Goal: Transaction & Acquisition: Book appointment/travel/reservation

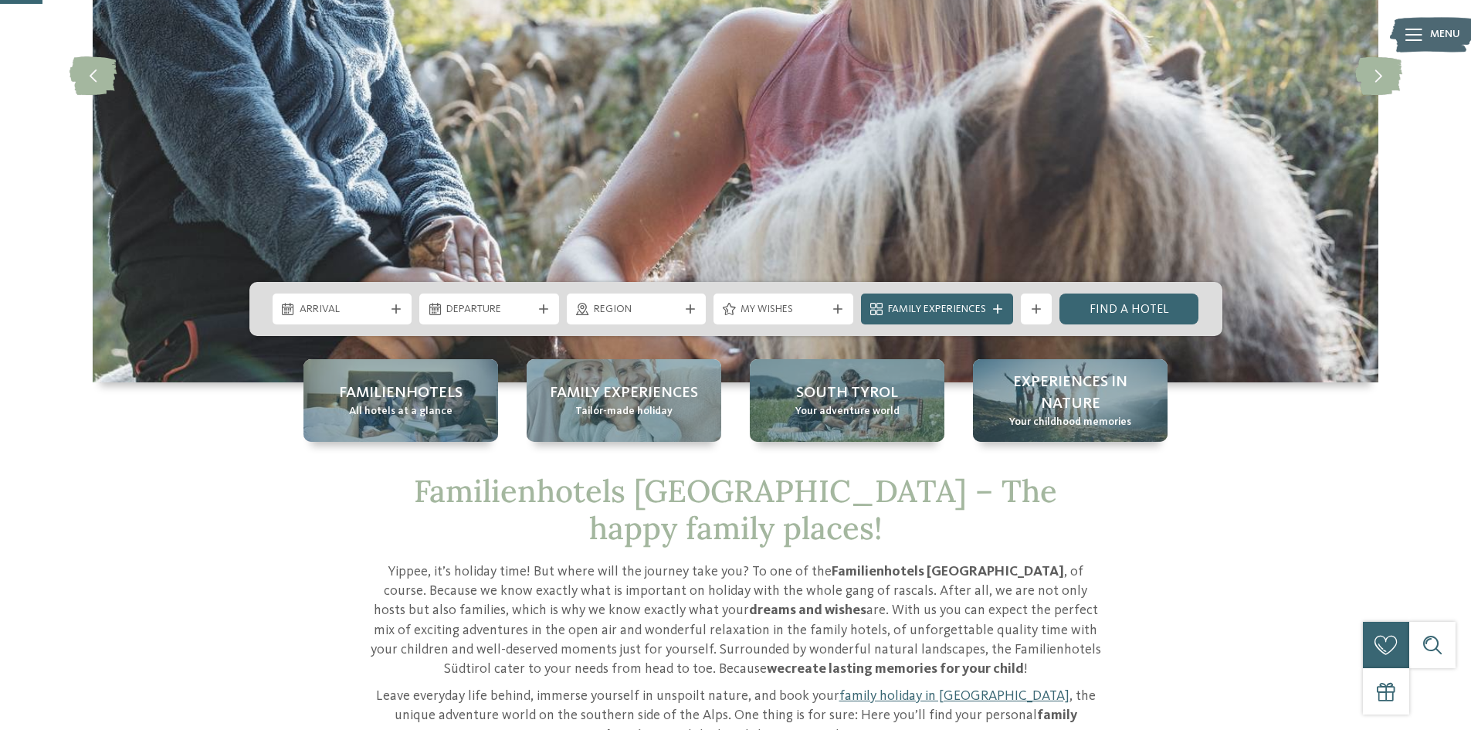
scroll to position [206, 0]
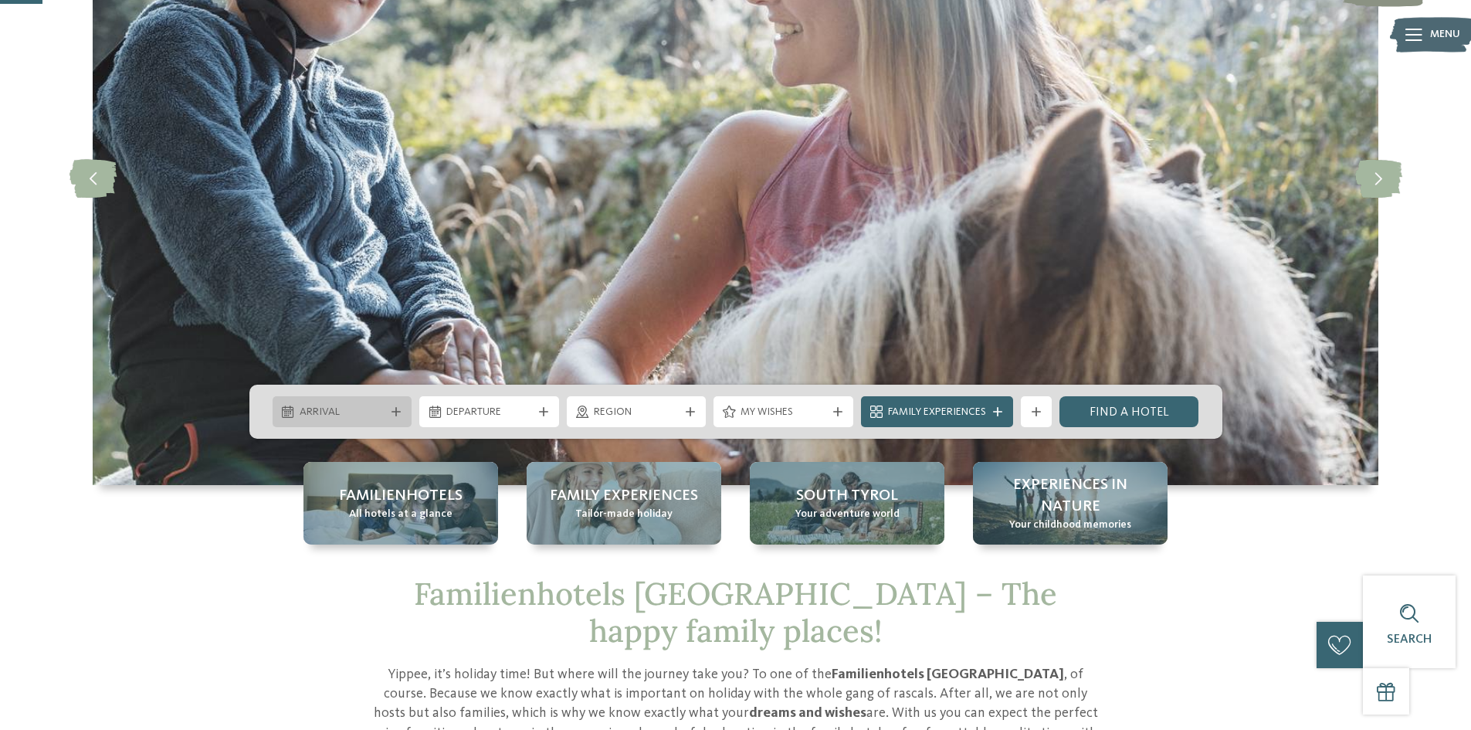
click at [365, 403] on div "Arrival" at bounding box center [342, 411] width 93 height 17
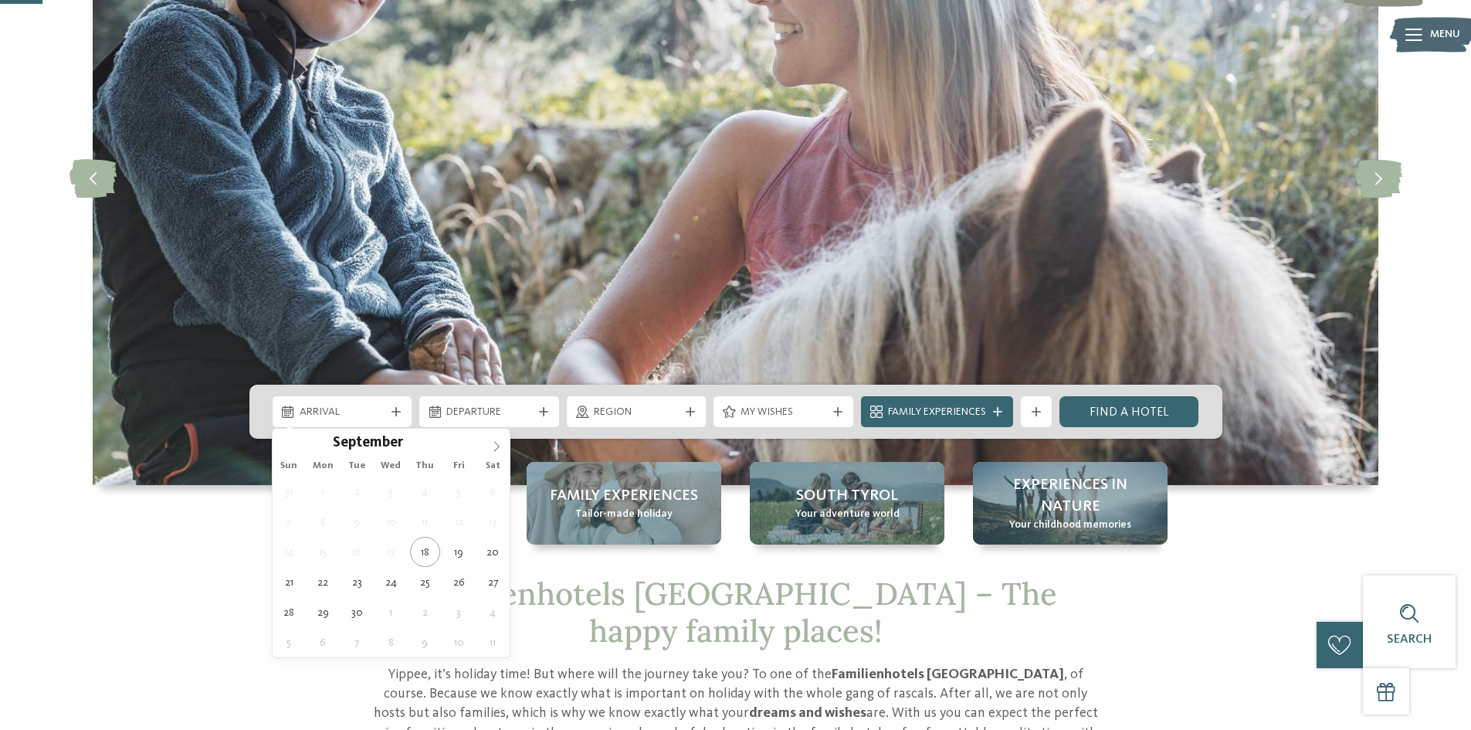
click at [498, 452] on span at bounding box center [496, 442] width 26 height 26
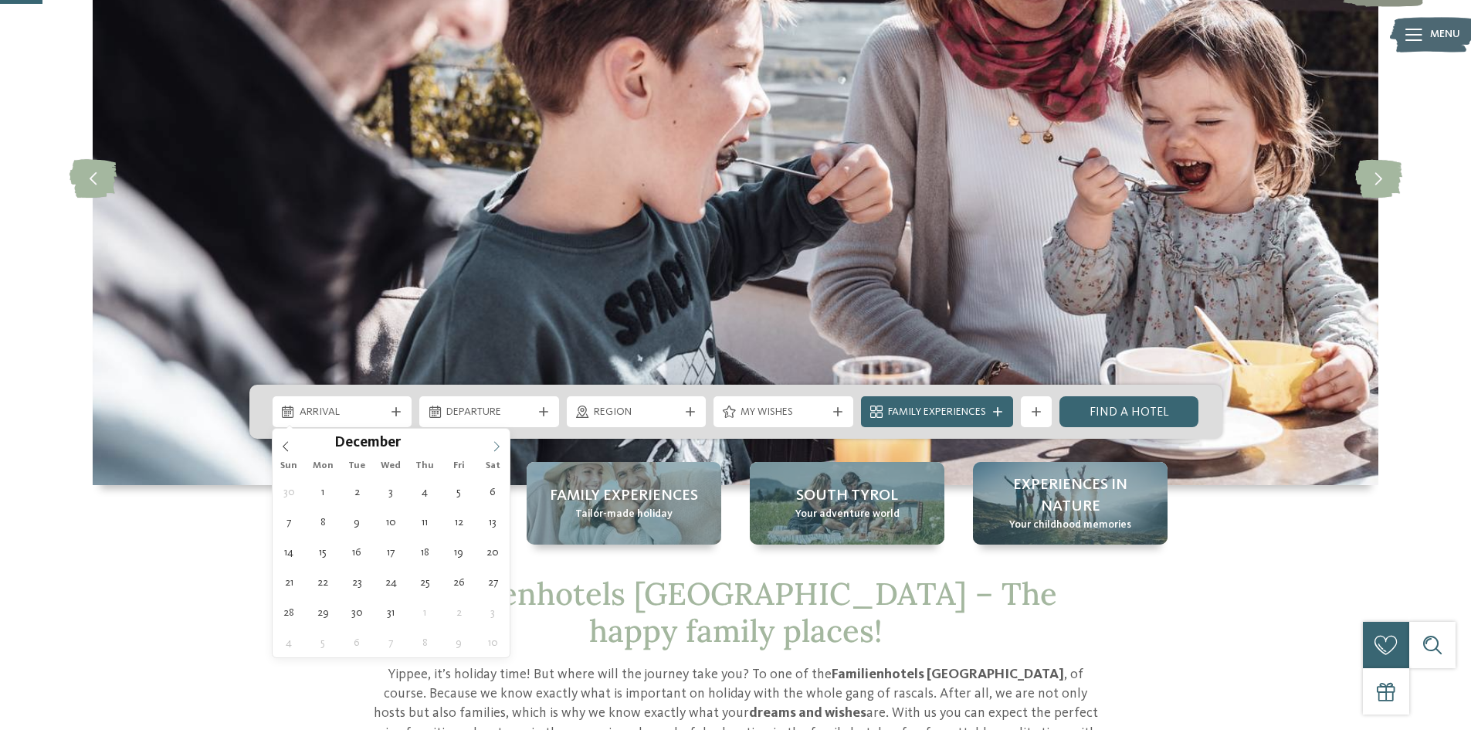
type input "****"
click at [498, 452] on span at bounding box center [496, 442] width 26 height 26
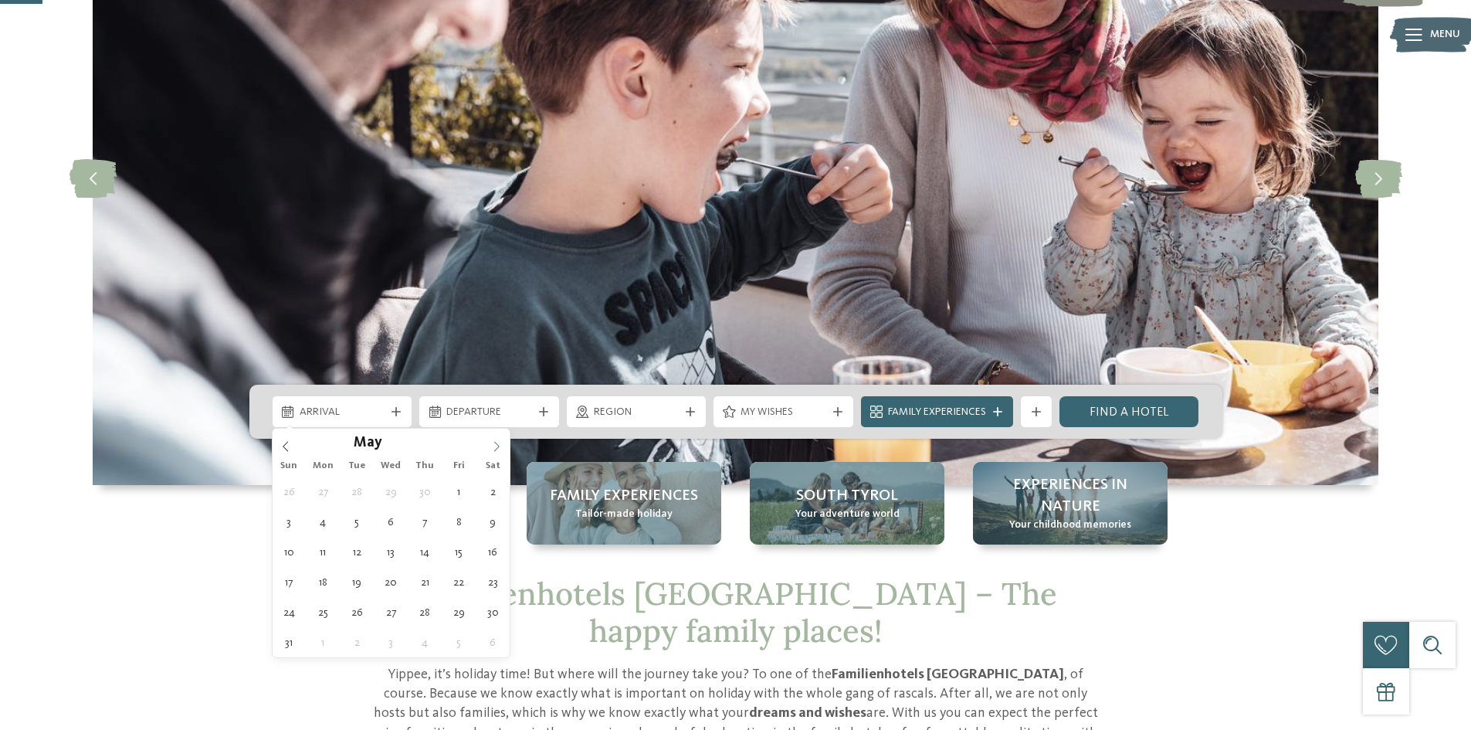
click at [498, 452] on span at bounding box center [496, 442] width 26 height 26
type div "[DATE]"
type input "****"
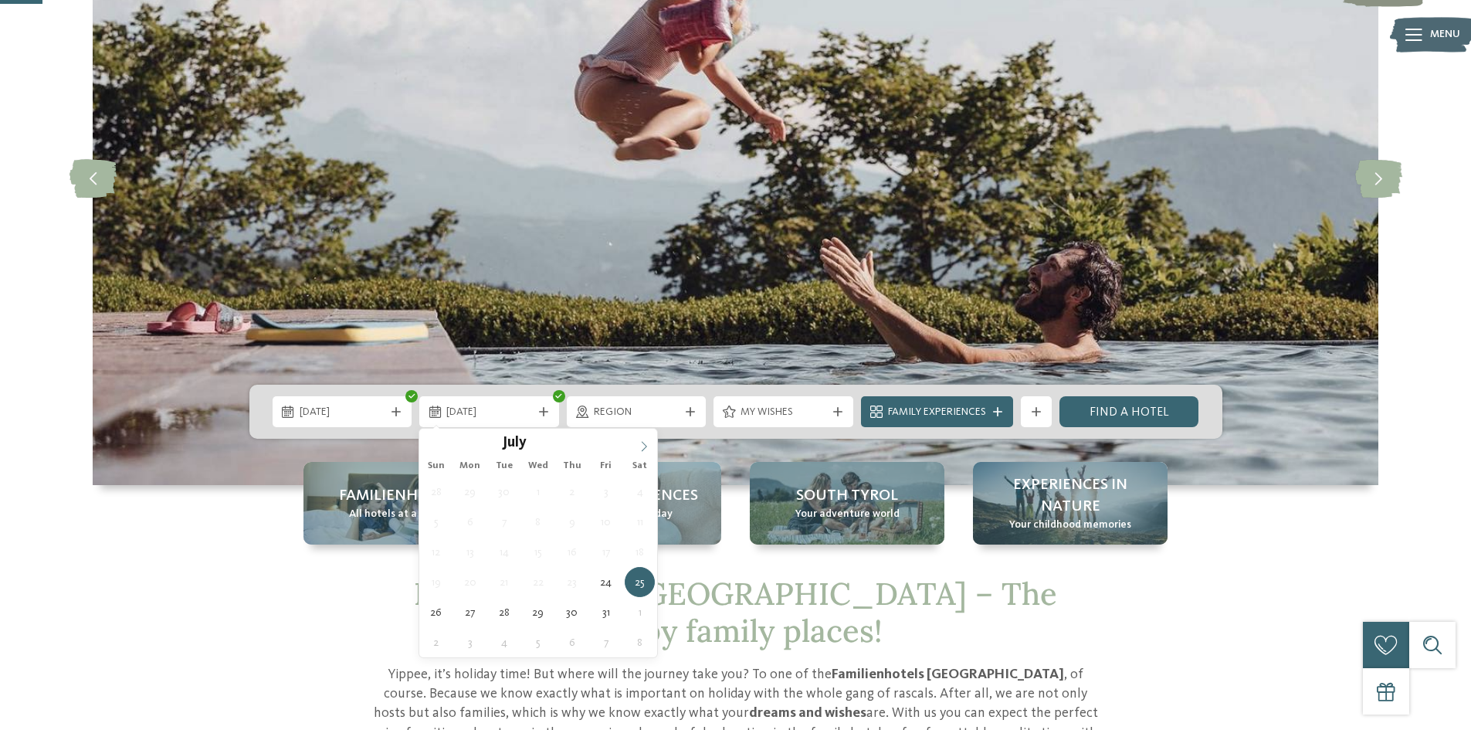
click at [643, 449] on icon at bounding box center [643, 446] width 5 height 10
type div "[DATE]"
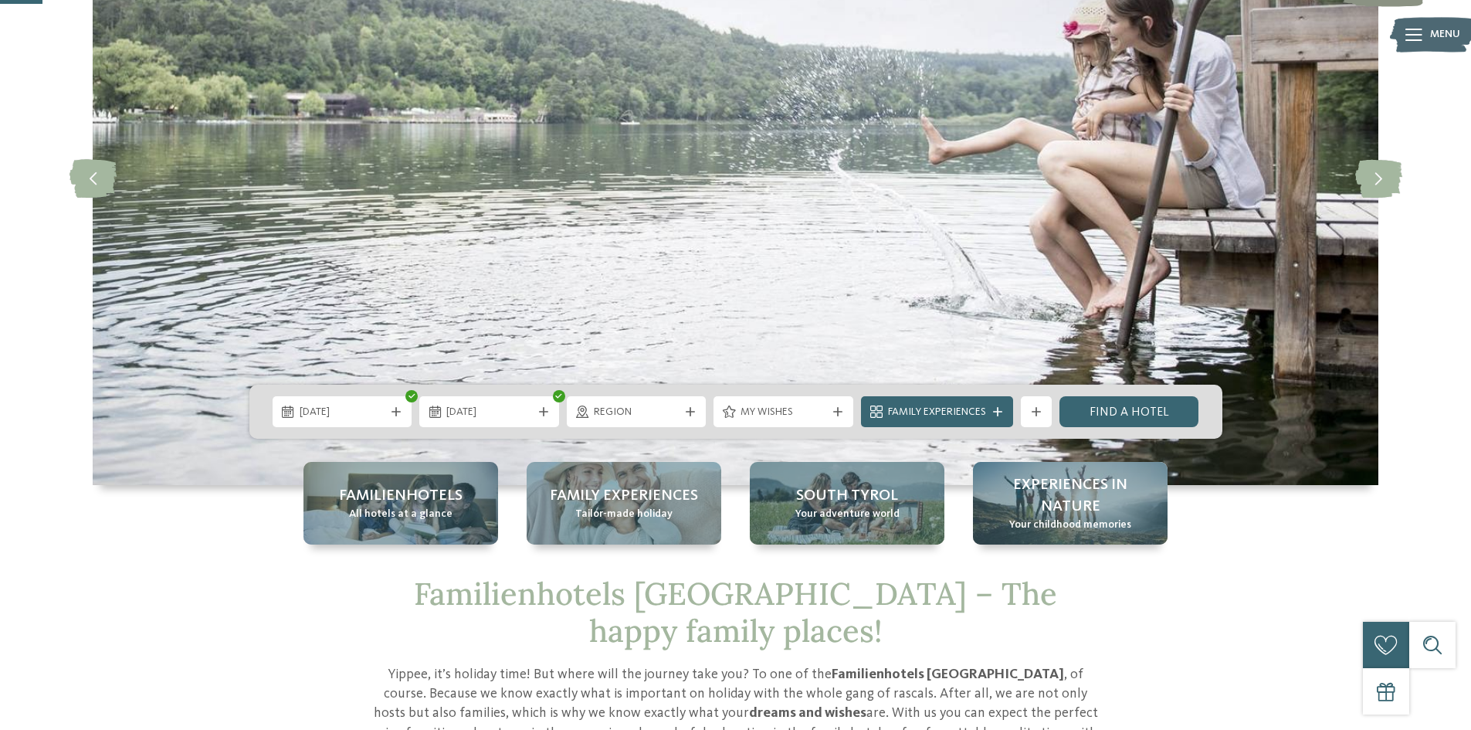
scroll to position [0, 0]
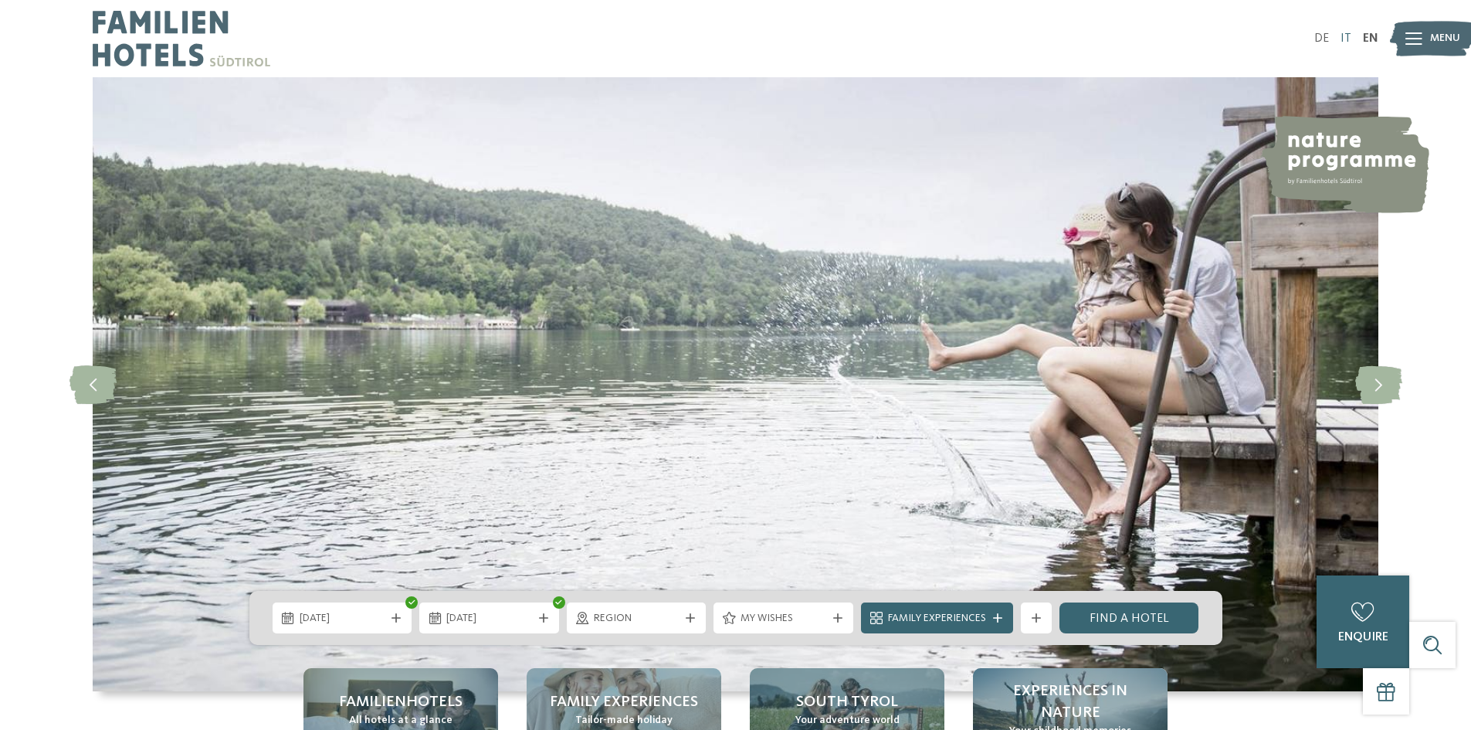
click at [1350, 35] on link "IT" at bounding box center [1346, 38] width 11 height 12
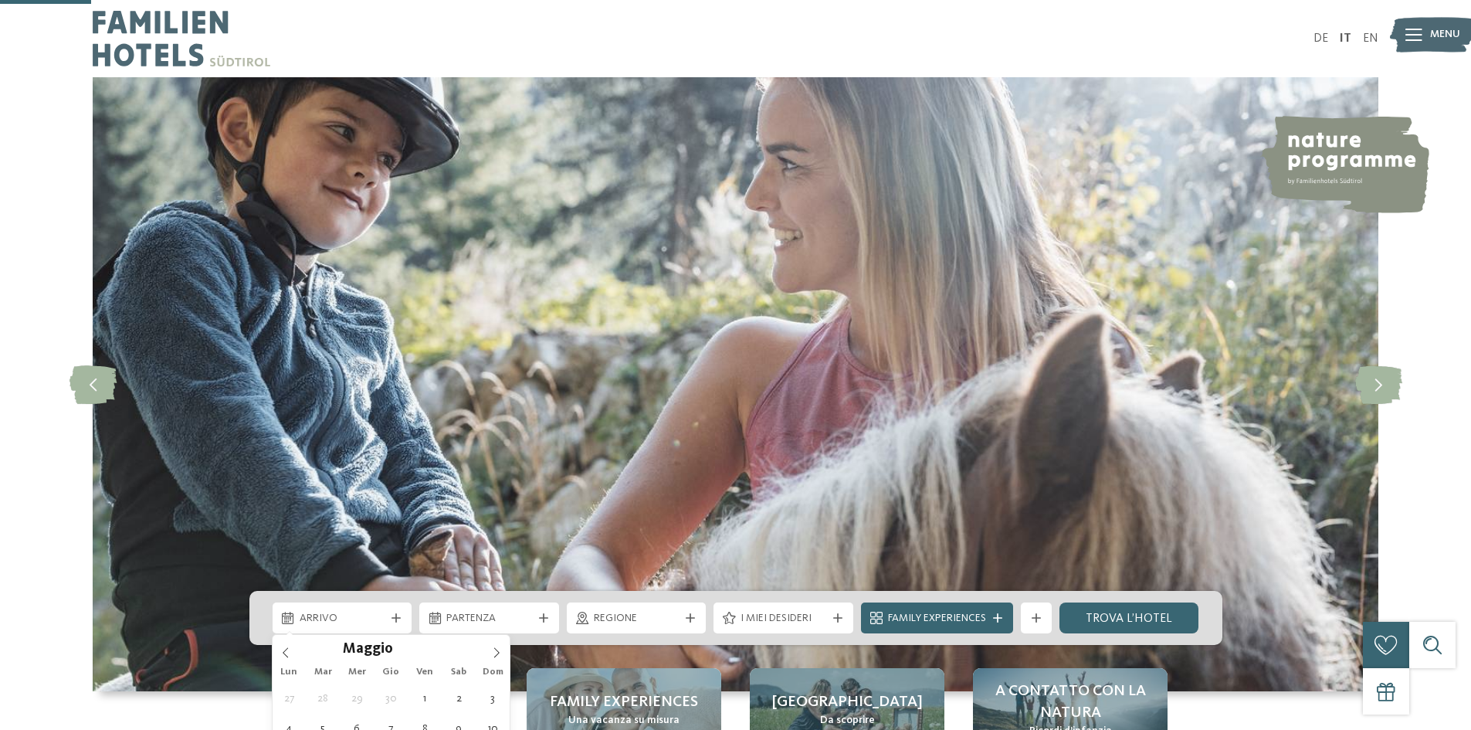
click at [500, 647] on icon at bounding box center [496, 652] width 11 height 11
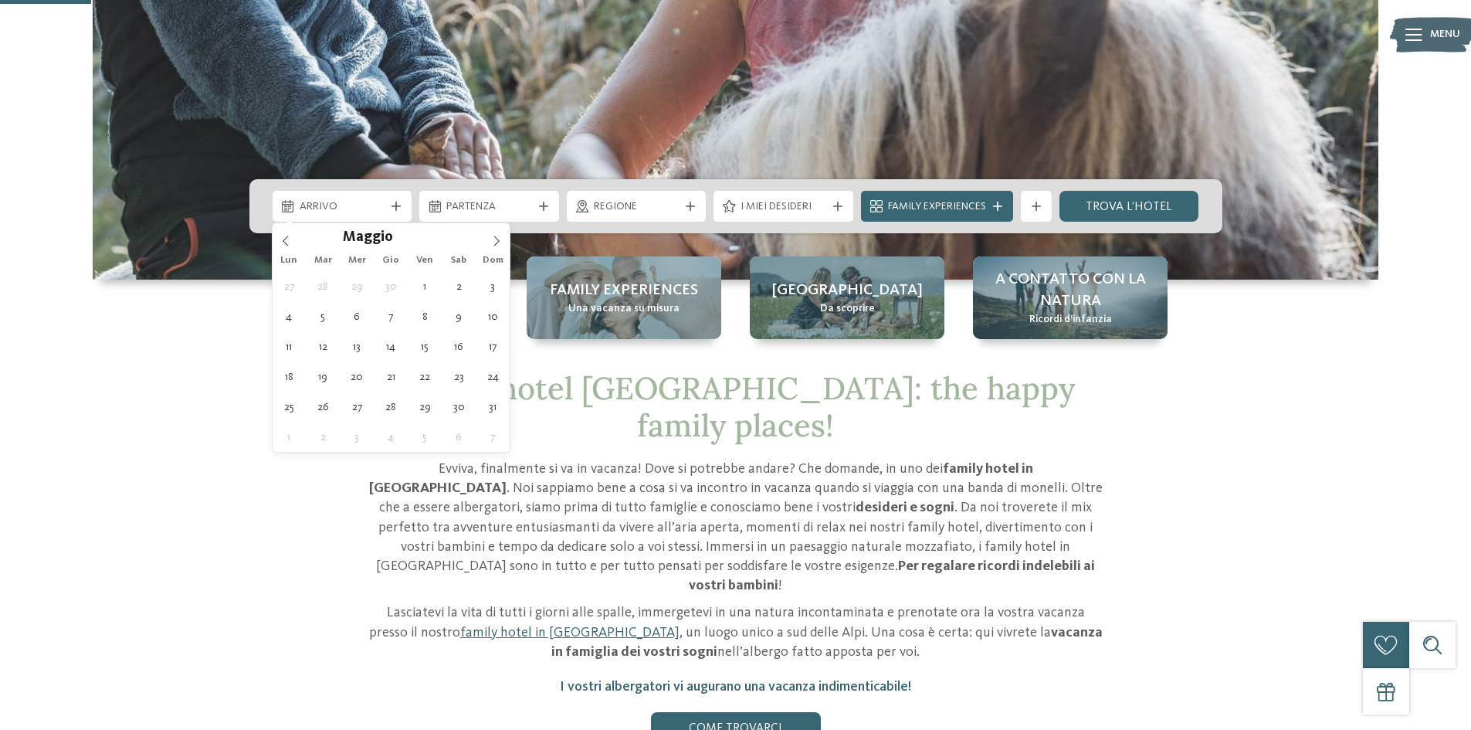
click at [500, 243] on icon at bounding box center [496, 241] width 11 height 11
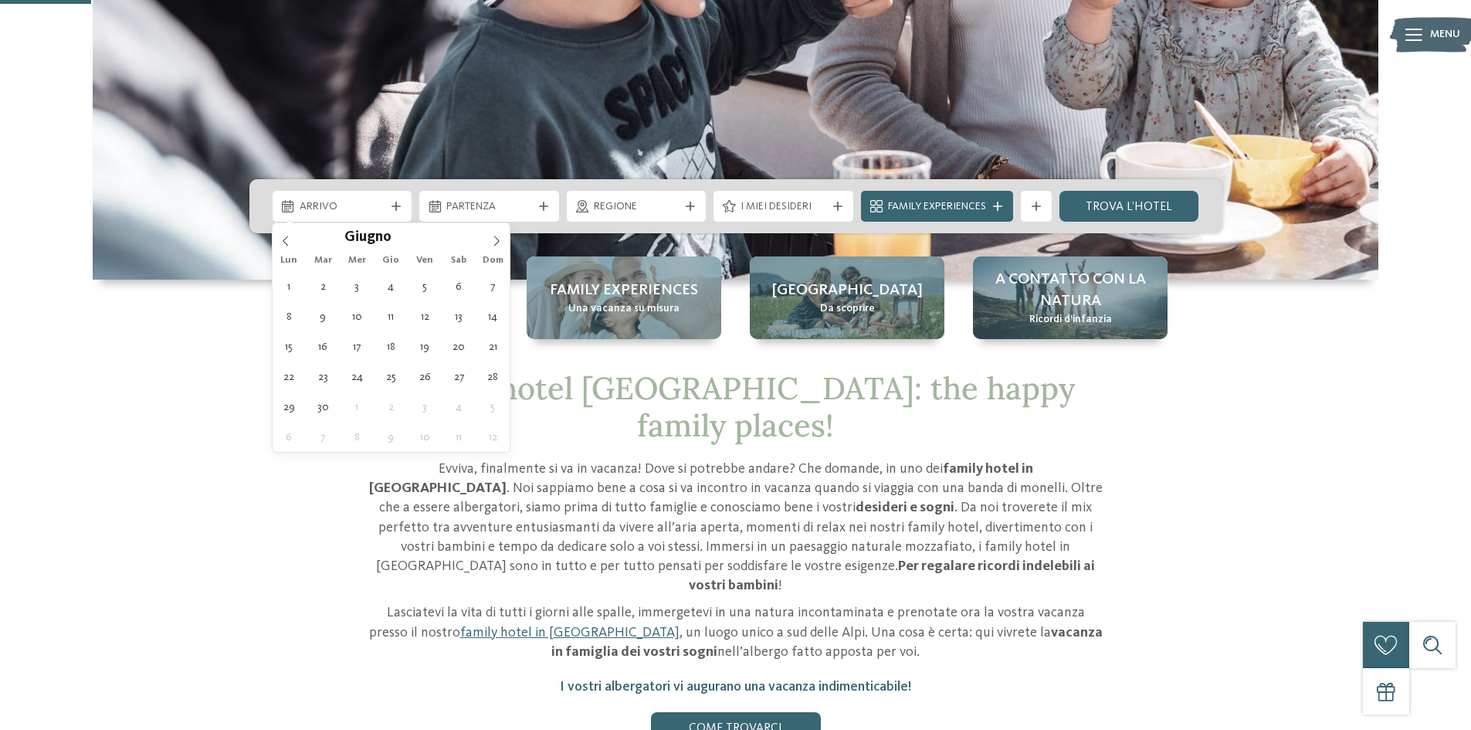
click at [500, 243] on icon at bounding box center [496, 241] width 11 height 11
click at [290, 236] on icon at bounding box center [285, 241] width 11 height 11
type div "[DATE]"
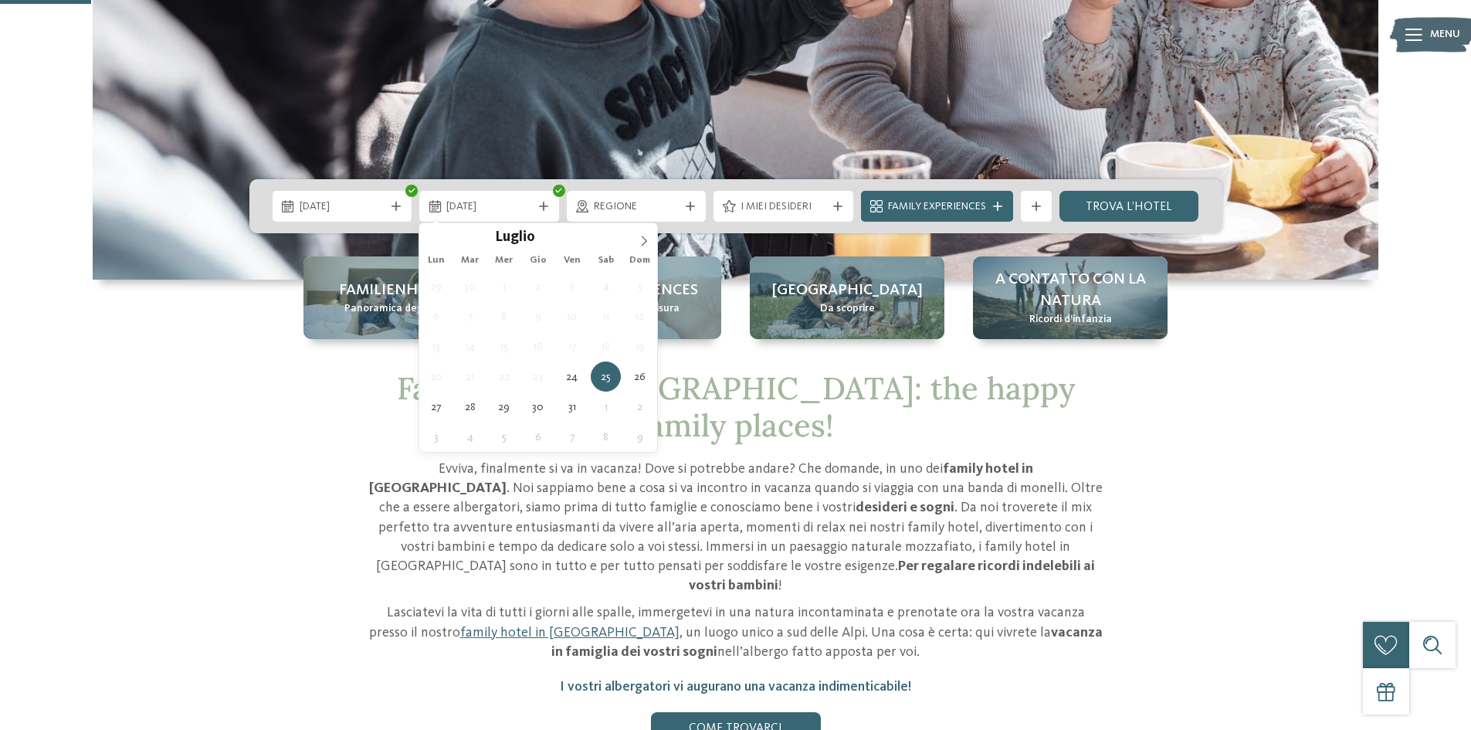
type input "****"
click at [641, 240] on icon at bounding box center [644, 241] width 11 height 11
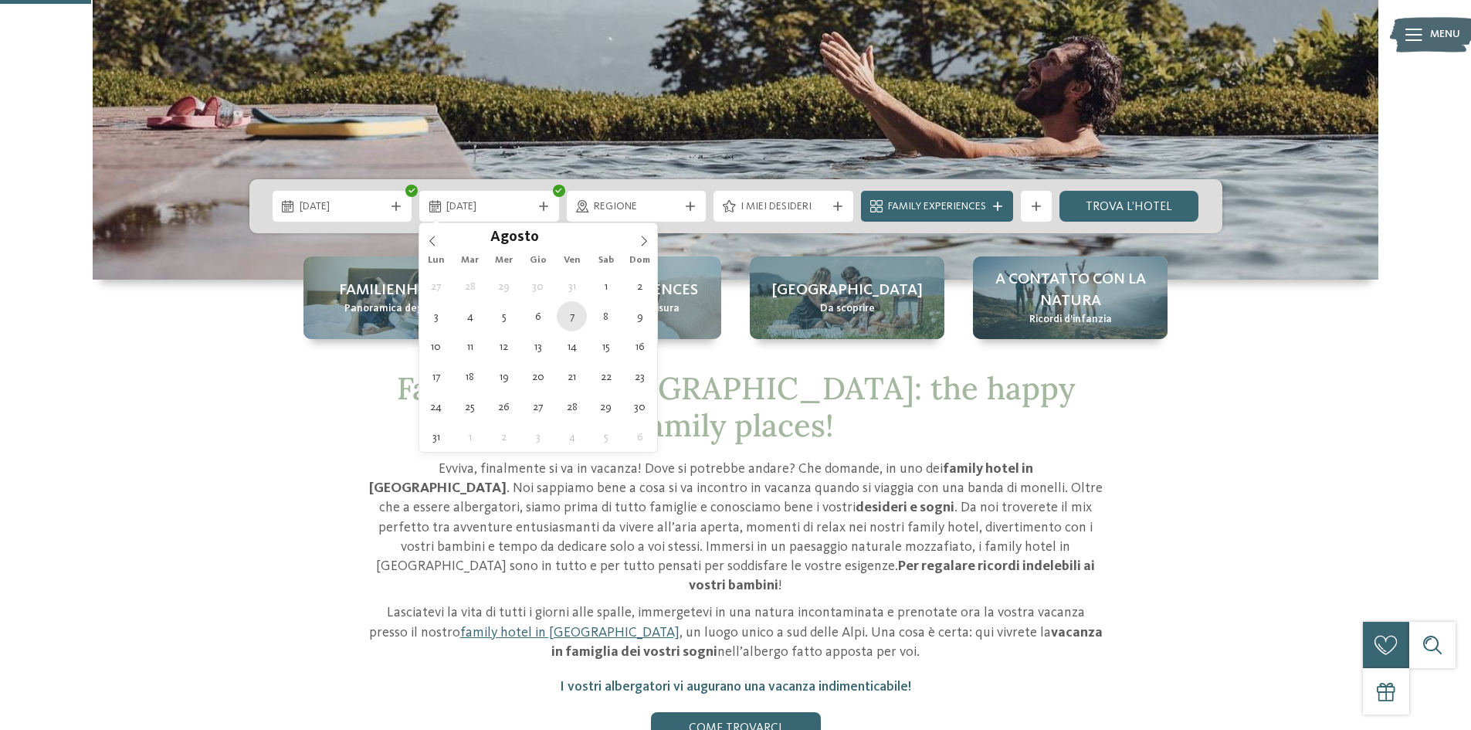
type div "[DATE]"
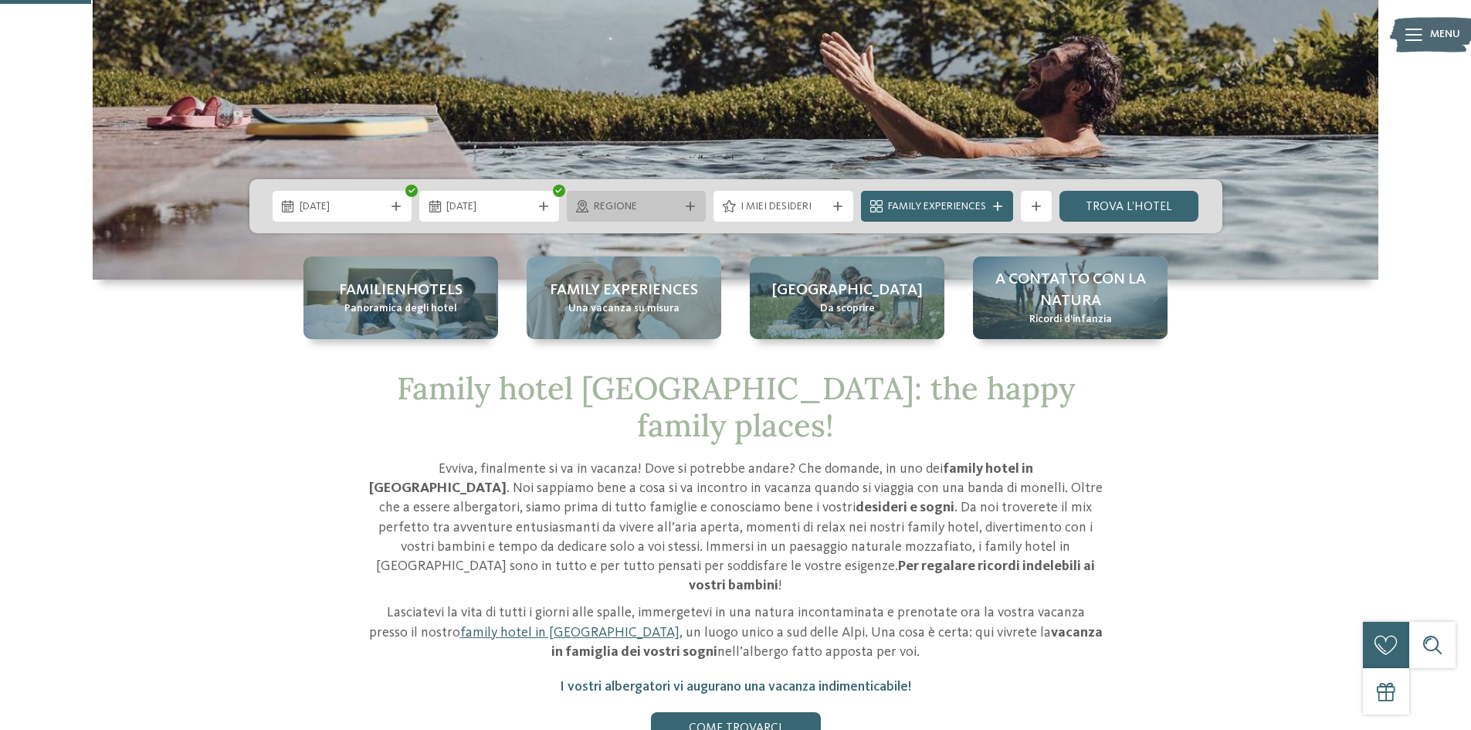
click at [677, 205] on span "Regione" at bounding box center [637, 206] width 86 height 15
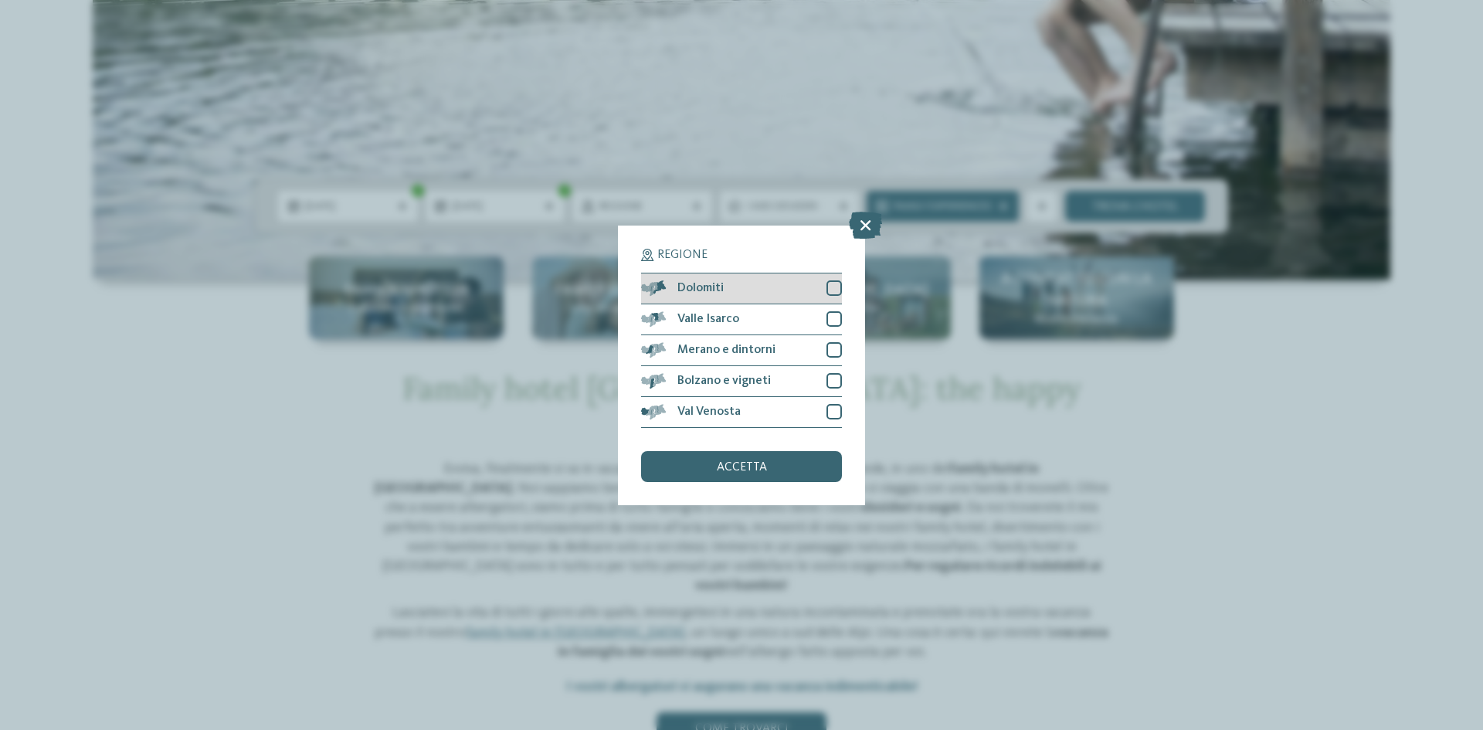
click at [829, 291] on div at bounding box center [833, 287] width 15 height 15
click at [774, 459] on div "accetta" at bounding box center [741, 466] width 201 height 31
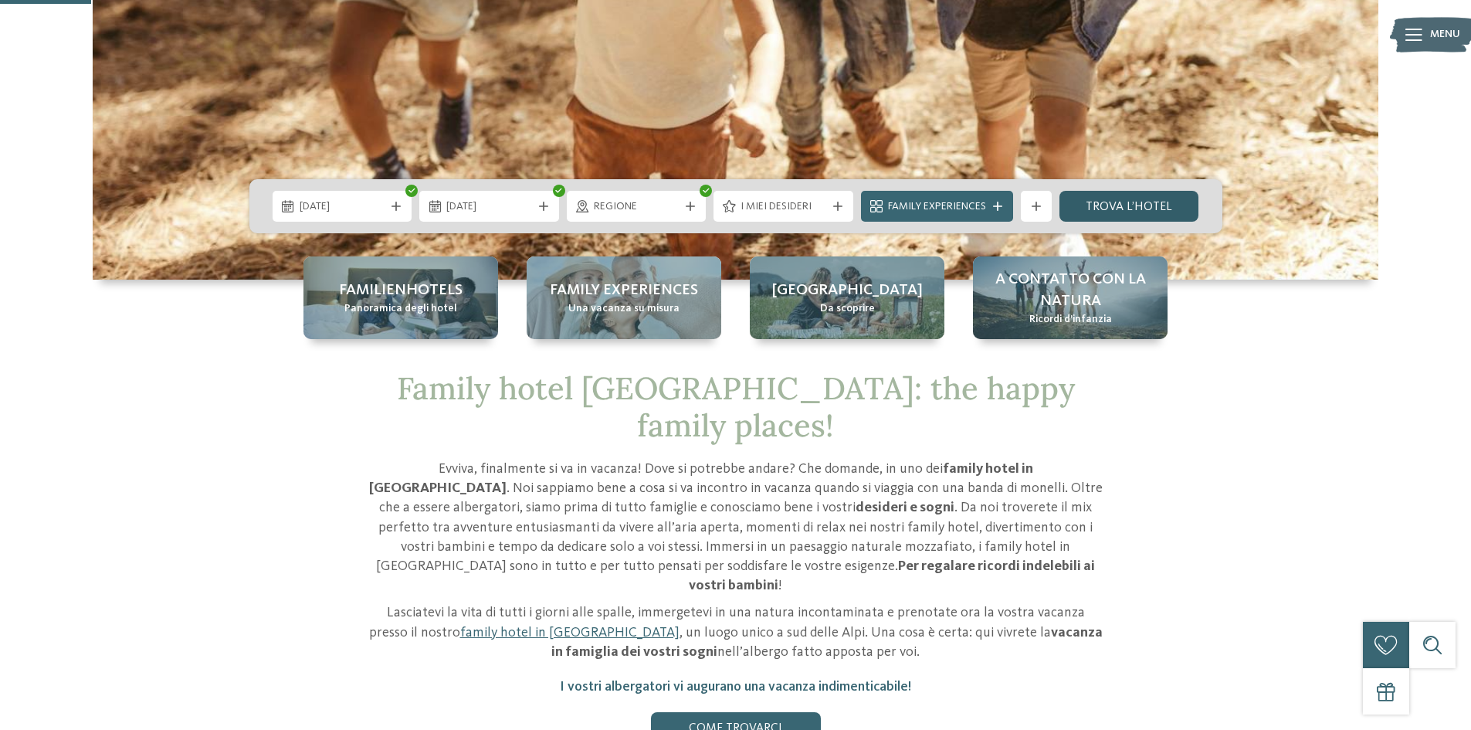
click at [1131, 204] on link "trova l’hotel" at bounding box center [1130, 206] width 140 height 31
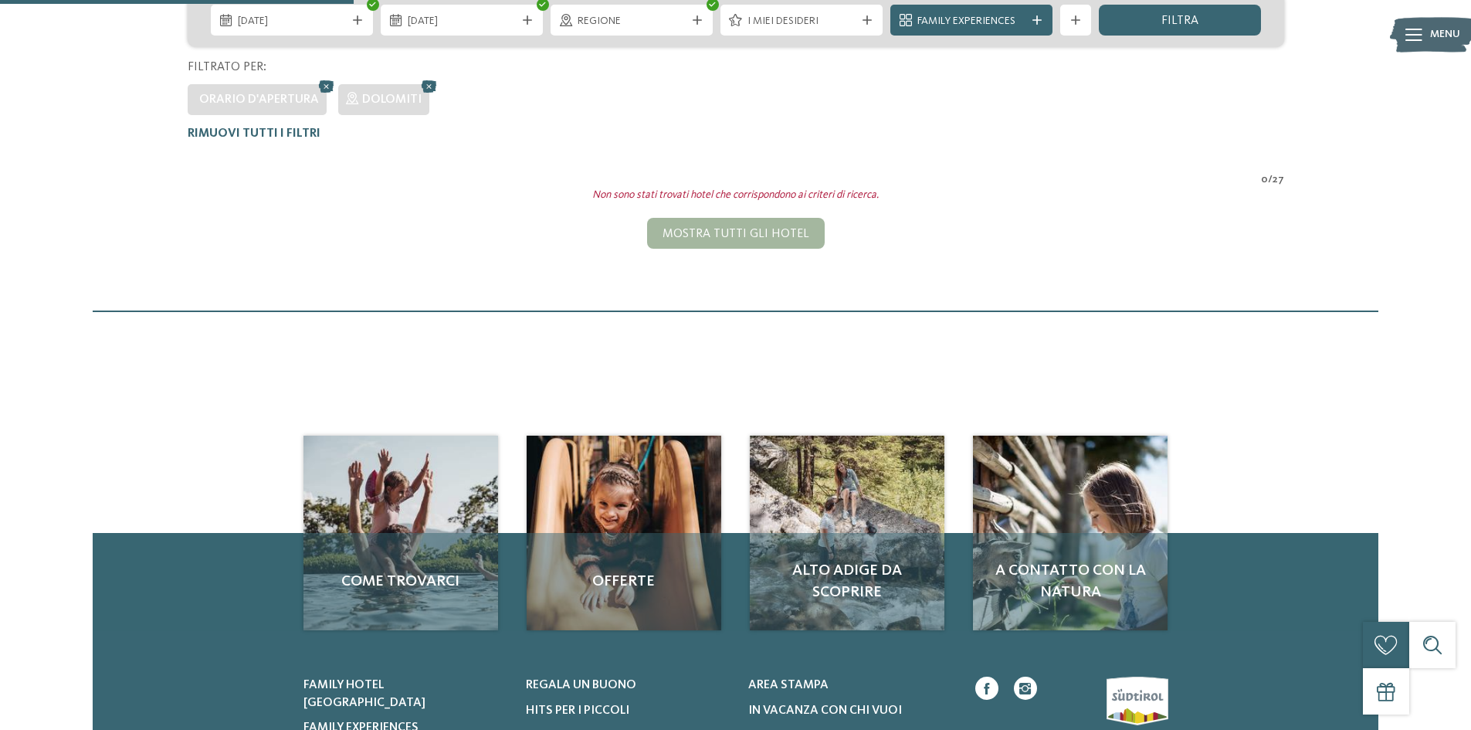
scroll to position [198, 0]
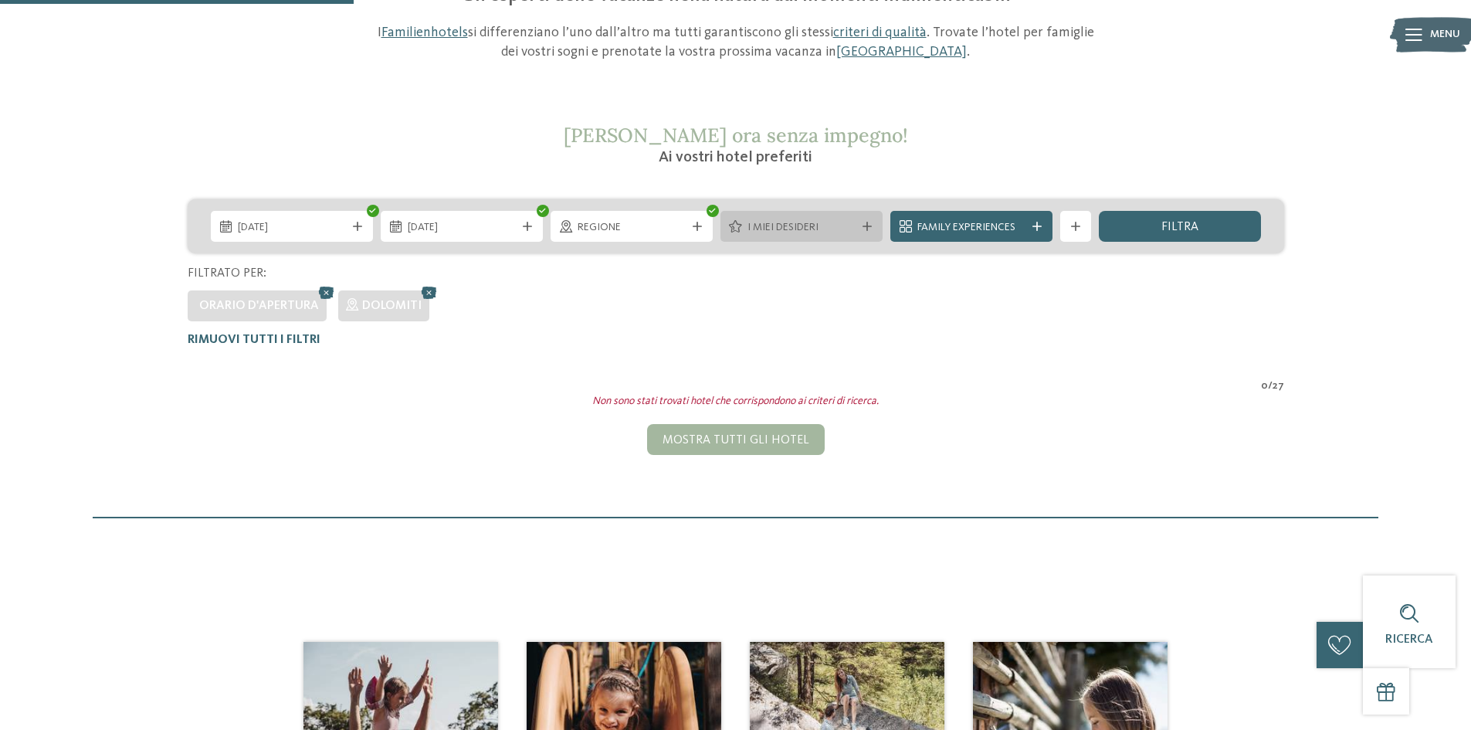
click at [867, 229] on icon at bounding box center [867, 226] width 9 height 9
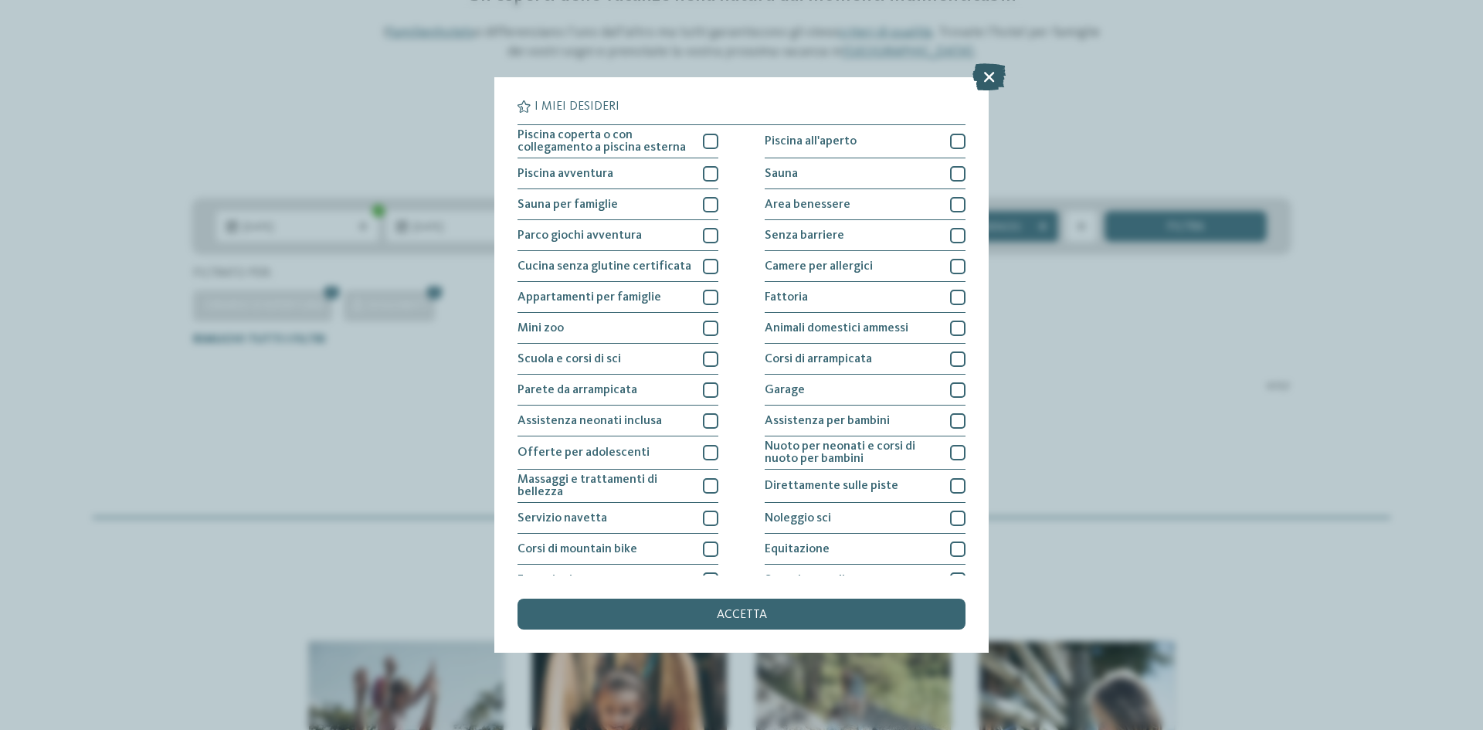
click at [985, 74] on icon at bounding box center [988, 76] width 33 height 27
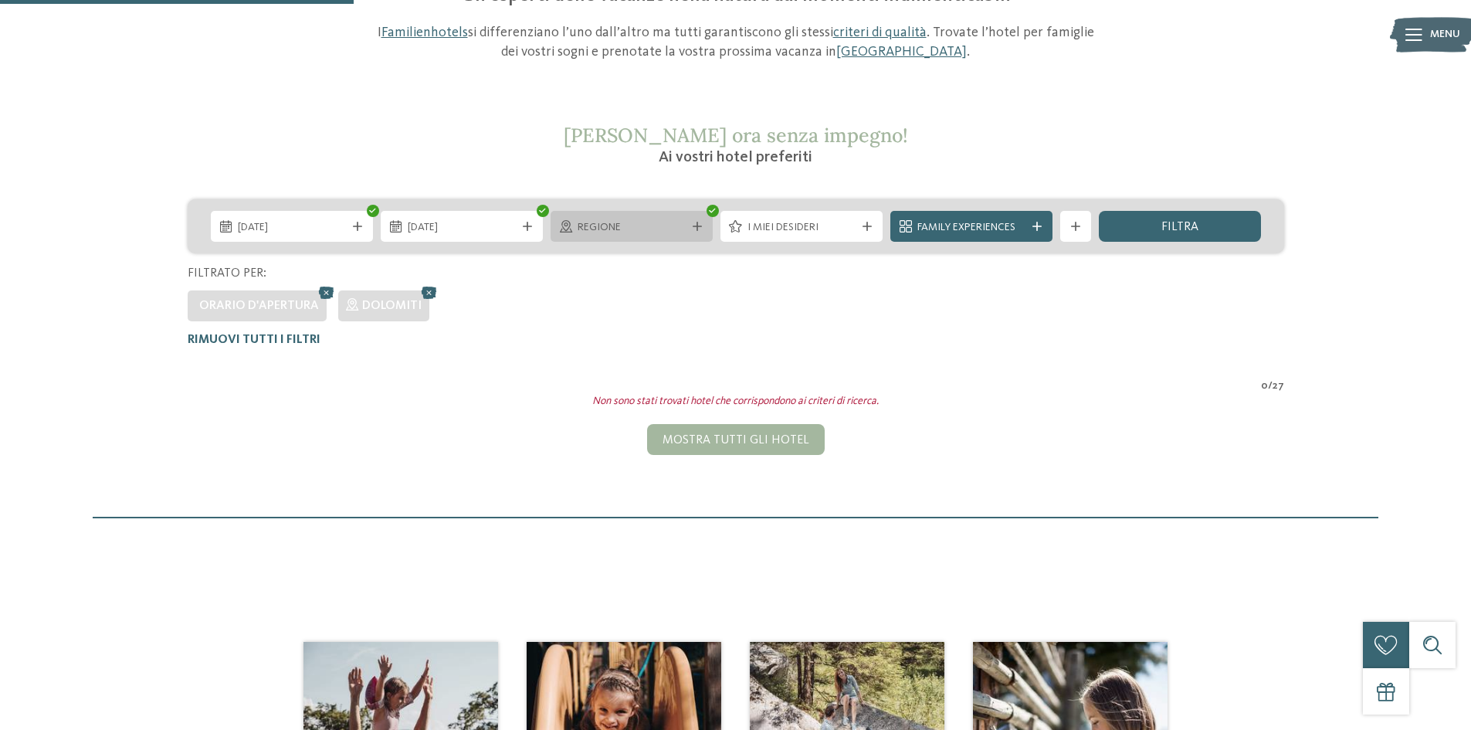
click at [683, 220] on span "Regione" at bounding box center [632, 227] width 108 height 15
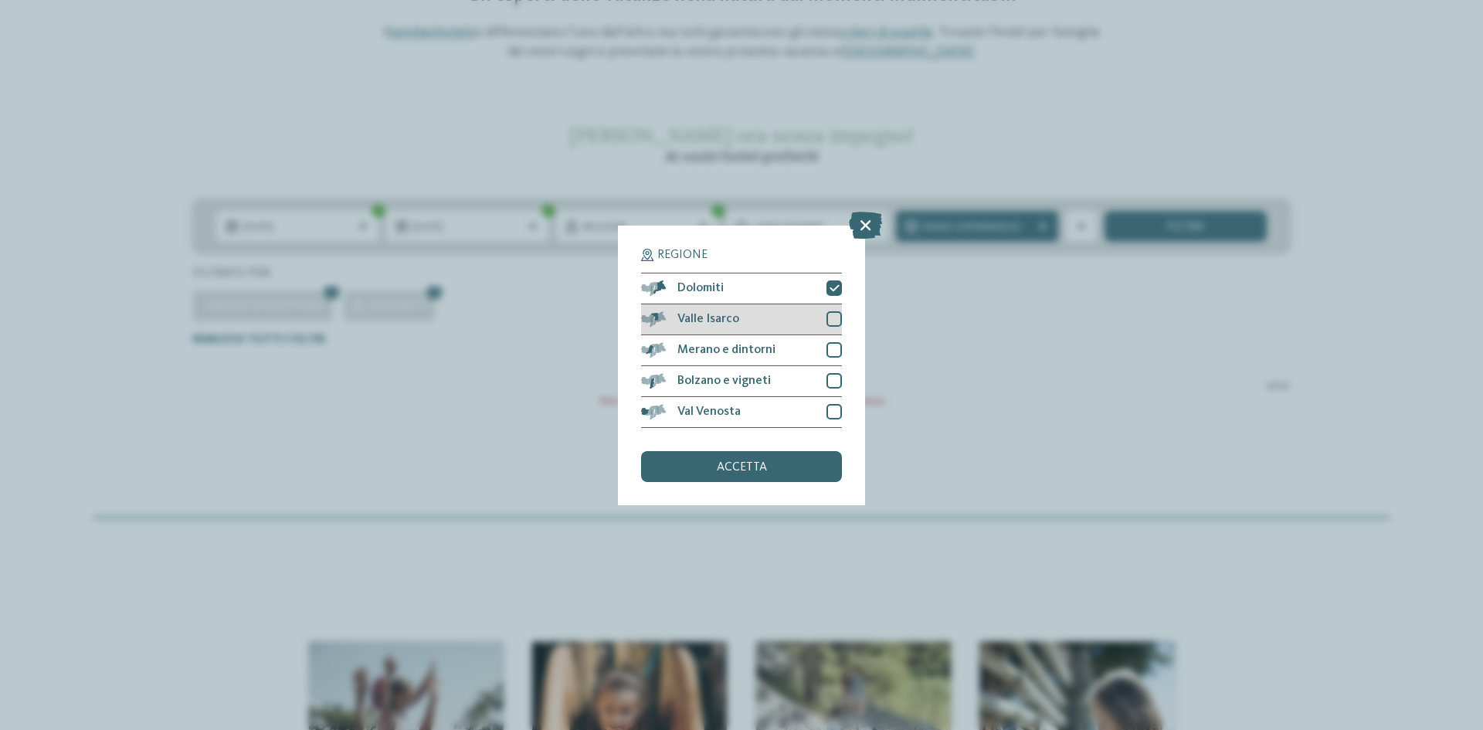
click at [833, 320] on div at bounding box center [833, 318] width 15 height 15
click at [836, 344] on div at bounding box center [833, 349] width 15 height 15
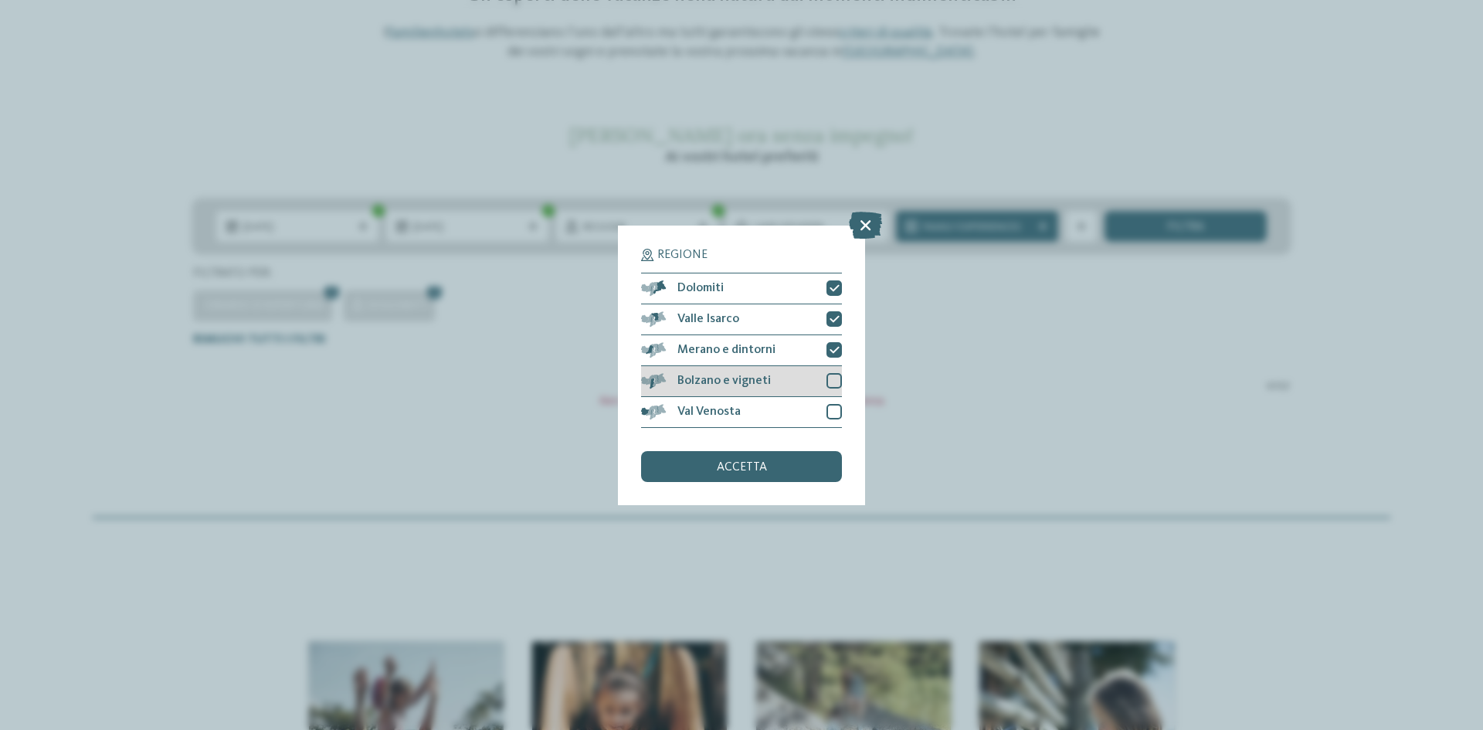
drag, startPoint x: 835, startPoint y: 374, endPoint x: 832, endPoint y: 398, distance: 24.1
click at [835, 378] on div at bounding box center [833, 380] width 15 height 15
click at [834, 409] on div at bounding box center [833, 411] width 15 height 15
click at [792, 466] on div "accetta" at bounding box center [741, 466] width 201 height 31
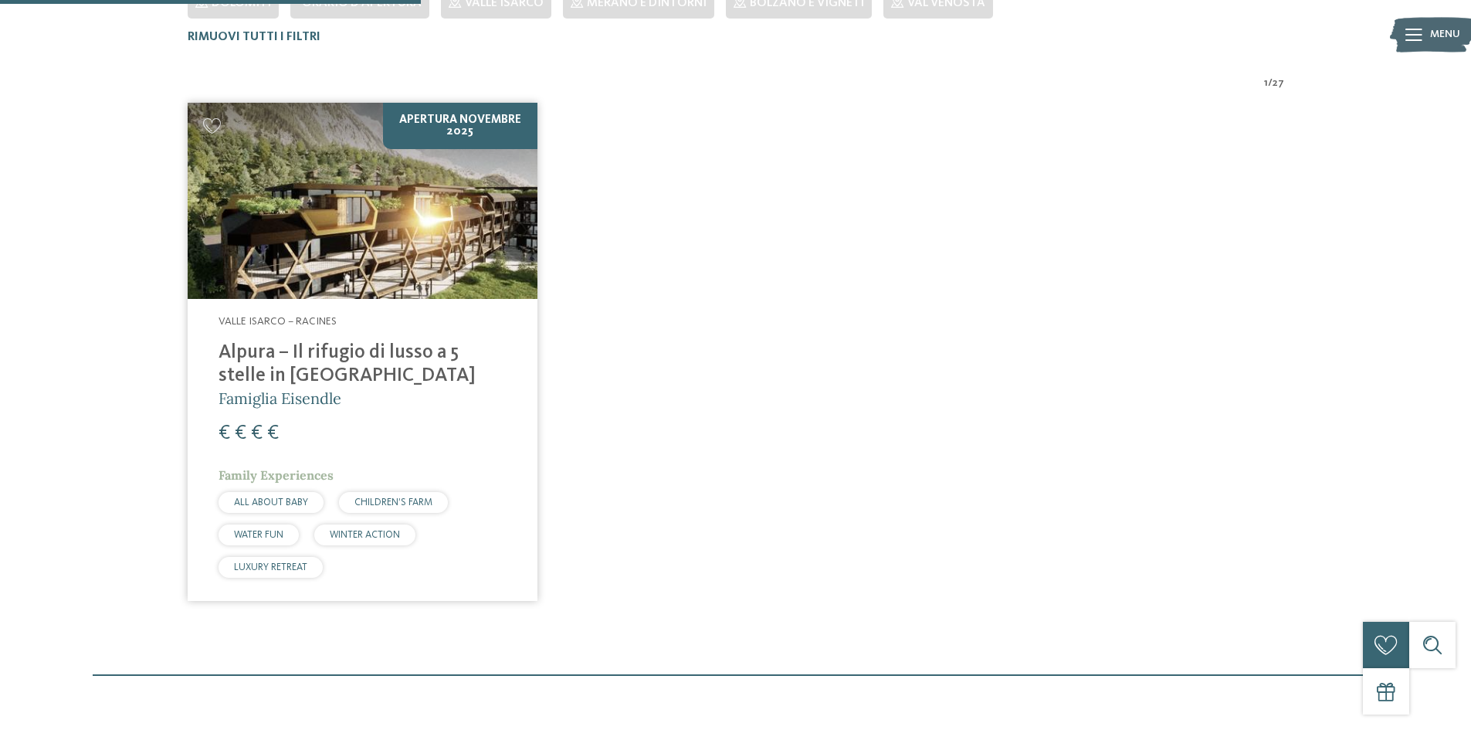
scroll to position [507, 0]
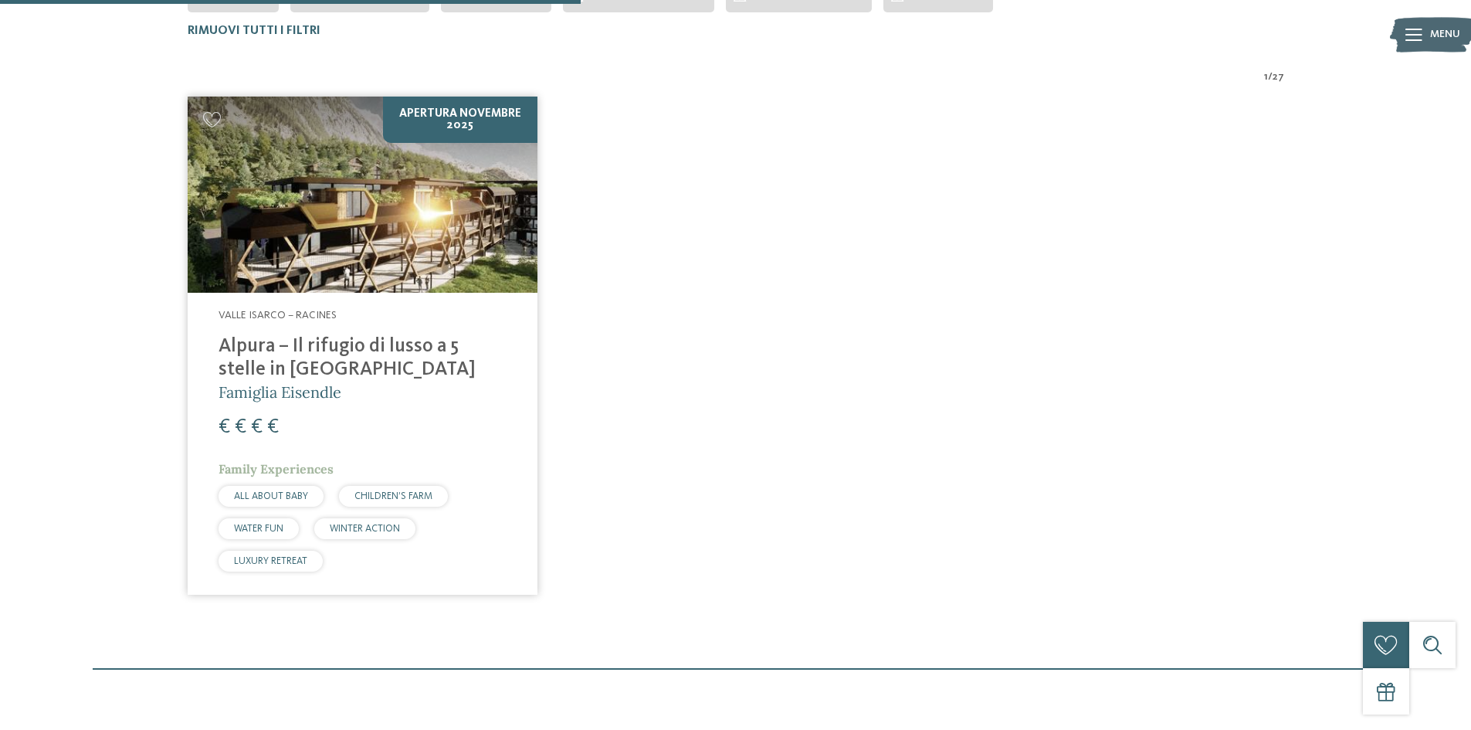
click at [355, 347] on h4 "Alpura – Il rifugio di lusso a 5 stelle in Alto Adige" at bounding box center [363, 358] width 288 height 46
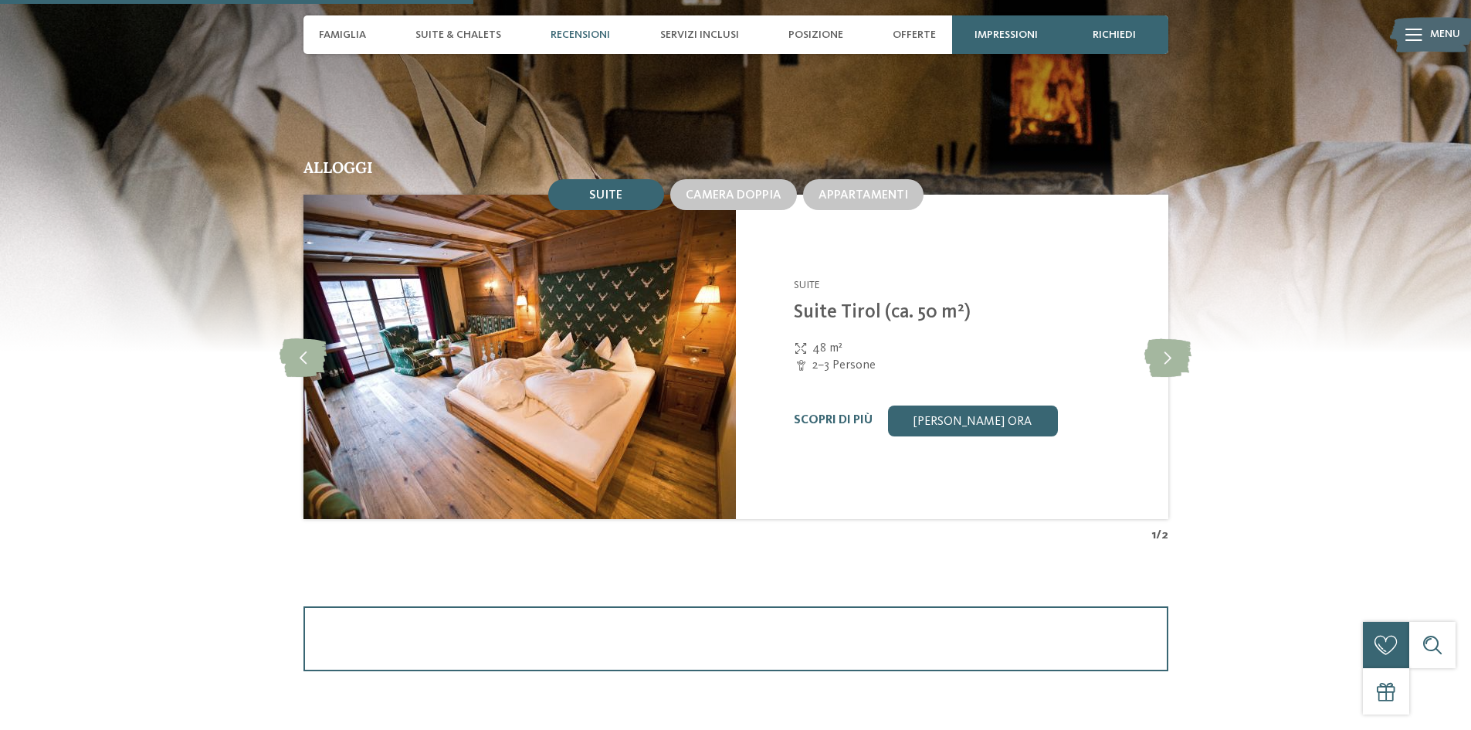
scroll to position [1442, 0]
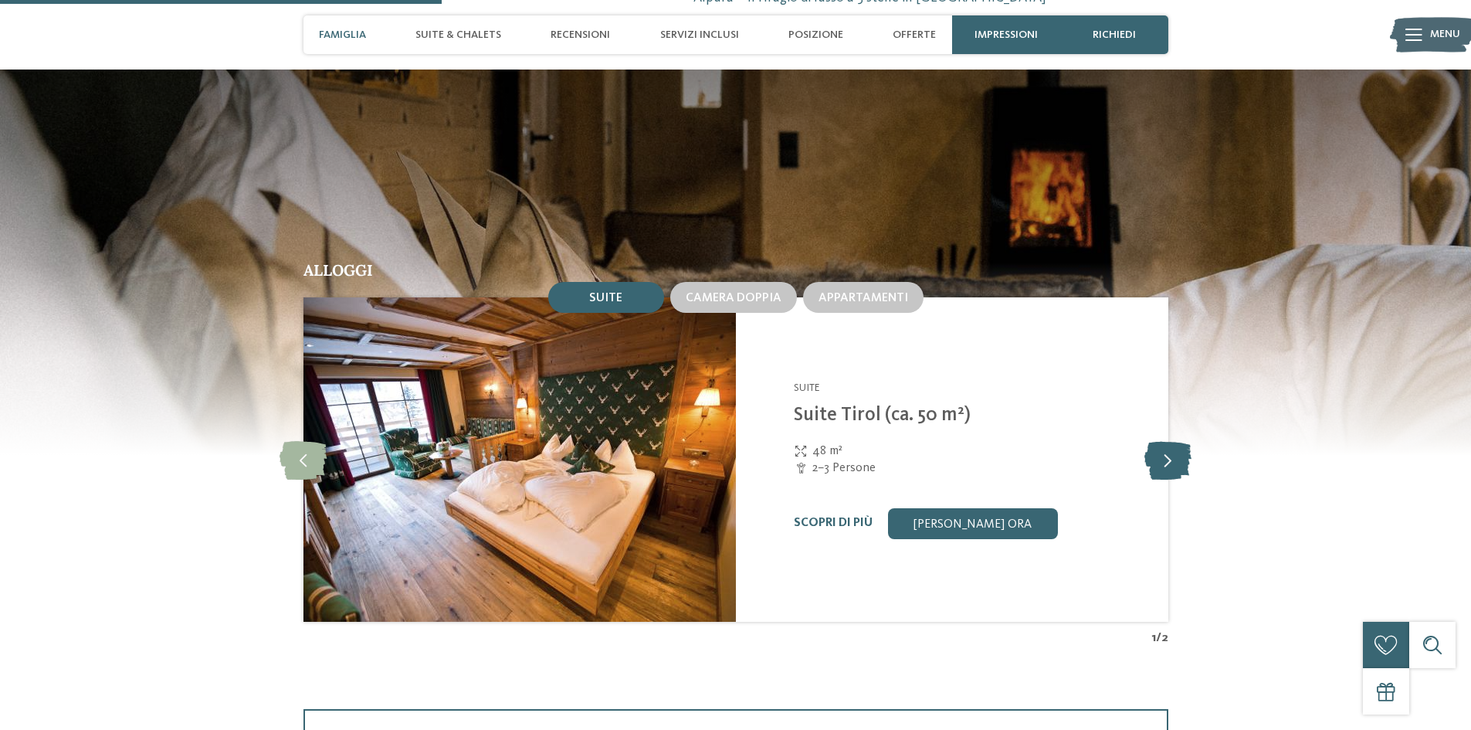
click at [1175, 463] on icon at bounding box center [1168, 459] width 47 height 39
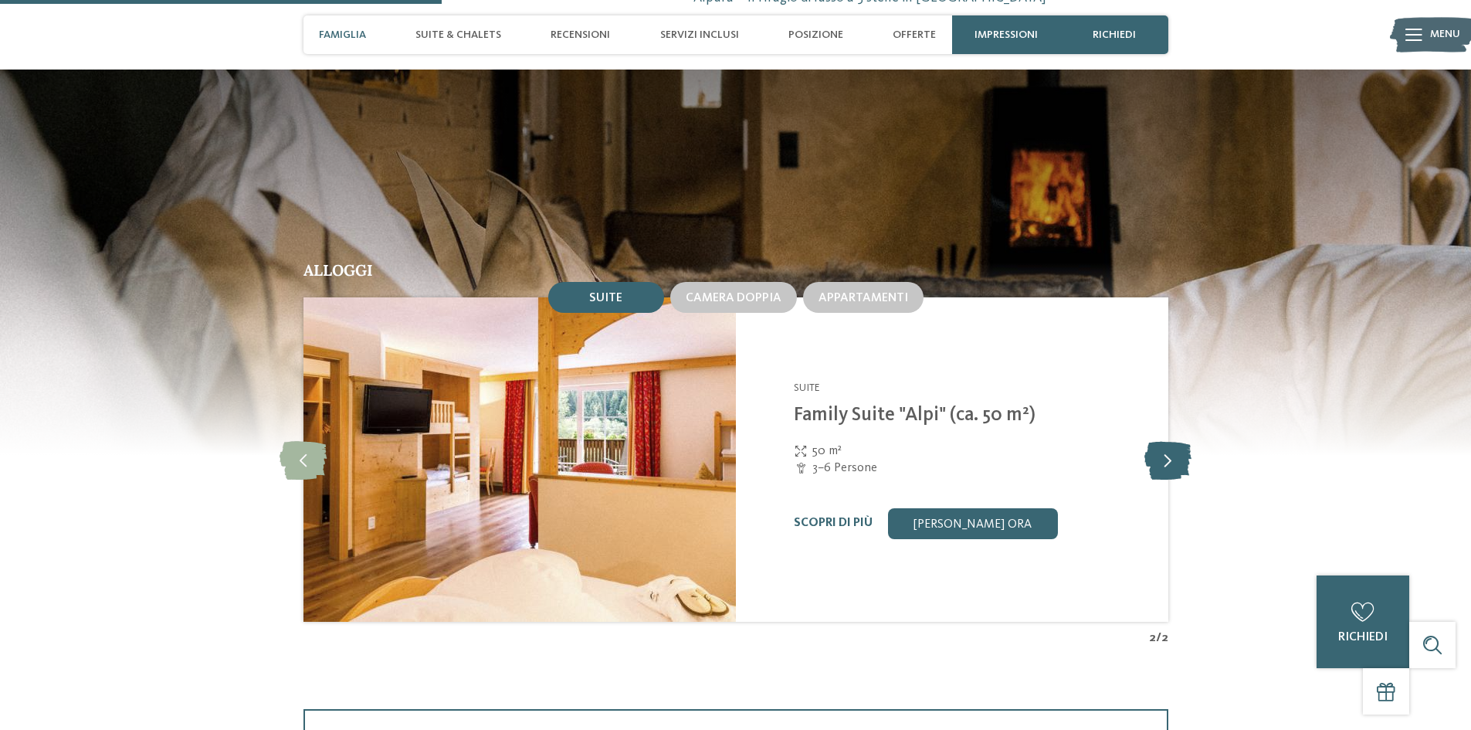
click at [1175, 463] on icon at bounding box center [1168, 459] width 47 height 39
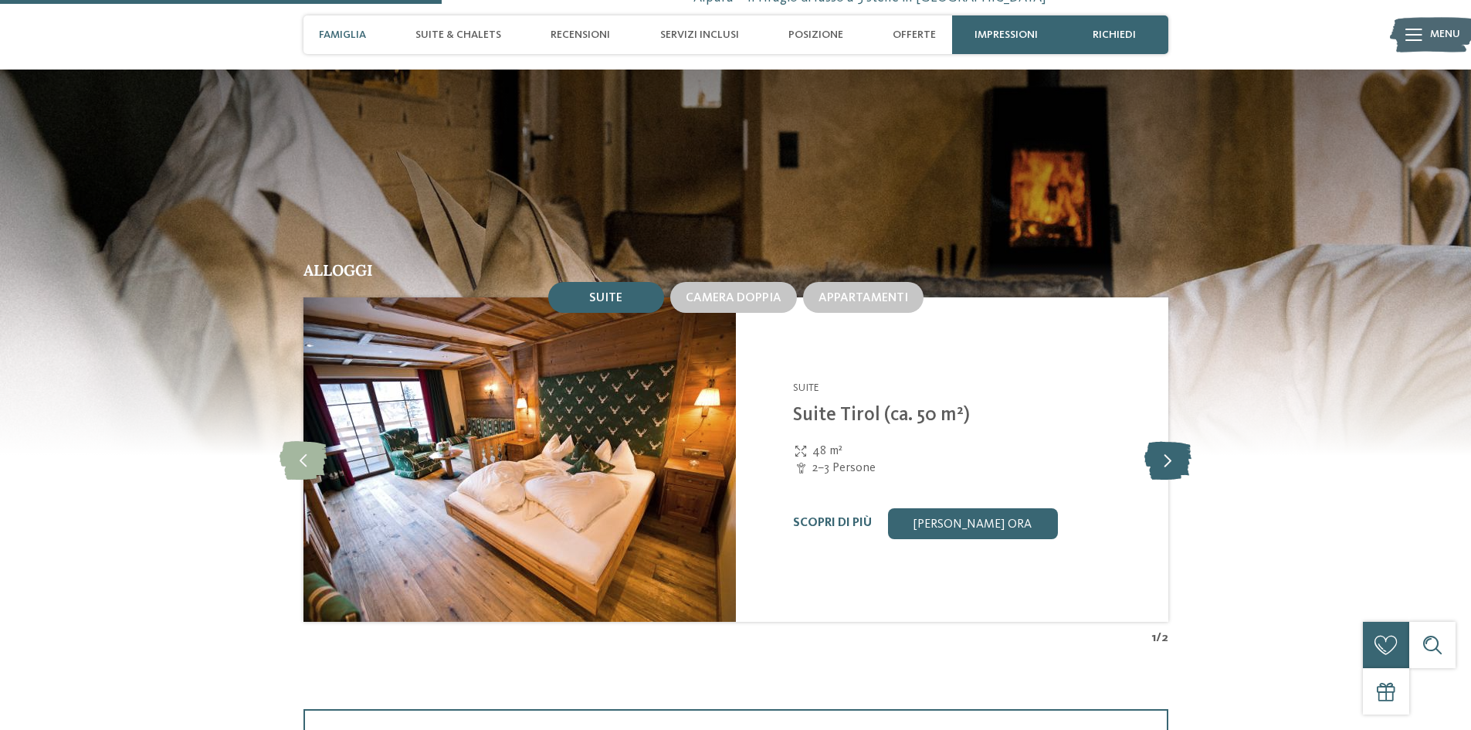
click at [1175, 463] on icon at bounding box center [1168, 459] width 47 height 39
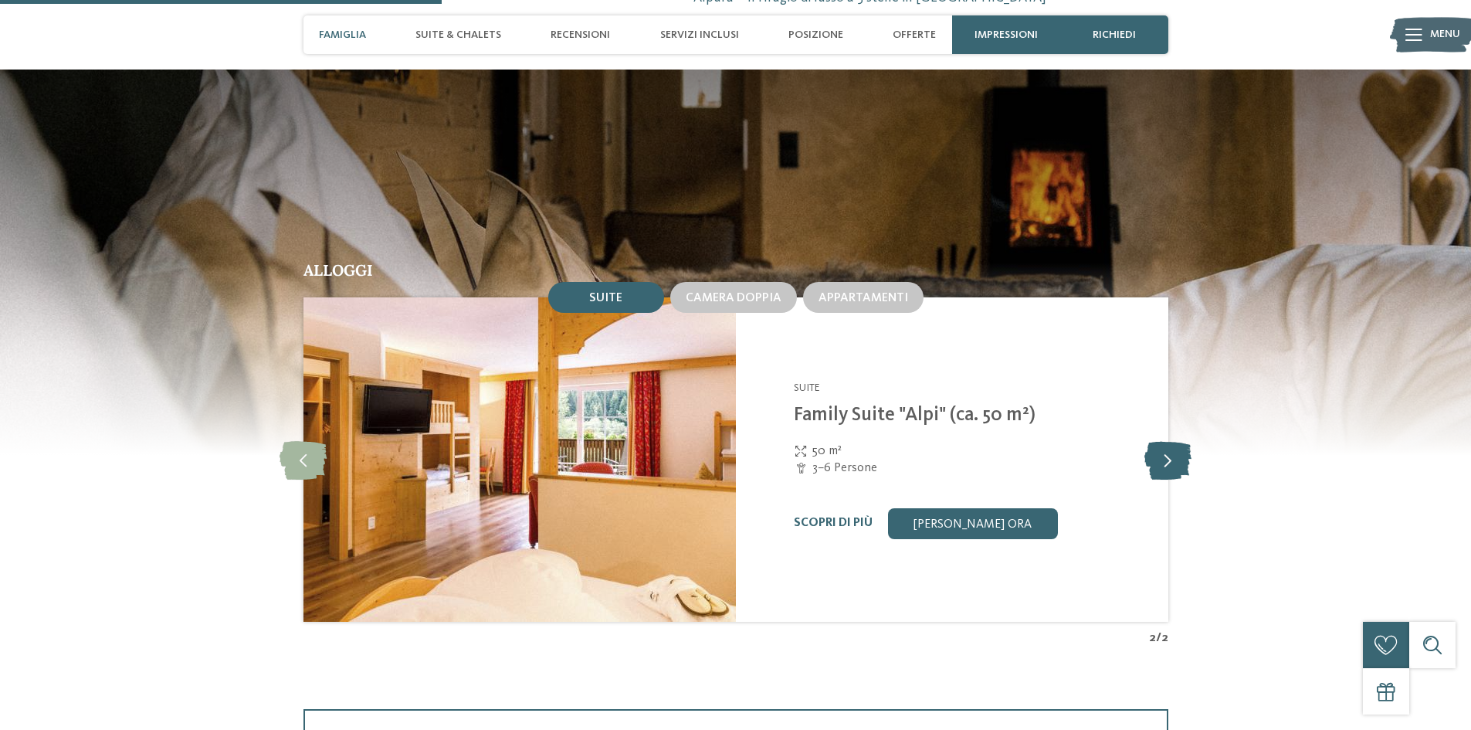
click at [1175, 463] on icon at bounding box center [1168, 459] width 47 height 39
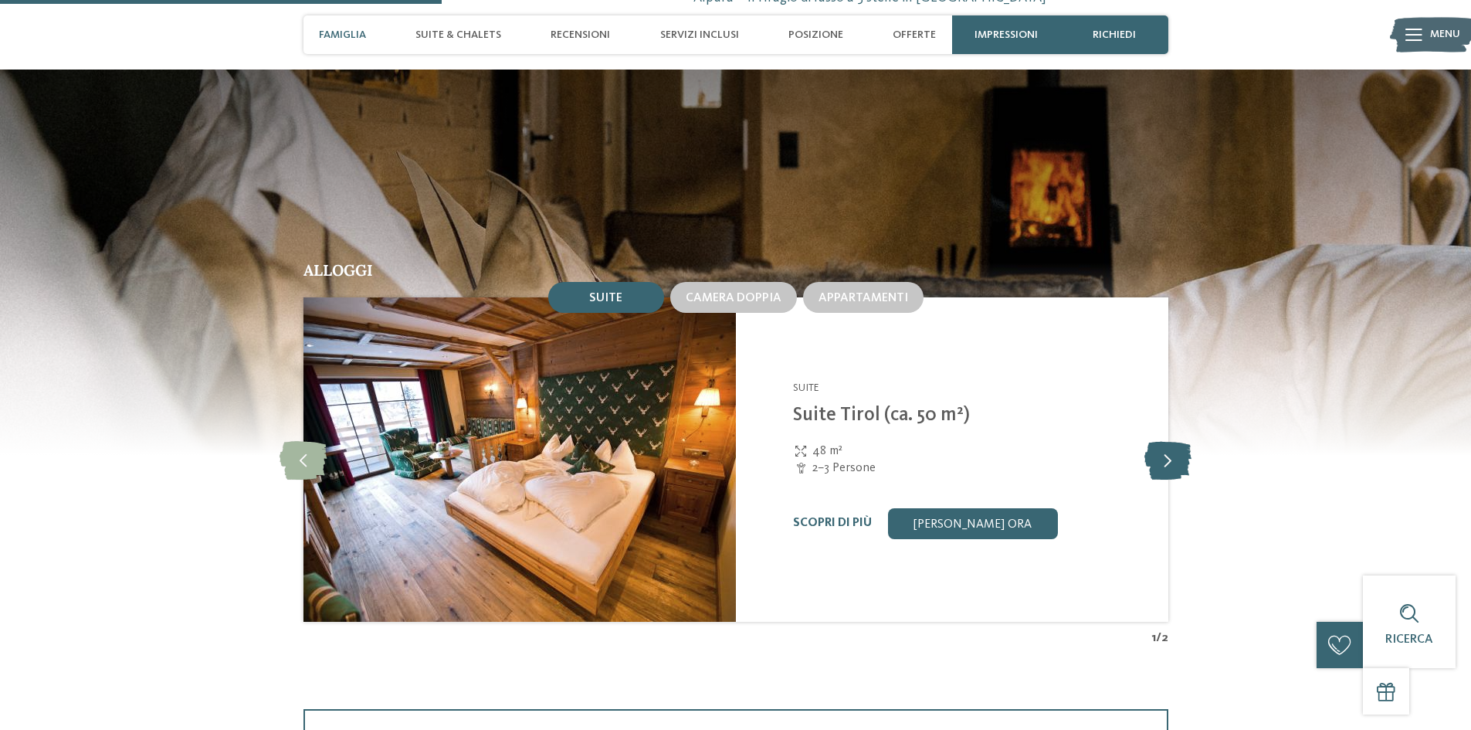
click at [1175, 463] on icon at bounding box center [1168, 459] width 47 height 39
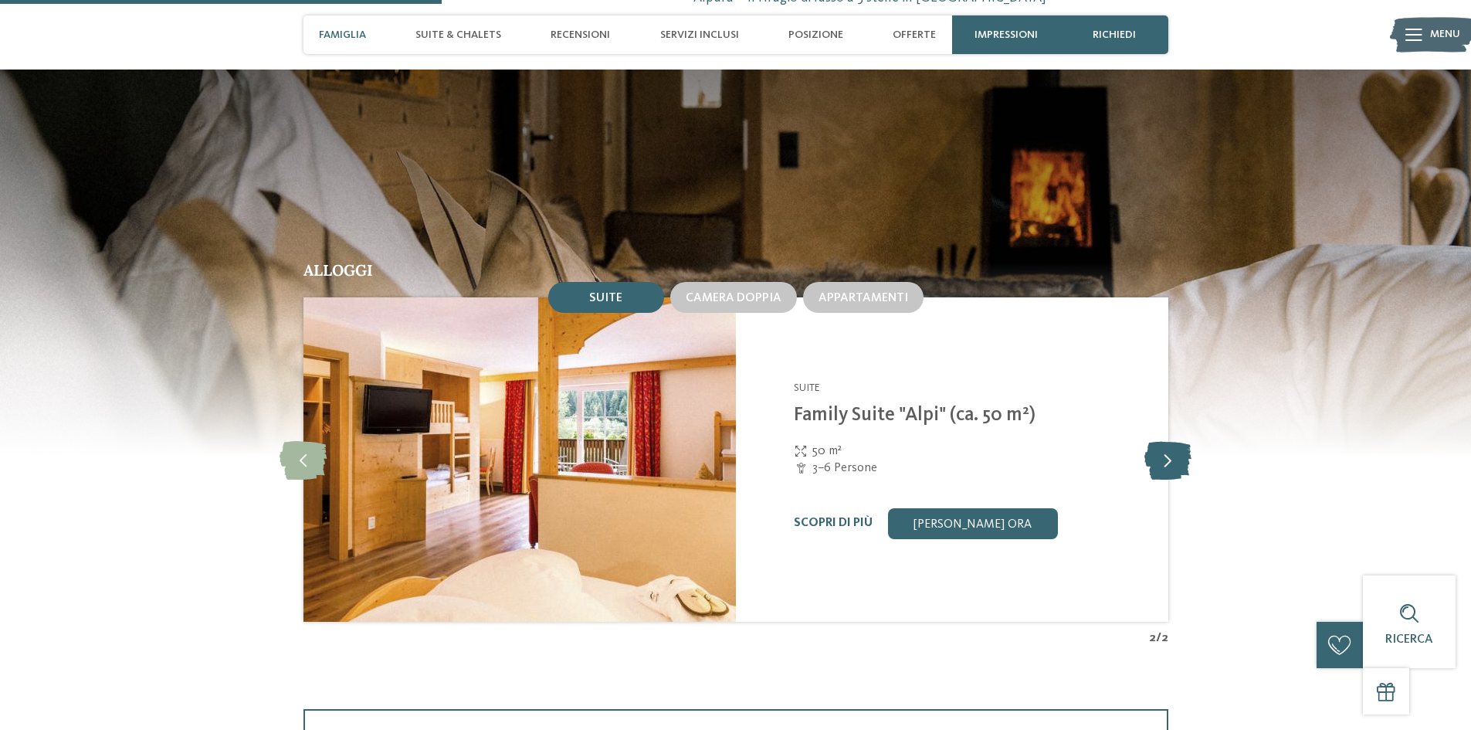
click at [1175, 463] on icon at bounding box center [1168, 459] width 47 height 39
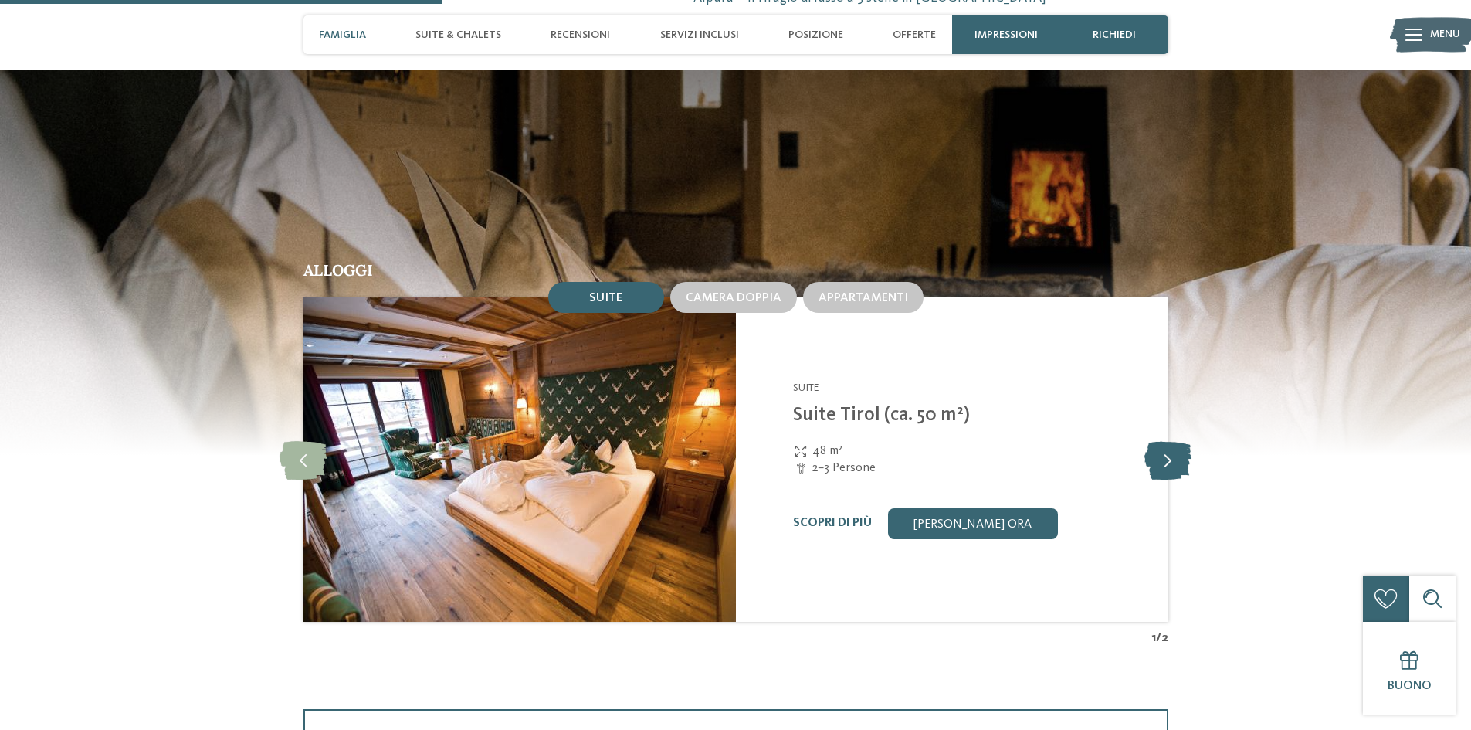
click at [1175, 463] on icon at bounding box center [1168, 459] width 47 height 39
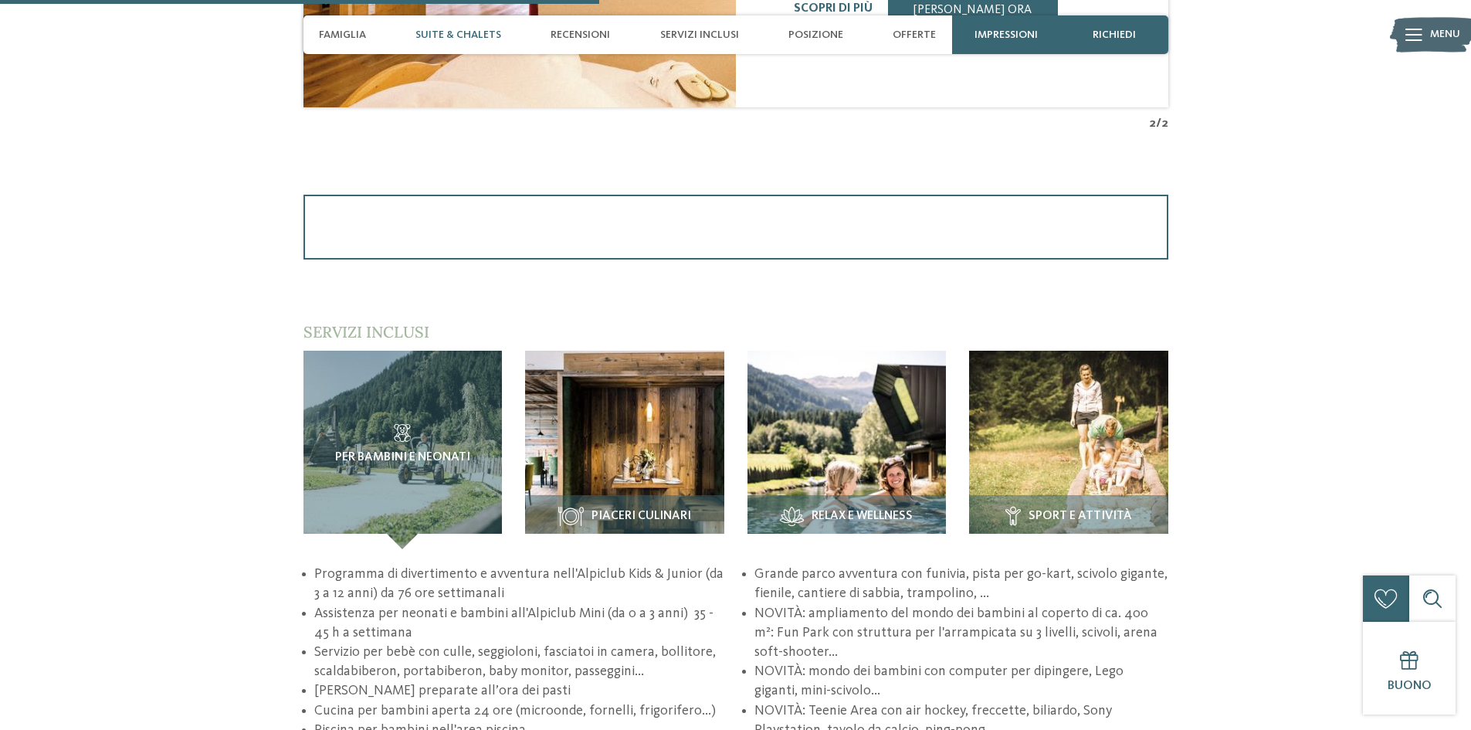
scroll to position [1647, 0]
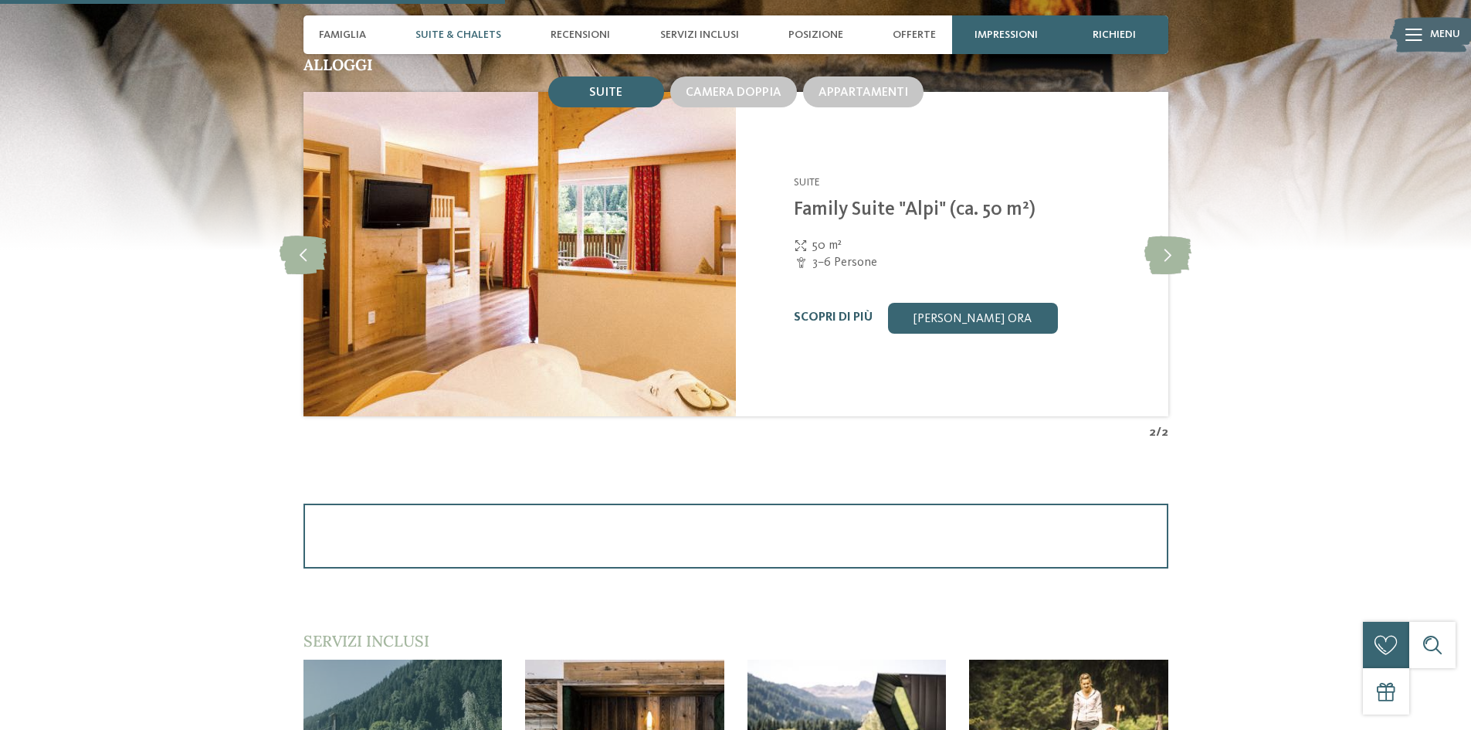
click at [826, 311] on link "Scopri di più" at bounding box center [833, 317] width 79 height 12
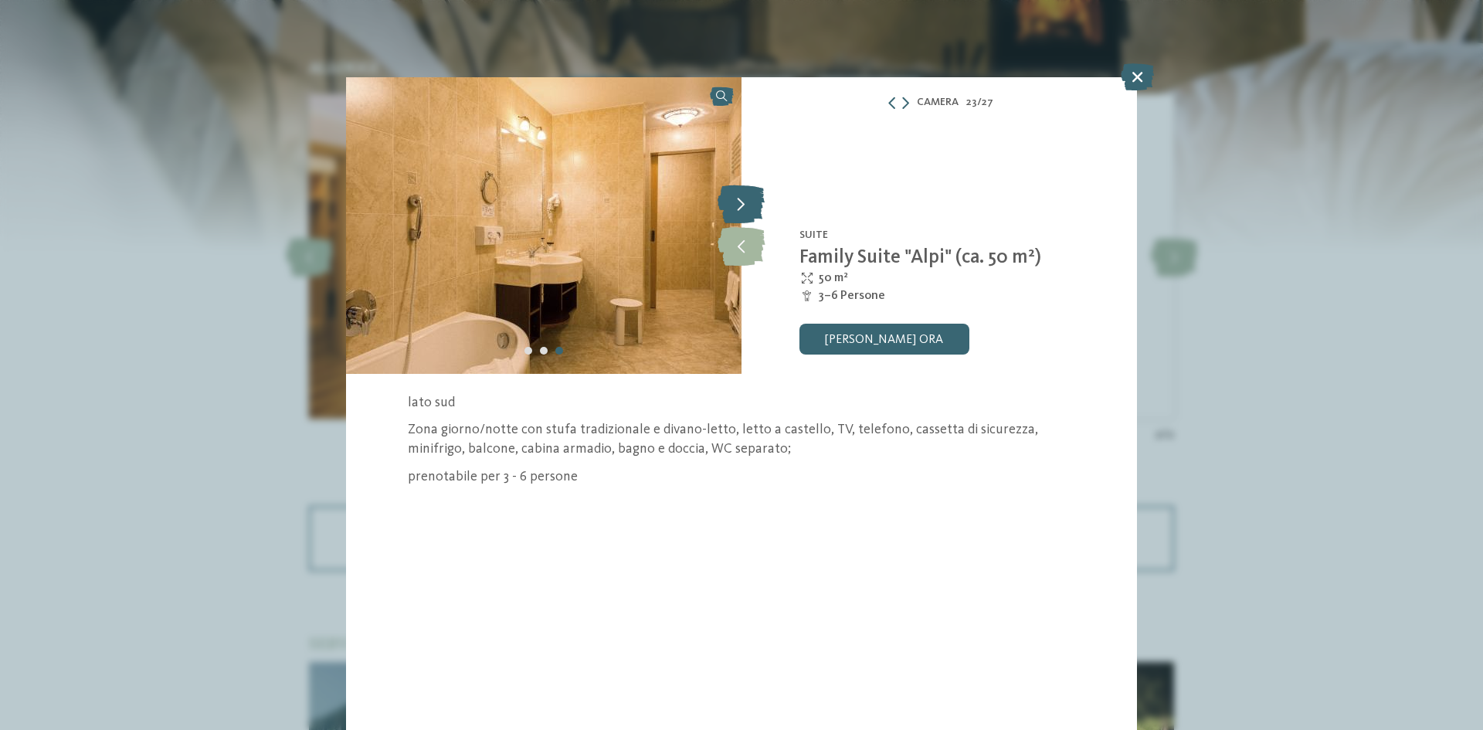
click at [746, 205] on icon at bounding box center [740, 204] width 47 height 39
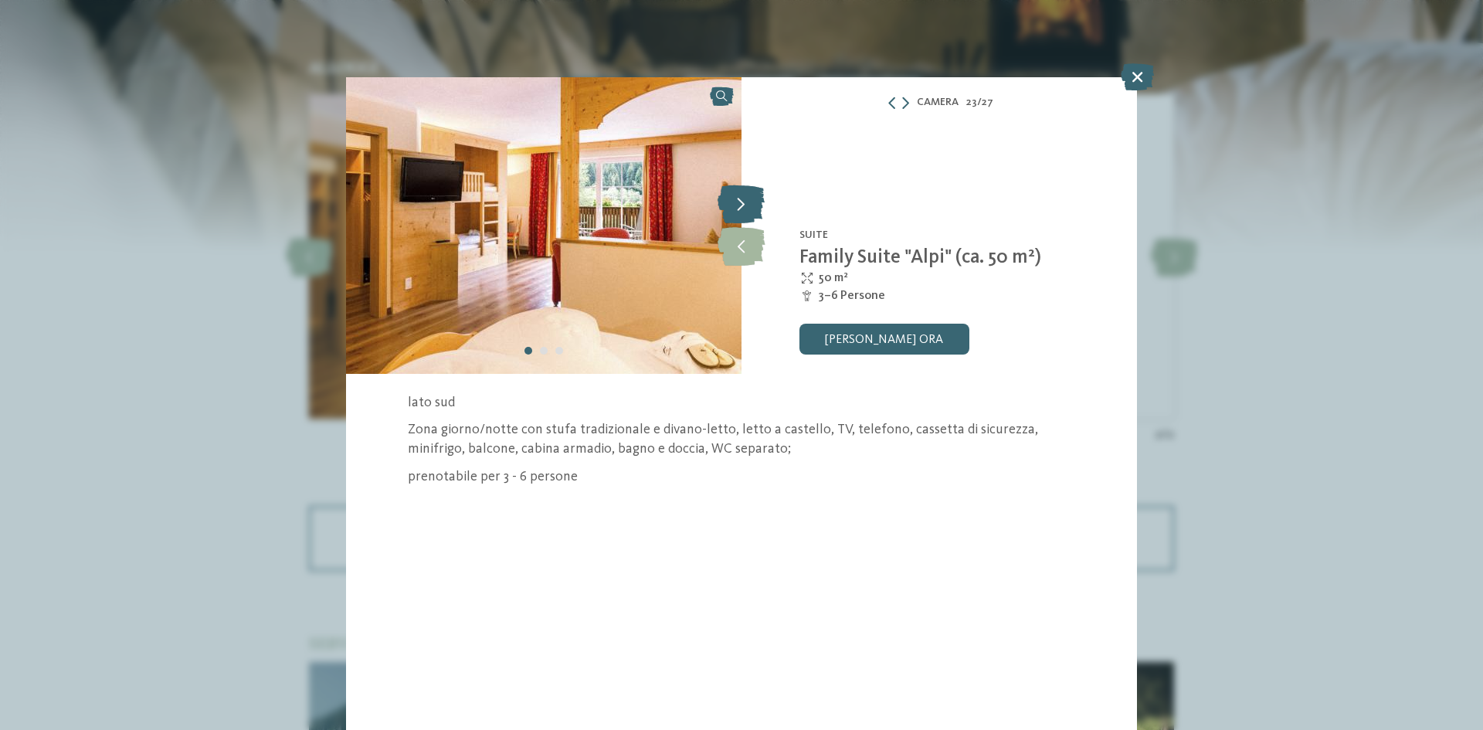
click at [747, 205] on icon at bounding box center [740, 204] width 47 height 39
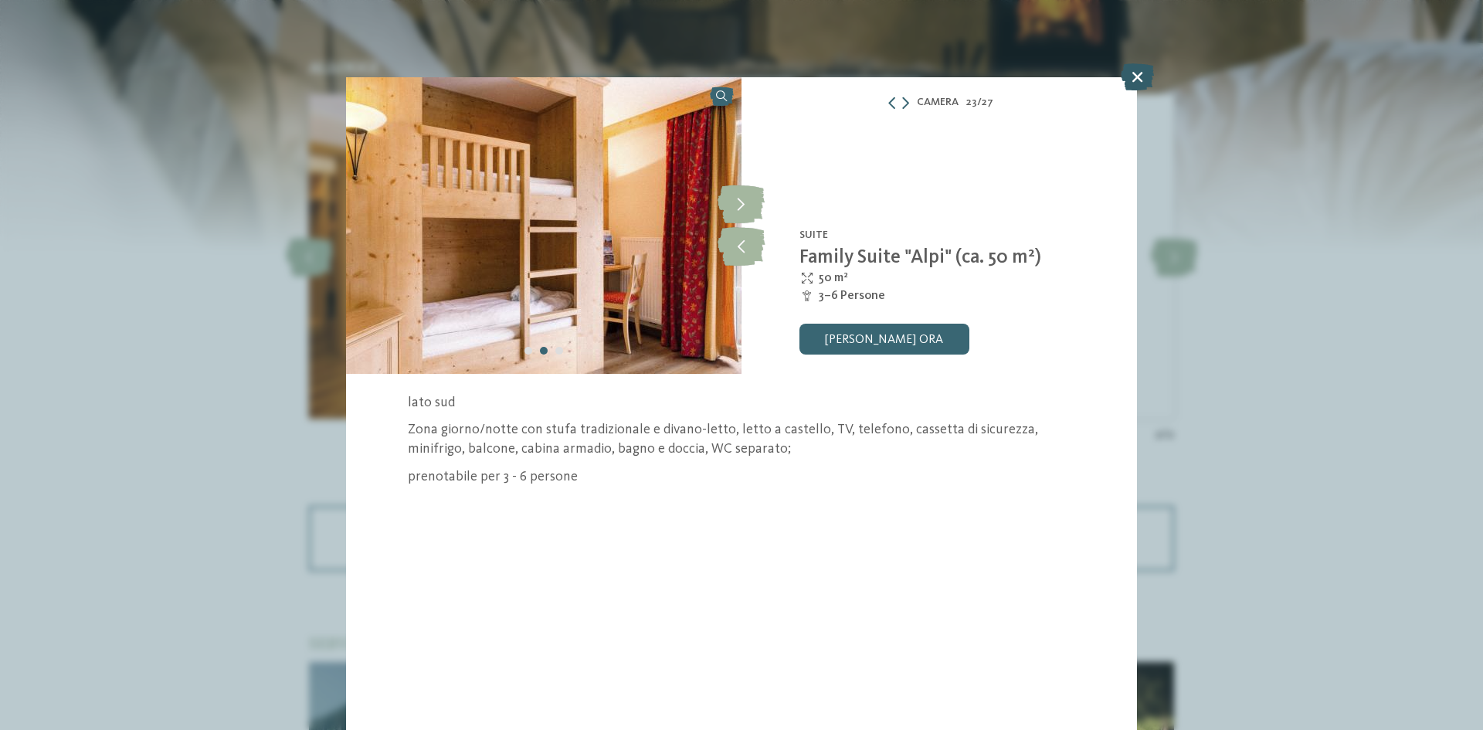
click at [1136, 80] on icon at bounding box center [1137, 76] width 33 height 27
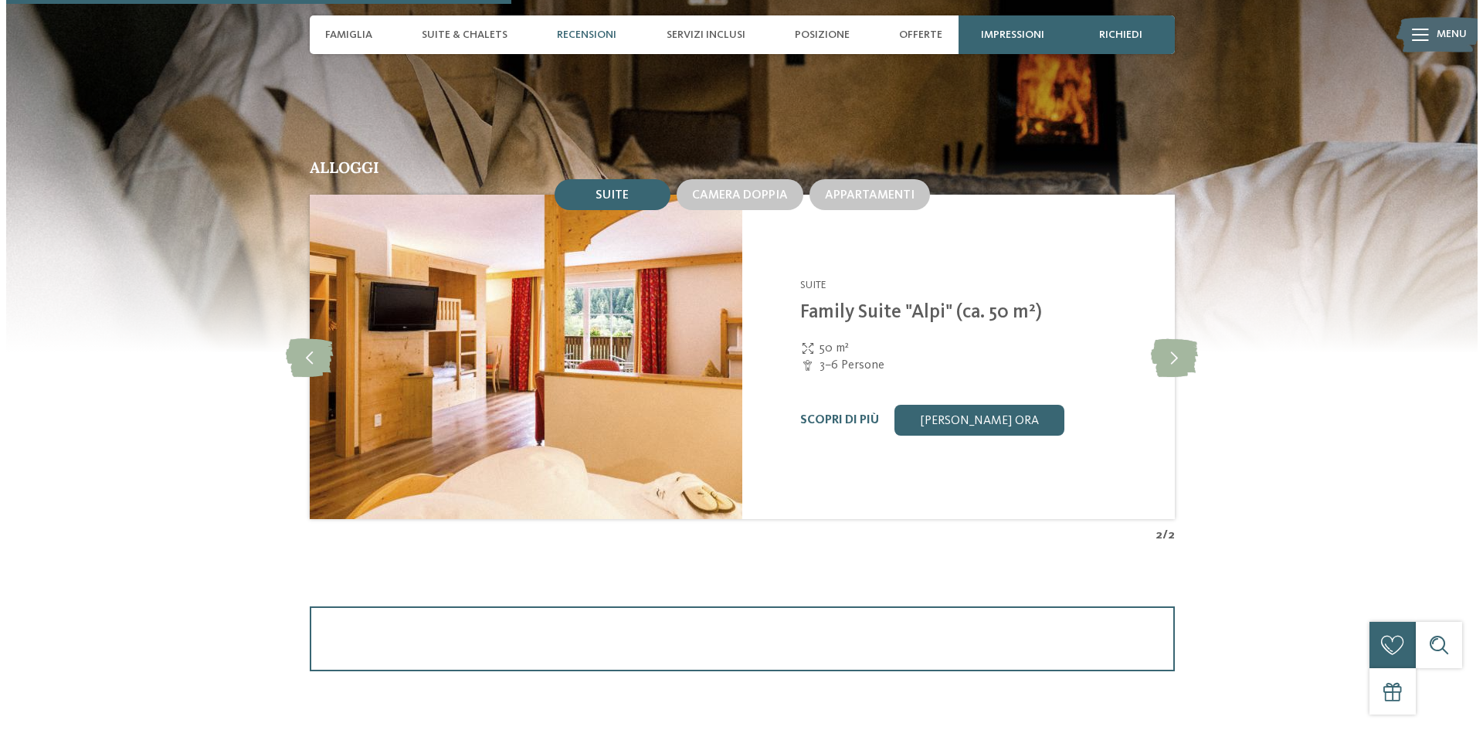
scroll to position [1442, 0]
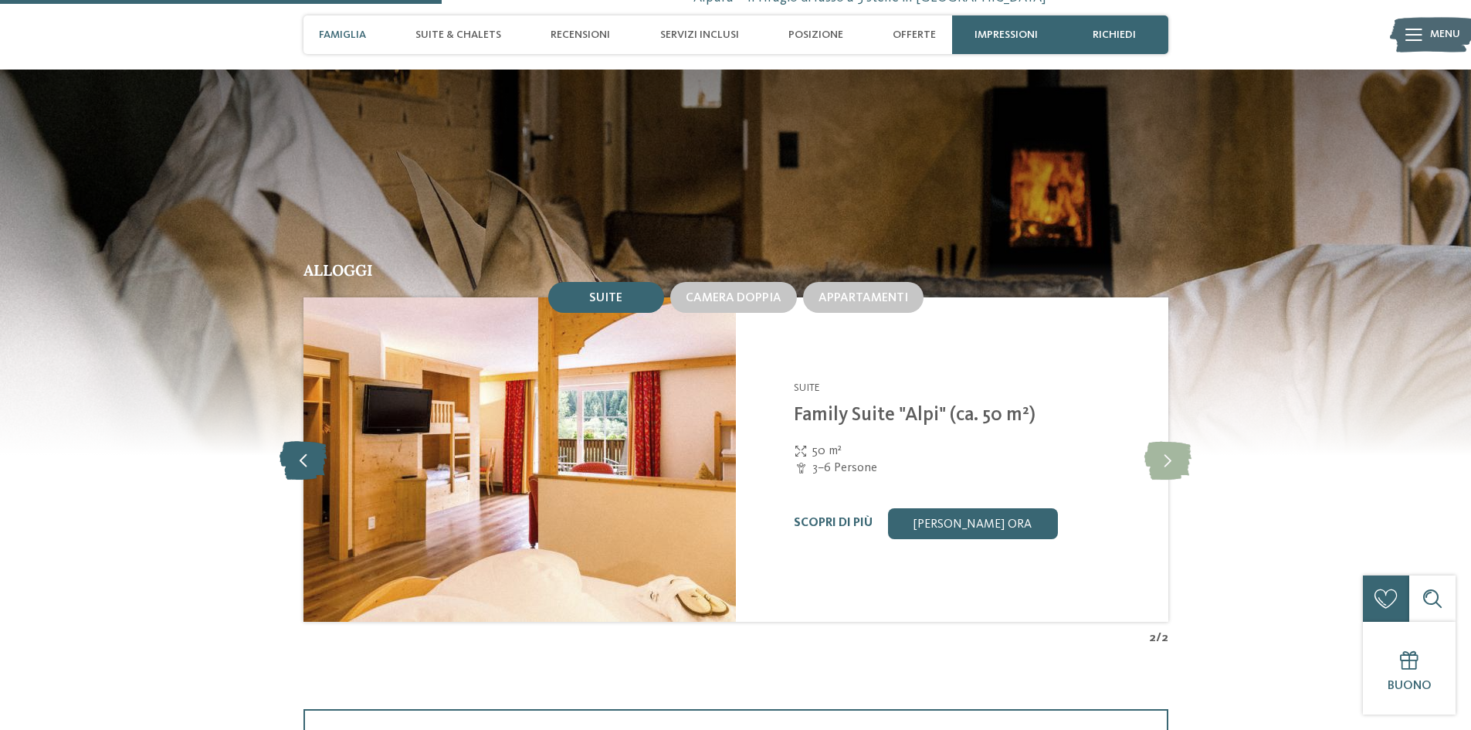
click at [310, 456] on icon at bounding box center [303, 459] width 47 height 39
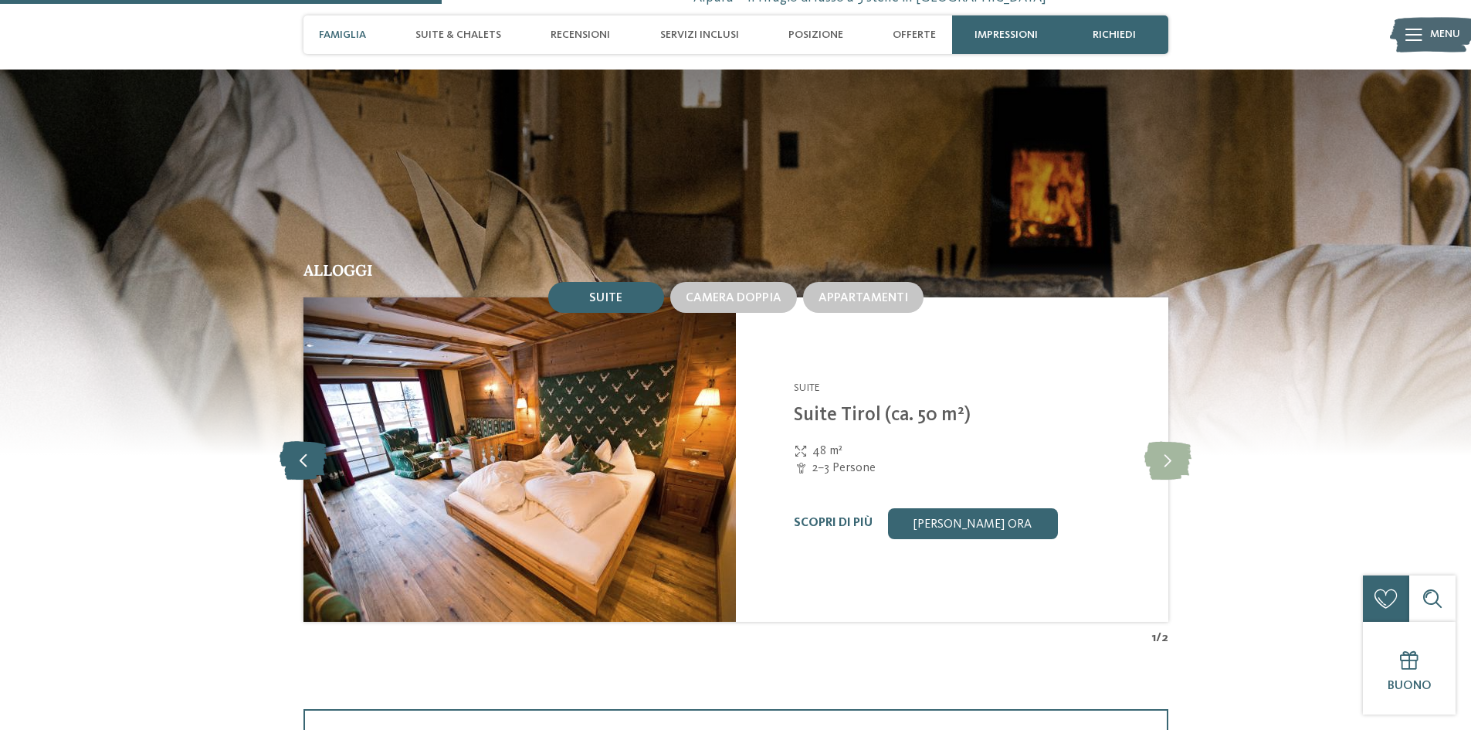
click at [310, 456] on icon at bounding box center [303, 459] width 47 height 39
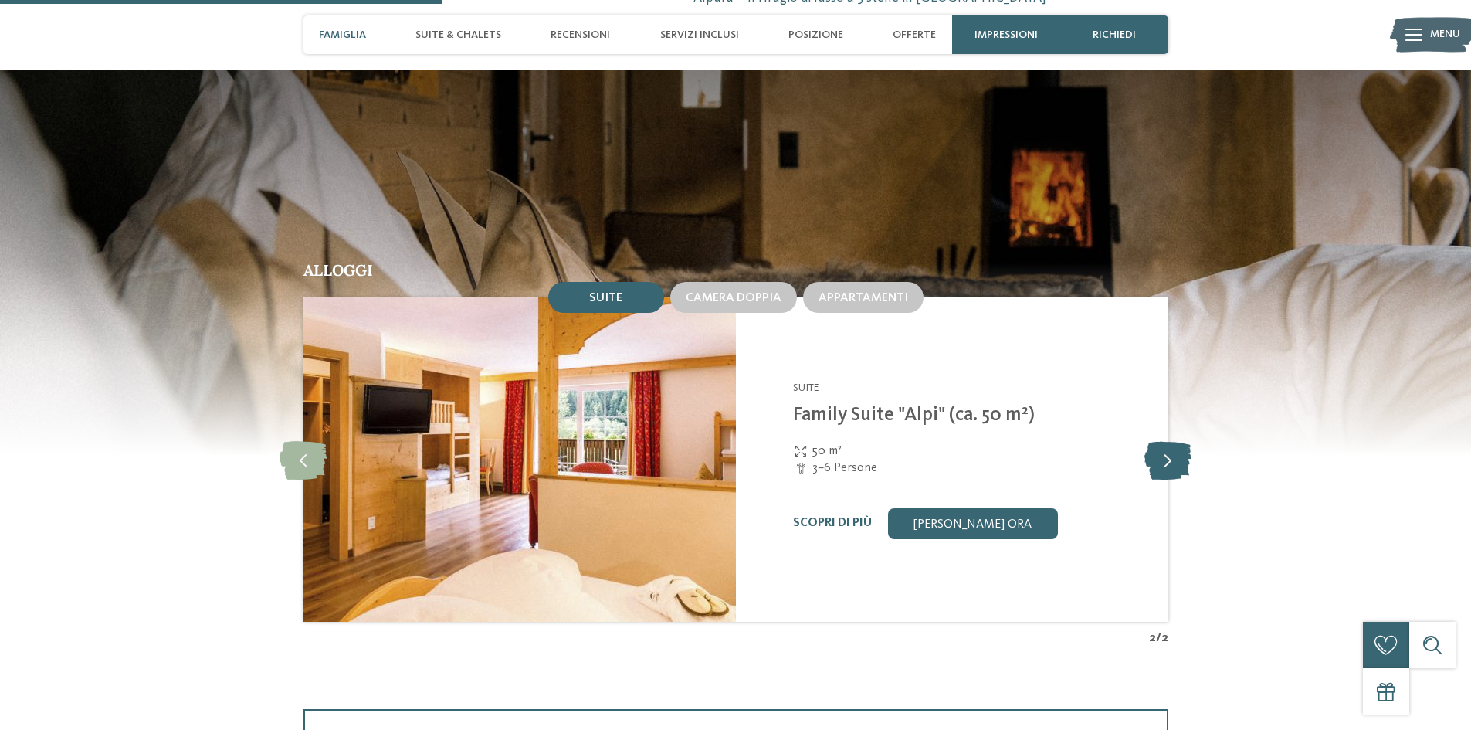
click at [1165, 456] on icon at bounding box center [1168, 459] width 47 height 39
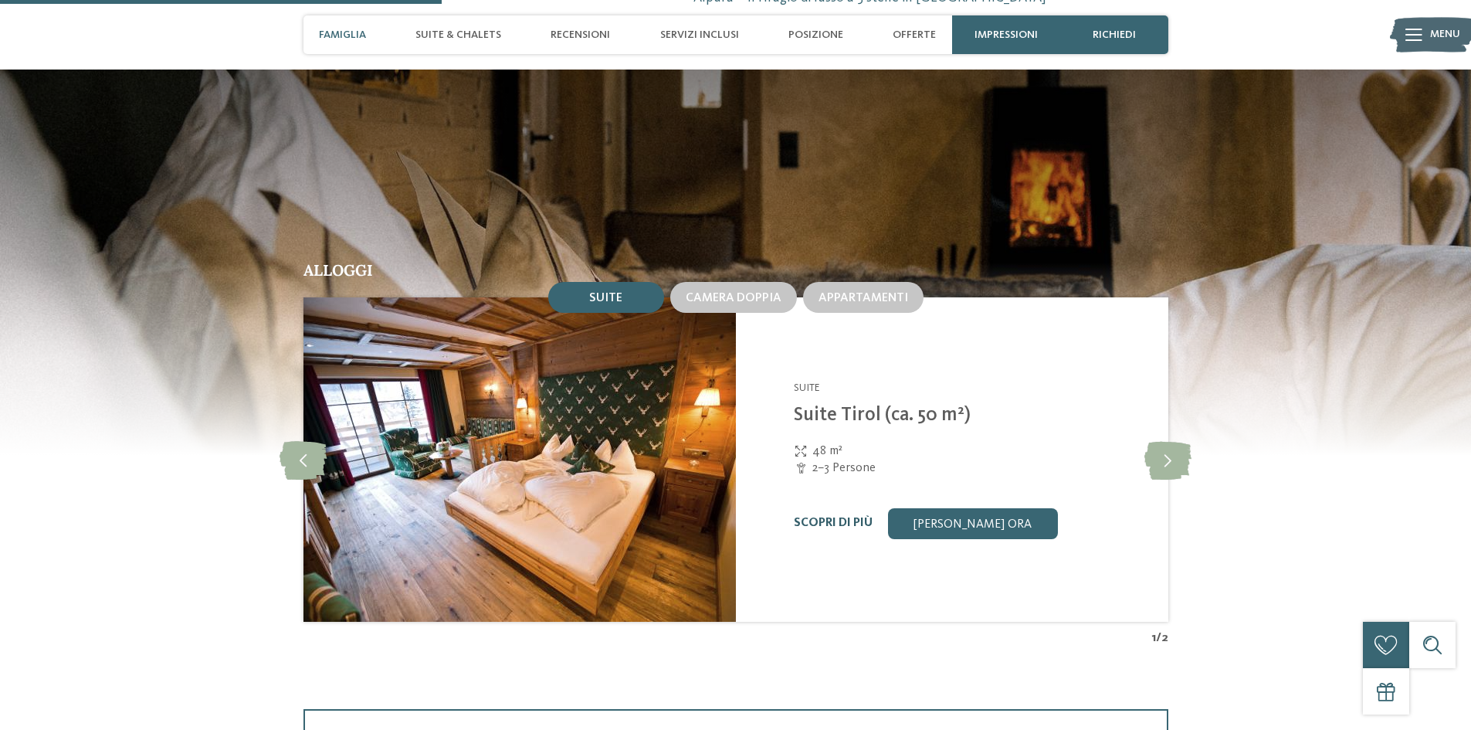
click at [817, 524] on link "Scopri di più" at bounding box center [833, 523] width 79 height 12
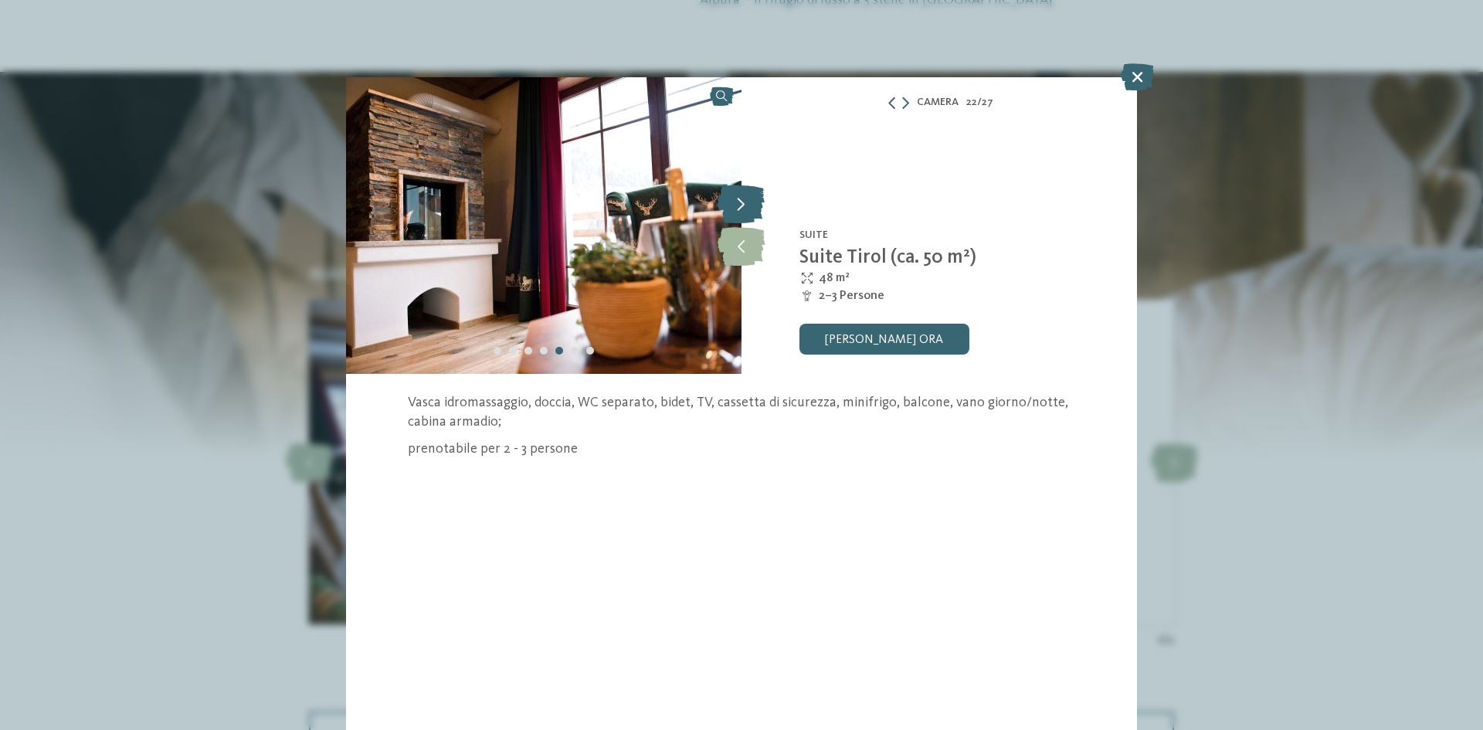
click at [739, 194] on icon at bounding box center [740, 204] width 47 height 39
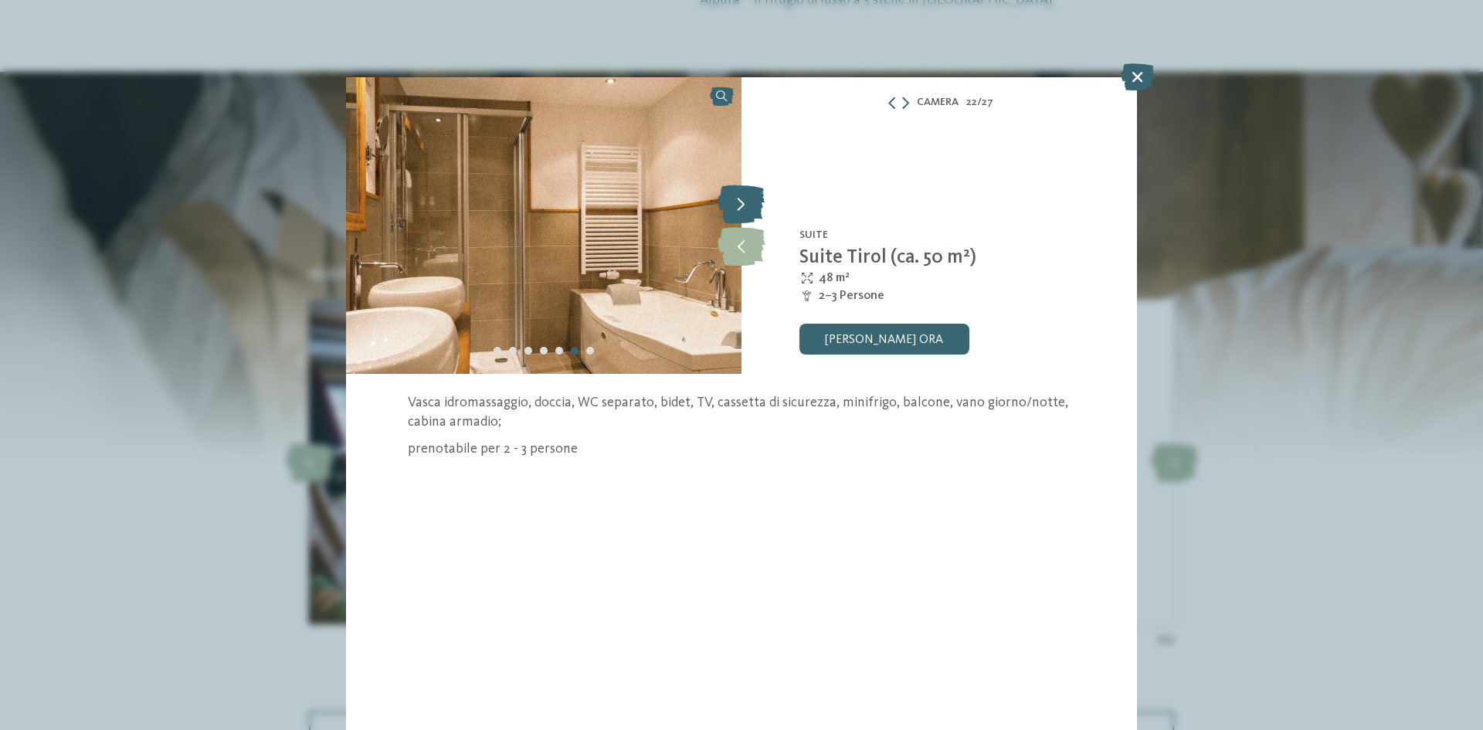
click at [743, 196] on icon at bounding box center [740, 204] width 47 height 39
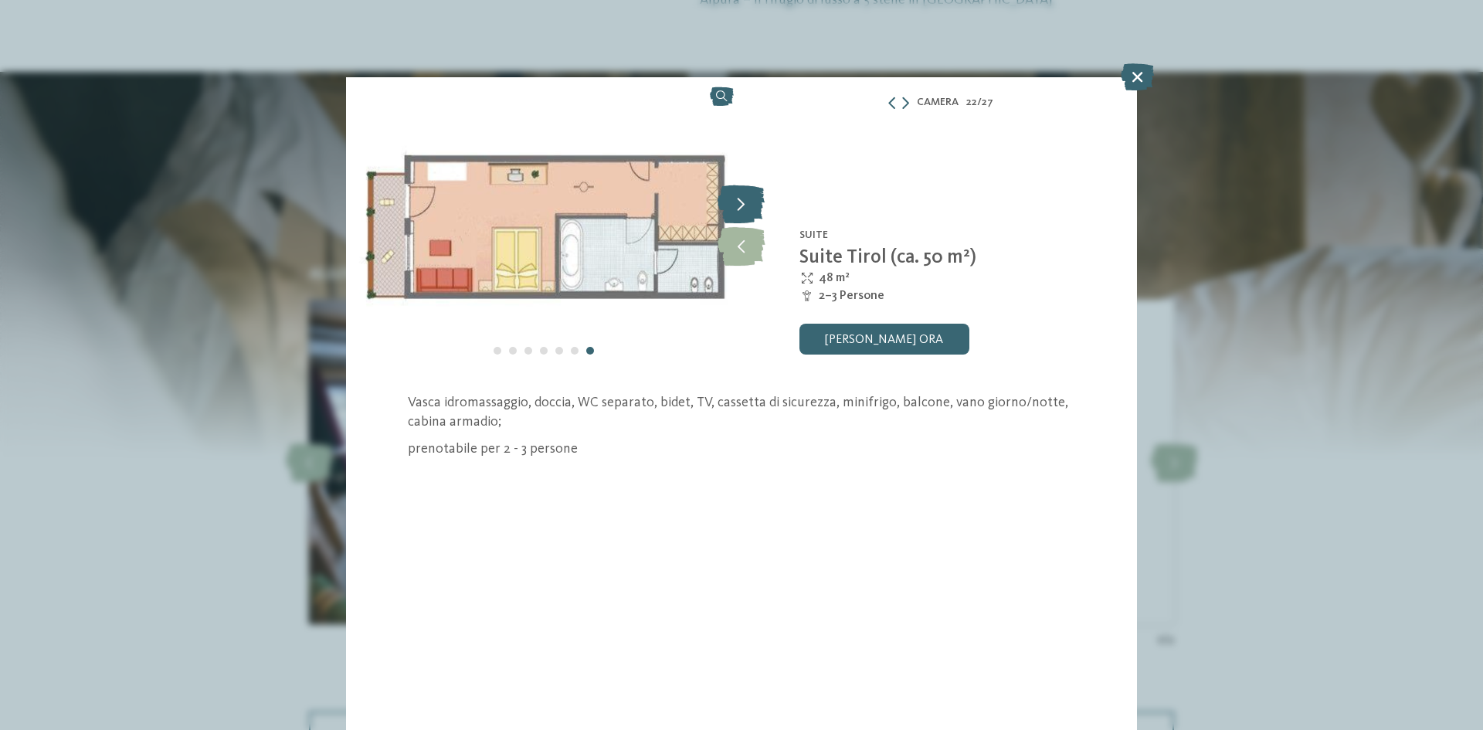
click at [743, 196] on icon at bounding box center [740, 204] width 47 height 39
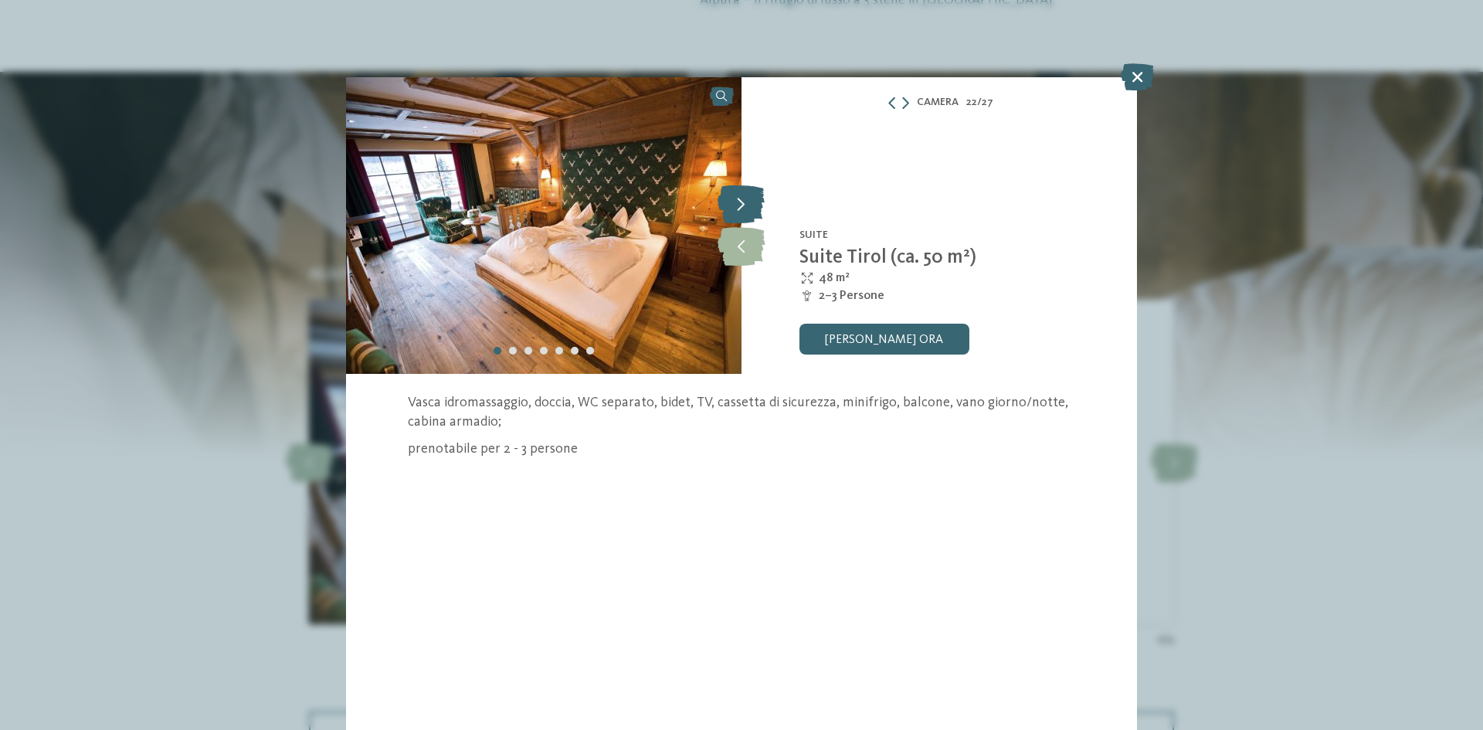
click at [743, 196] on icon at bounding box center [740, 204] width 47 height 39
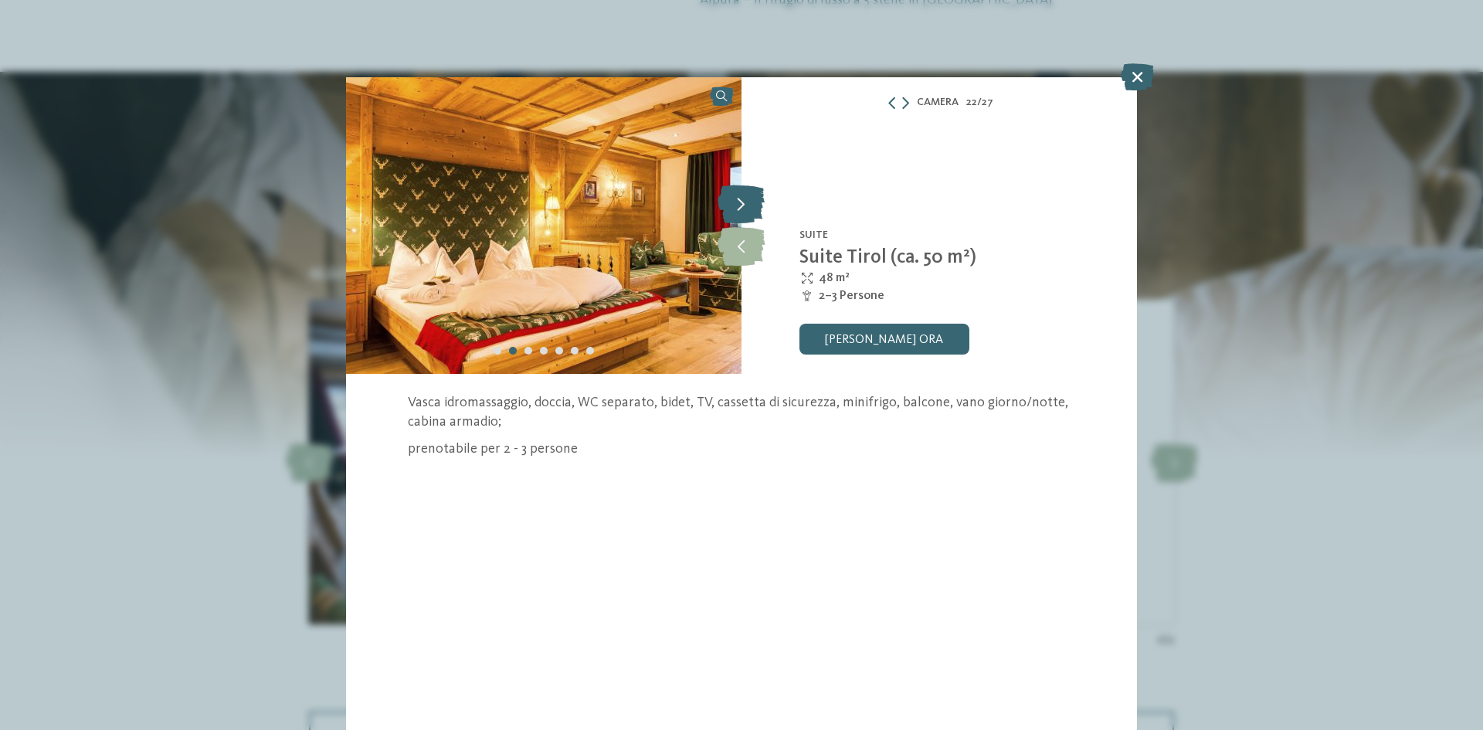
click at [743, 196] on icon at bounding box center [740, 204] width 47 height 39
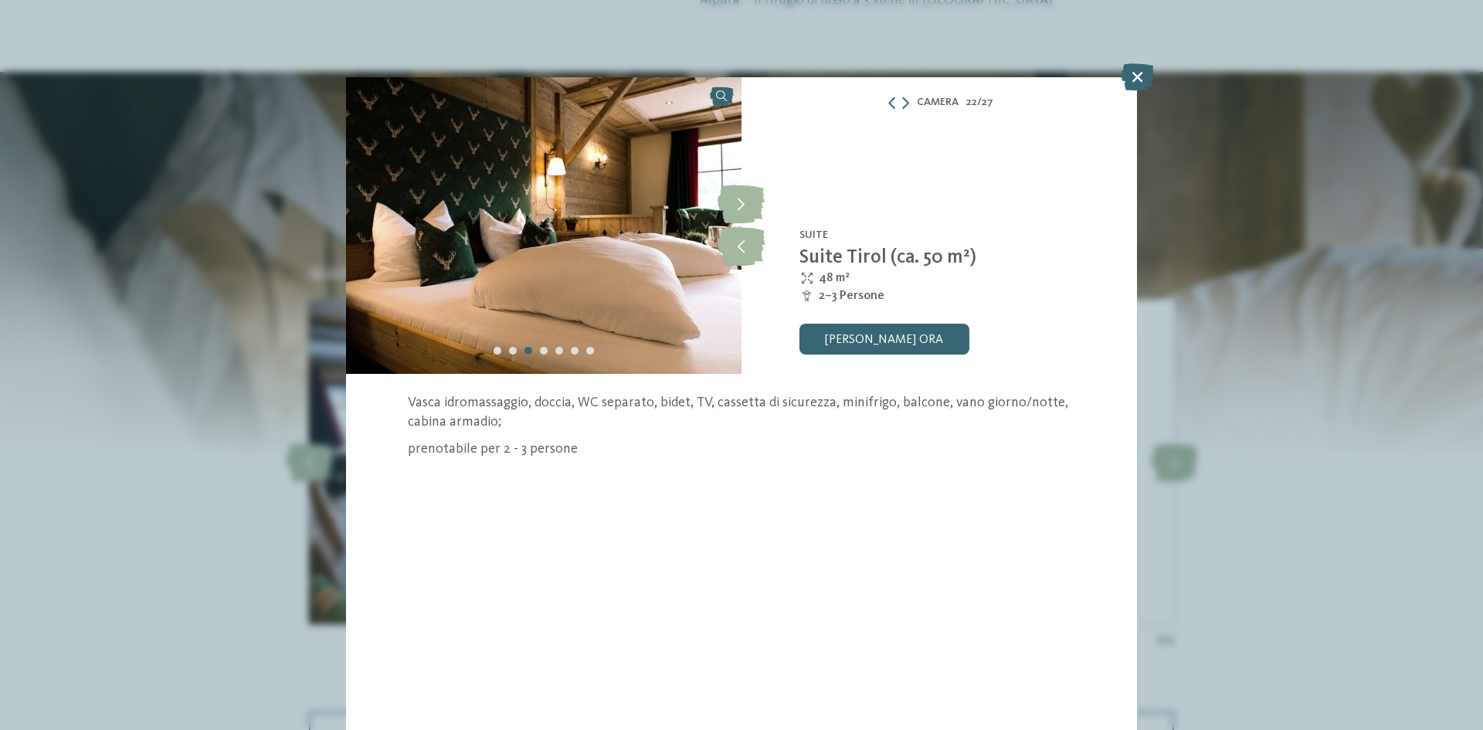
drag, startPoint x: 743, startPoint y: 196, endPoint x: 779, endPoint y: 180, distance: 39.8
click at [744, 196] on icon at bounding box center [740, 204] width 47 height 39
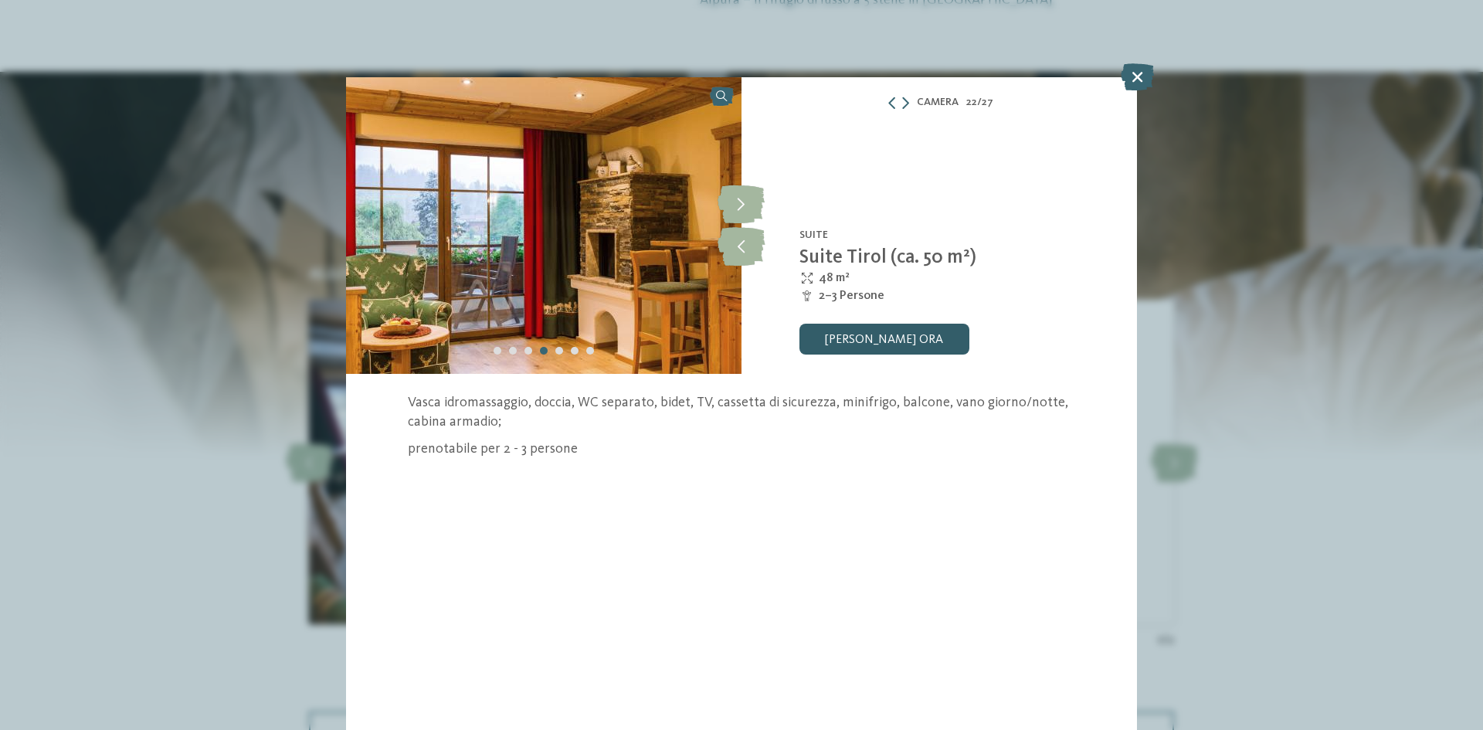
click at [870, 339] on link "[PERSON_NAME] ora" at bounding box center [884, 339] width 170 height 31
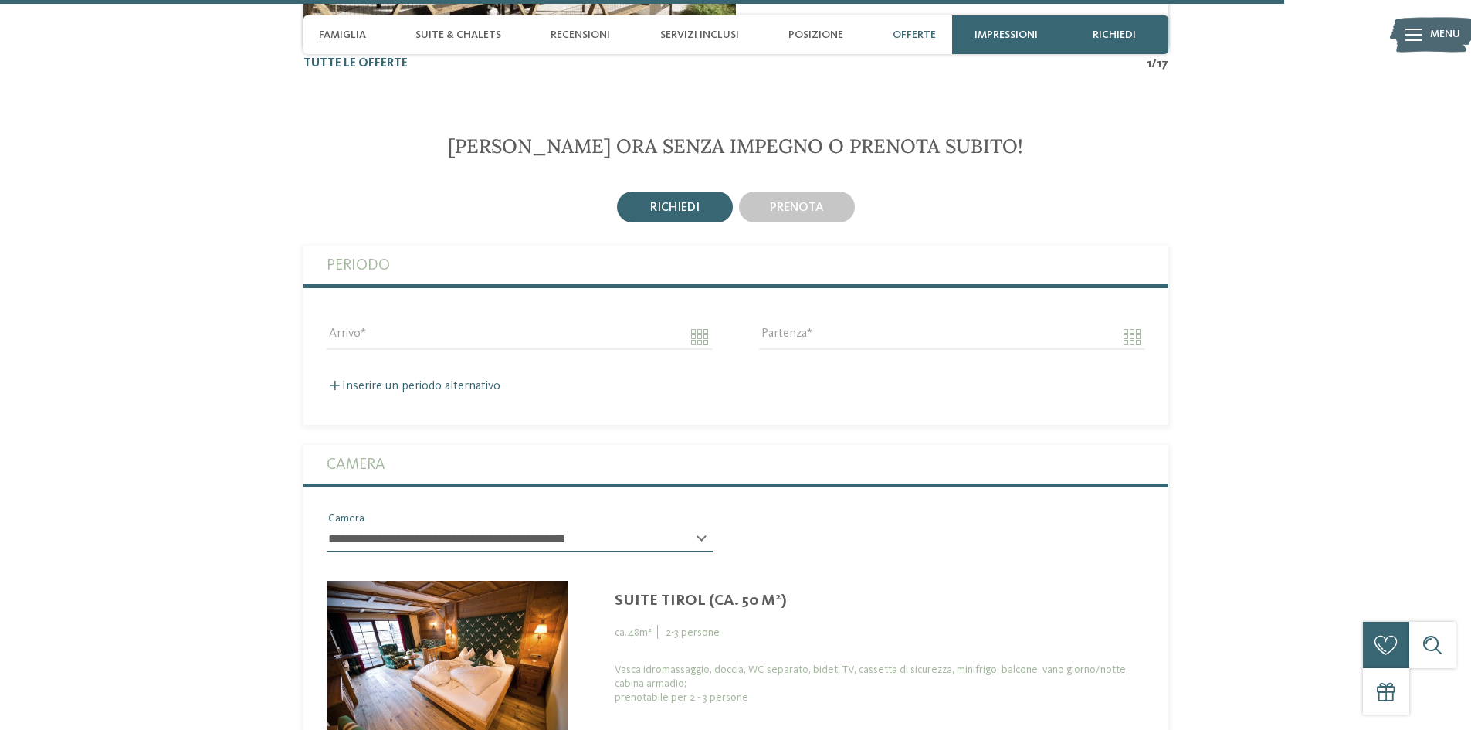
scroll to position [3479, 0]
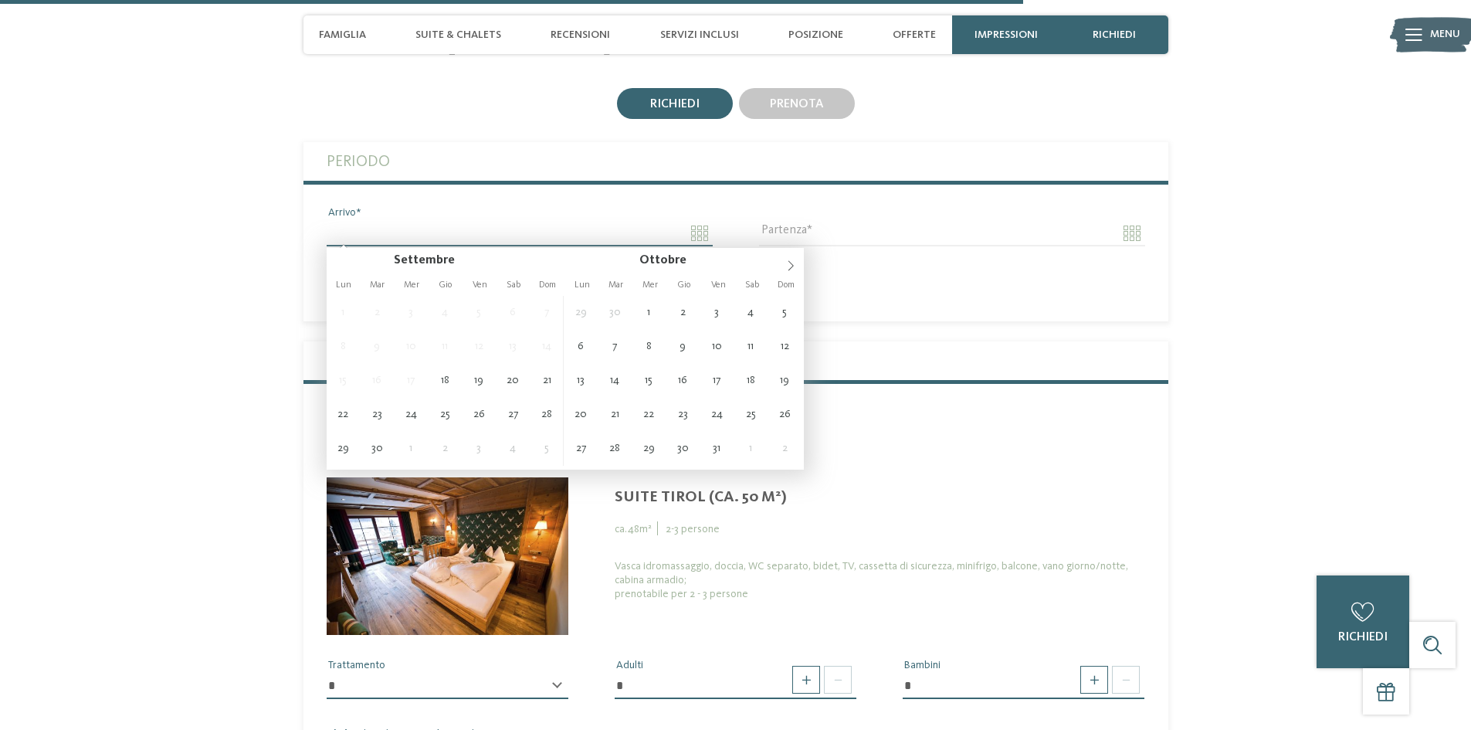
click at [703, 233] on input "Arrivo" at bounding box center [520, 233] width 386 height 26
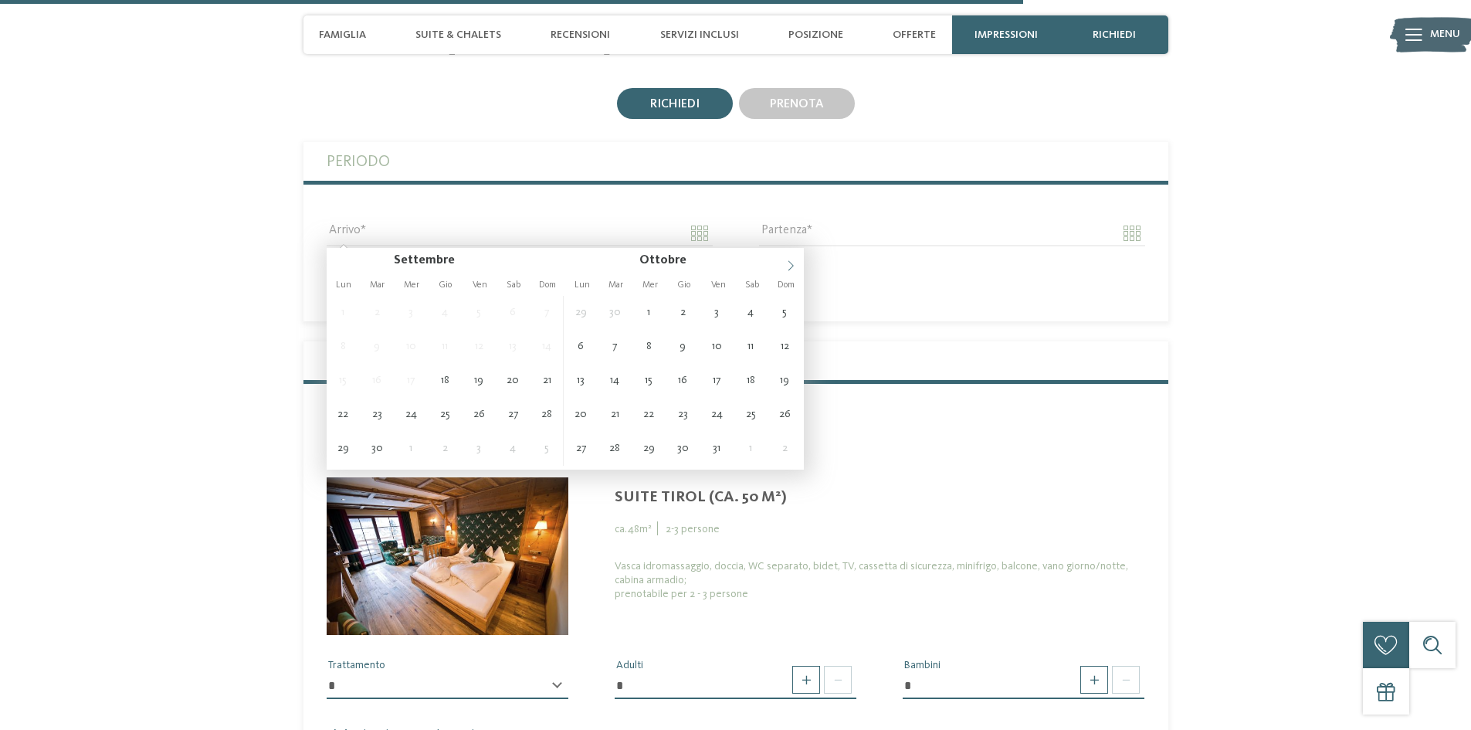
click at [791, 267] on icon at bounding box center [790, 265] width 5 height 10
click at [791, 266] on icon at bounding box center [790, 265] width 11 height 11
type input "****"
click at [791, 266] on icon at bounding box center [790, 265] width 11 height 11
type input "****"
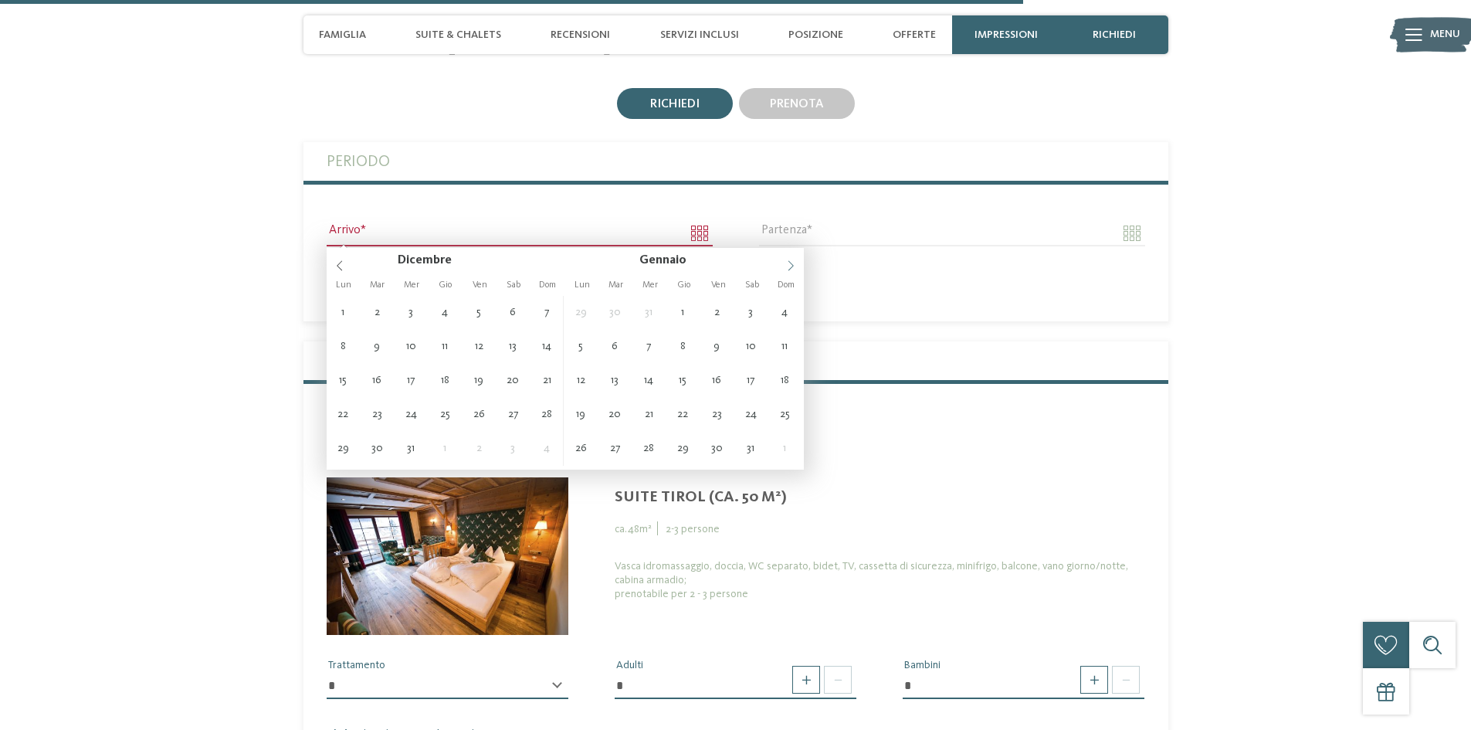
click at [791, 266] on icon at bounding box center [790, 265] width 11 height 11
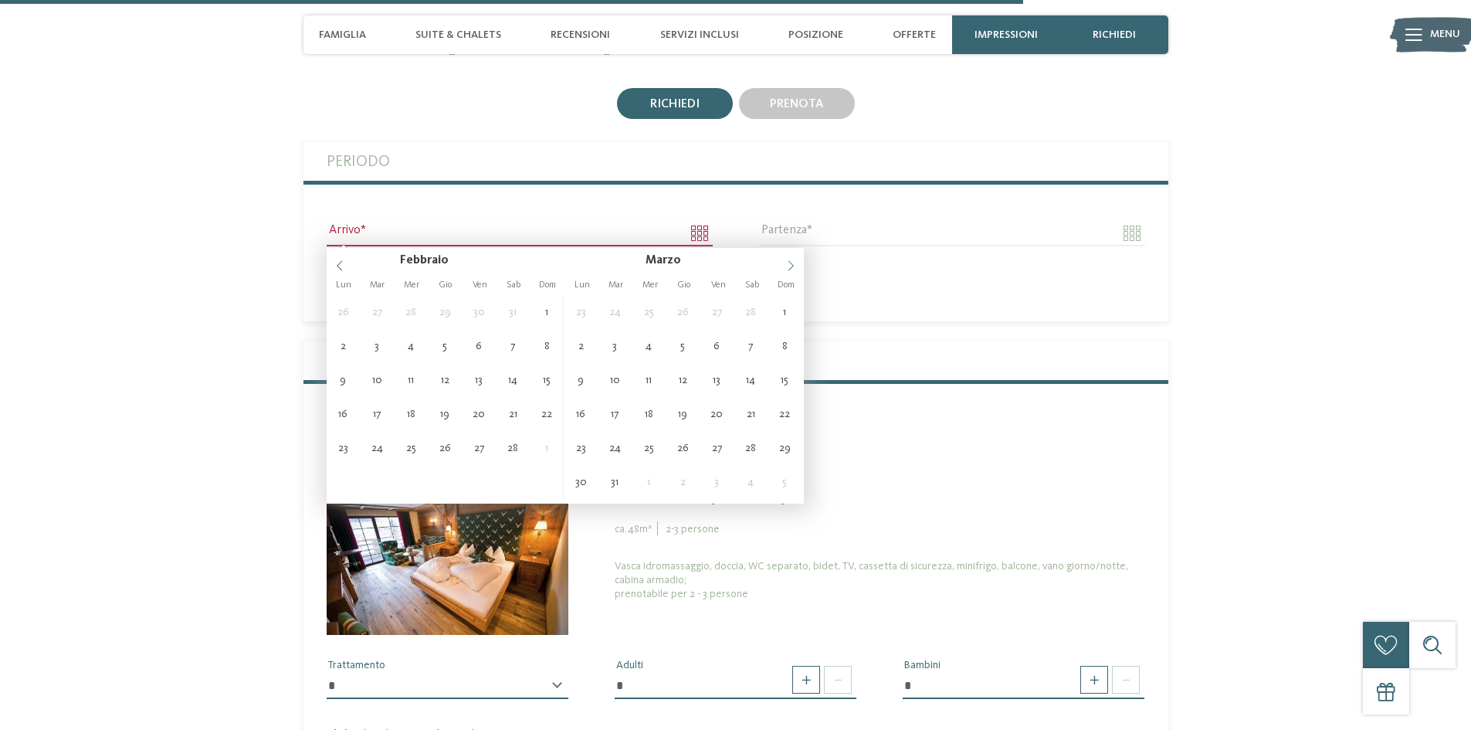
click at [791, 266] on icon at bounding box center [790, 265] width 11 height 11
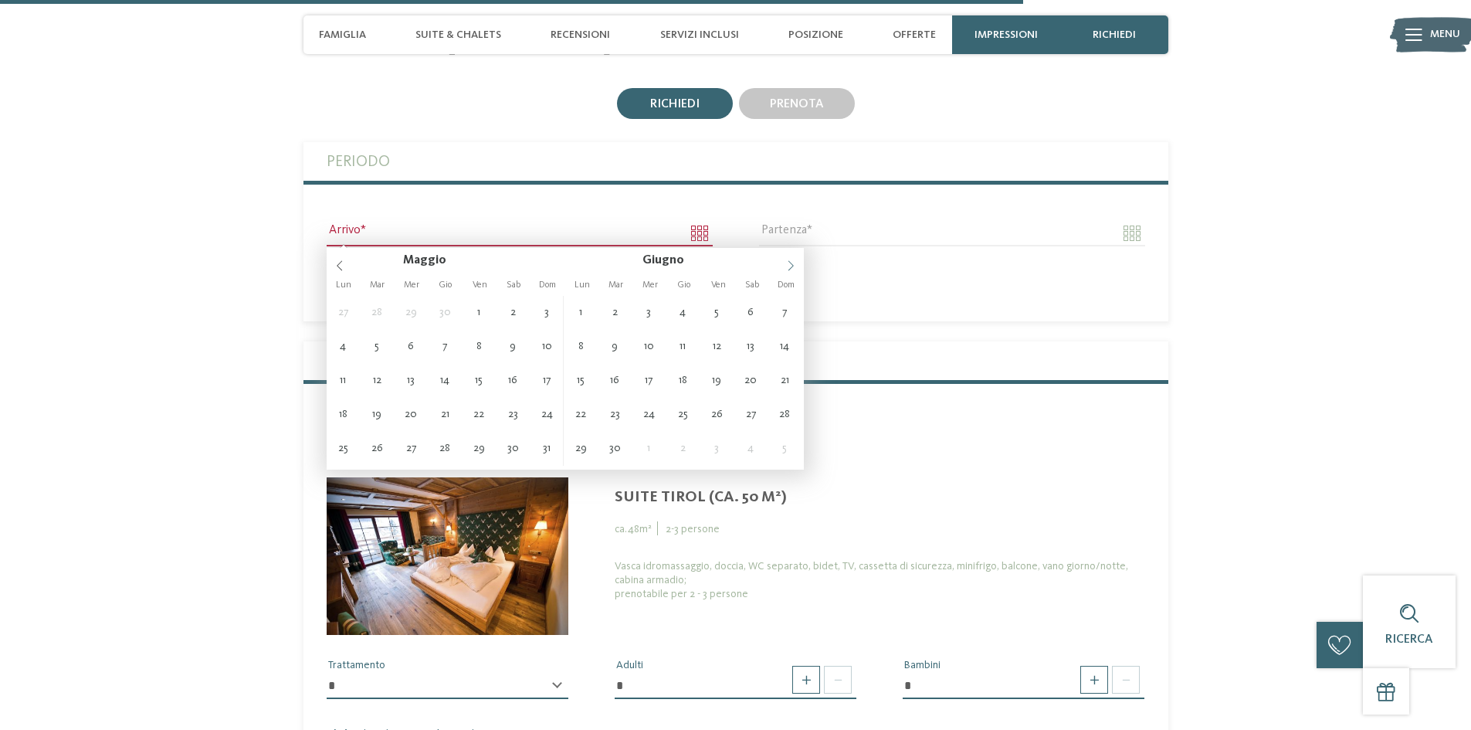
click at [791, 266] on icon at bounding box center [790, 265] width 11 height 11
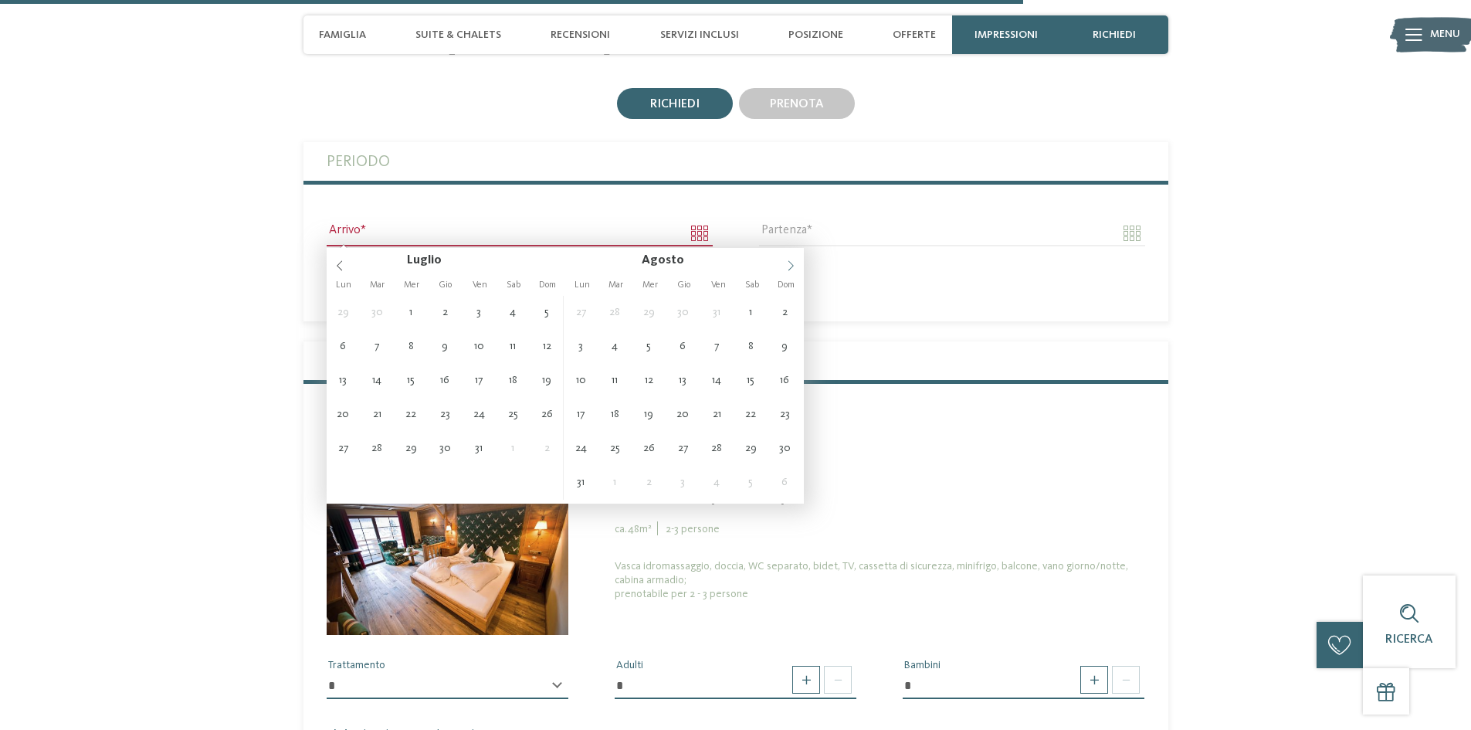
click at [791, 266] on icon at bounding box center [790, 265] width 11 height 11
type input "**********"
type input "****"
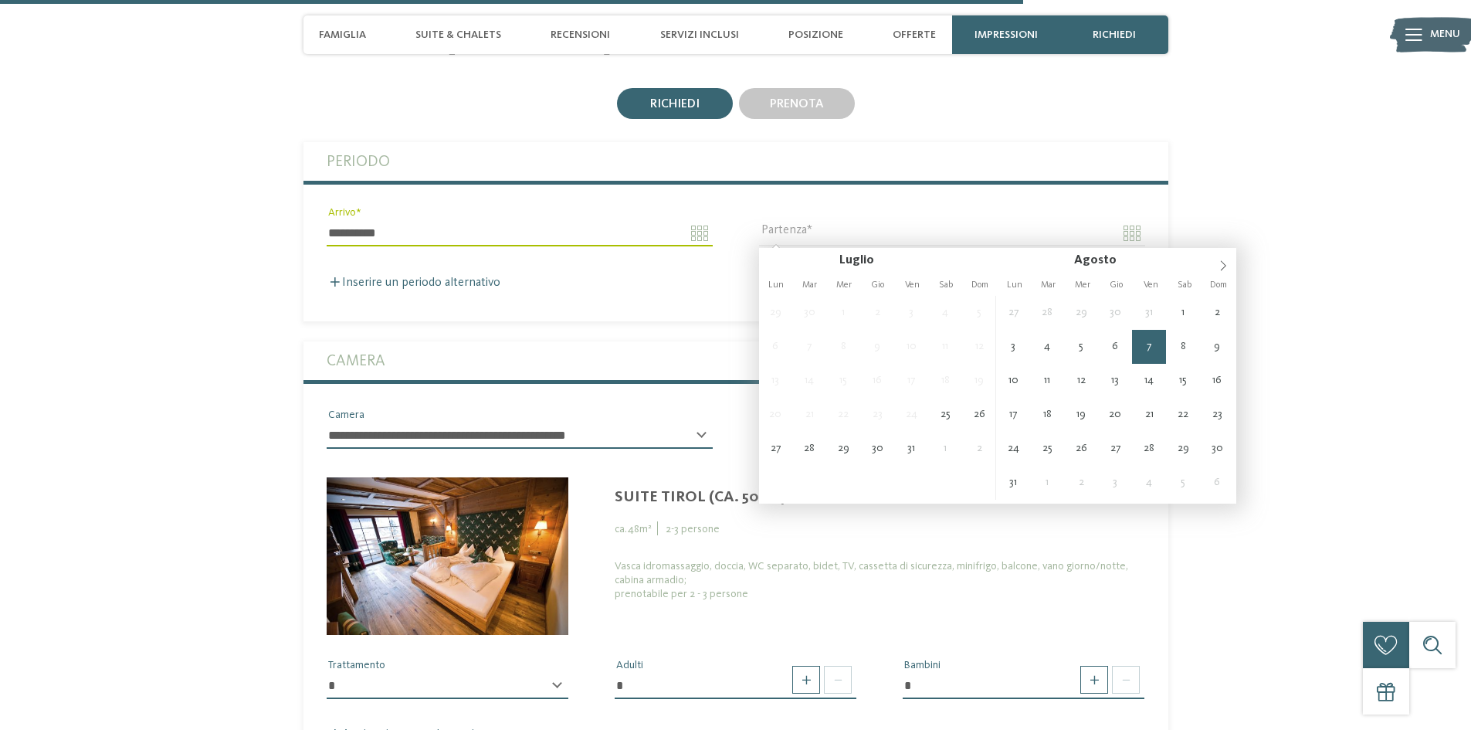
type input "**********"
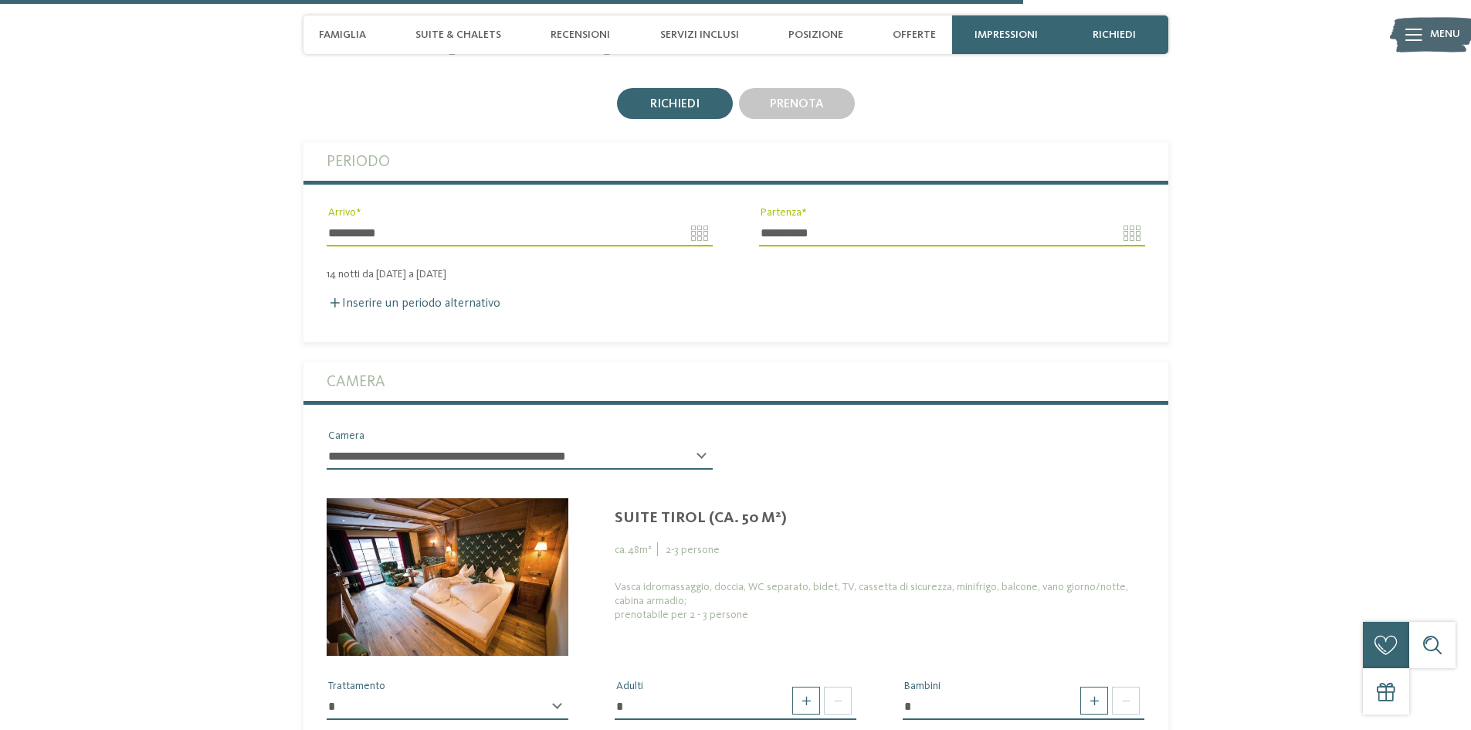
scroll to position [3582, 0]
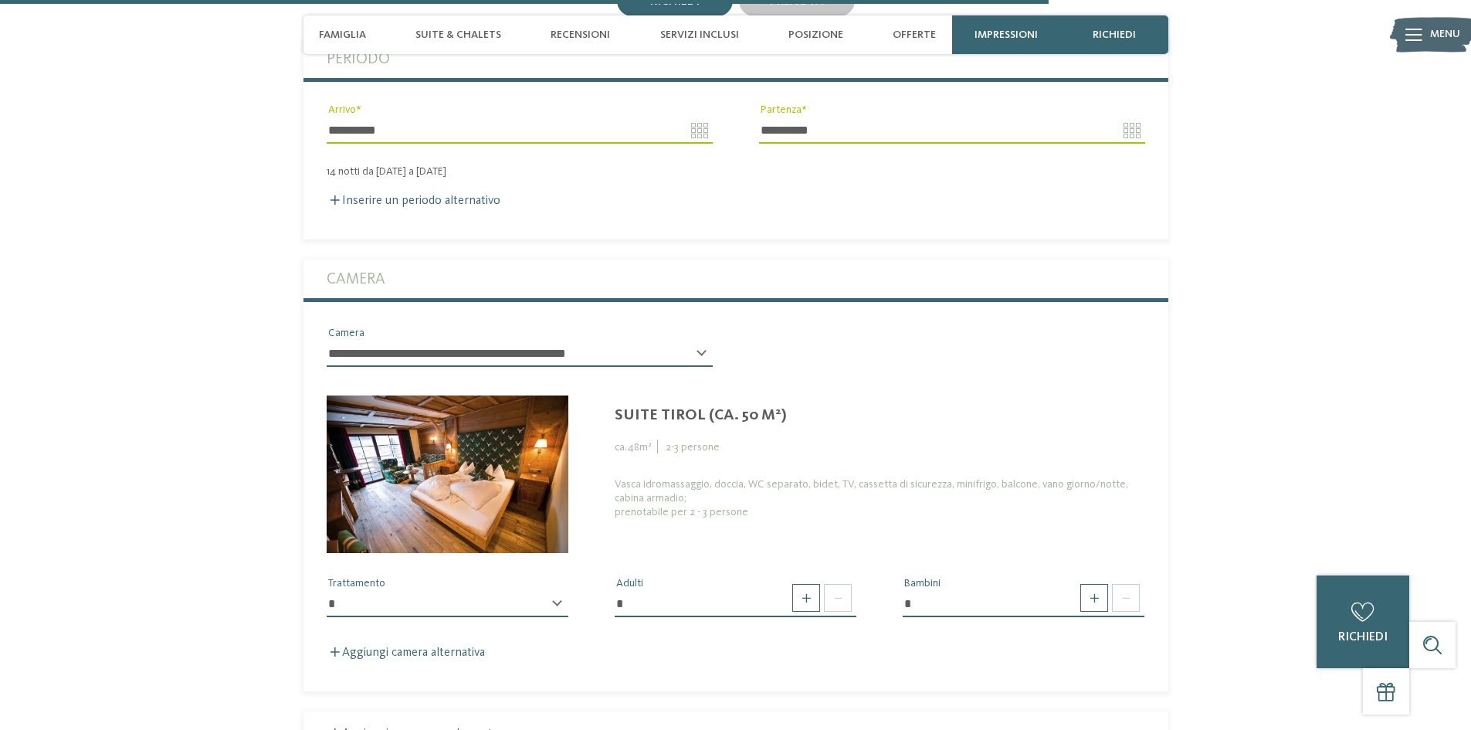
click at [557, 599] on div "**********" at bounding box center [448, 610] width 242 height 39
click at [554, 603] on div "**********" at bounding box center [448, 610] width 242 height 39
click at [1090, 599] on span at bounding box center [1094, 598] width 28 height 28
type input "*"
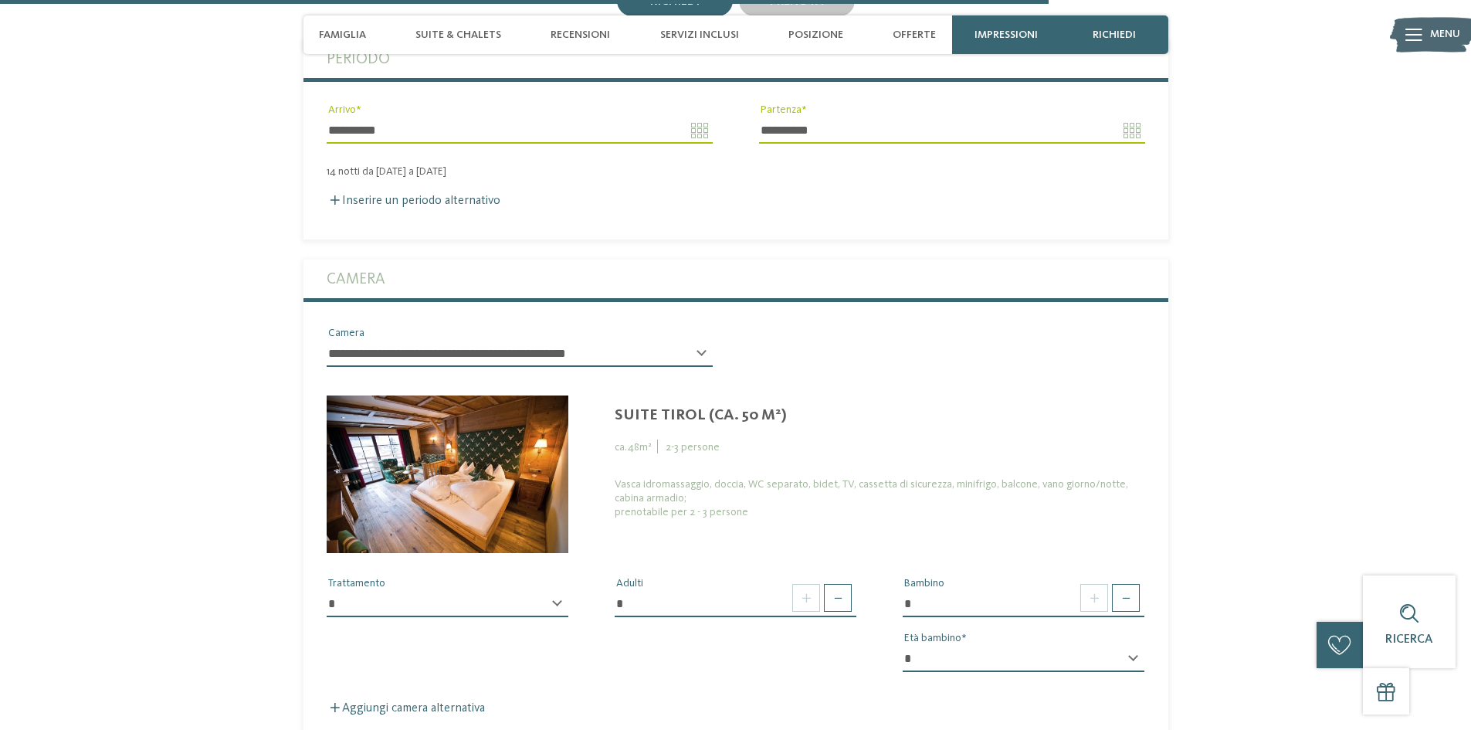
click at [1117, 655] on select "* * * * * * * * * * * ** ** ** ** ** ** ** **" at bounding box center [1024, 659] width 242 height 26
select select "*"
click at [903, 646] on select "* * * * * * * * * * * ** ** ** ** ** ** ** **" at bounding box center [1024, 659] width 242 height 26
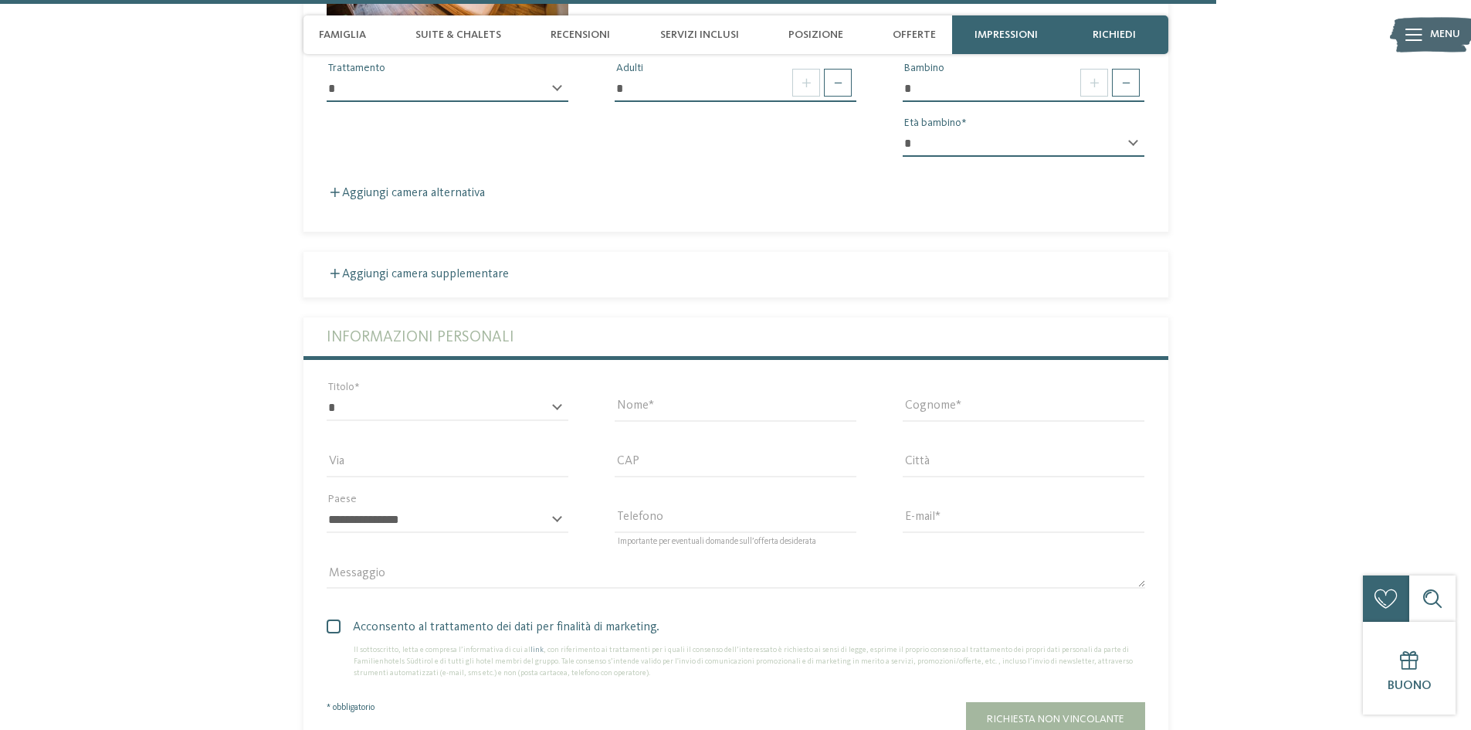
scroll to position [4200, 0]
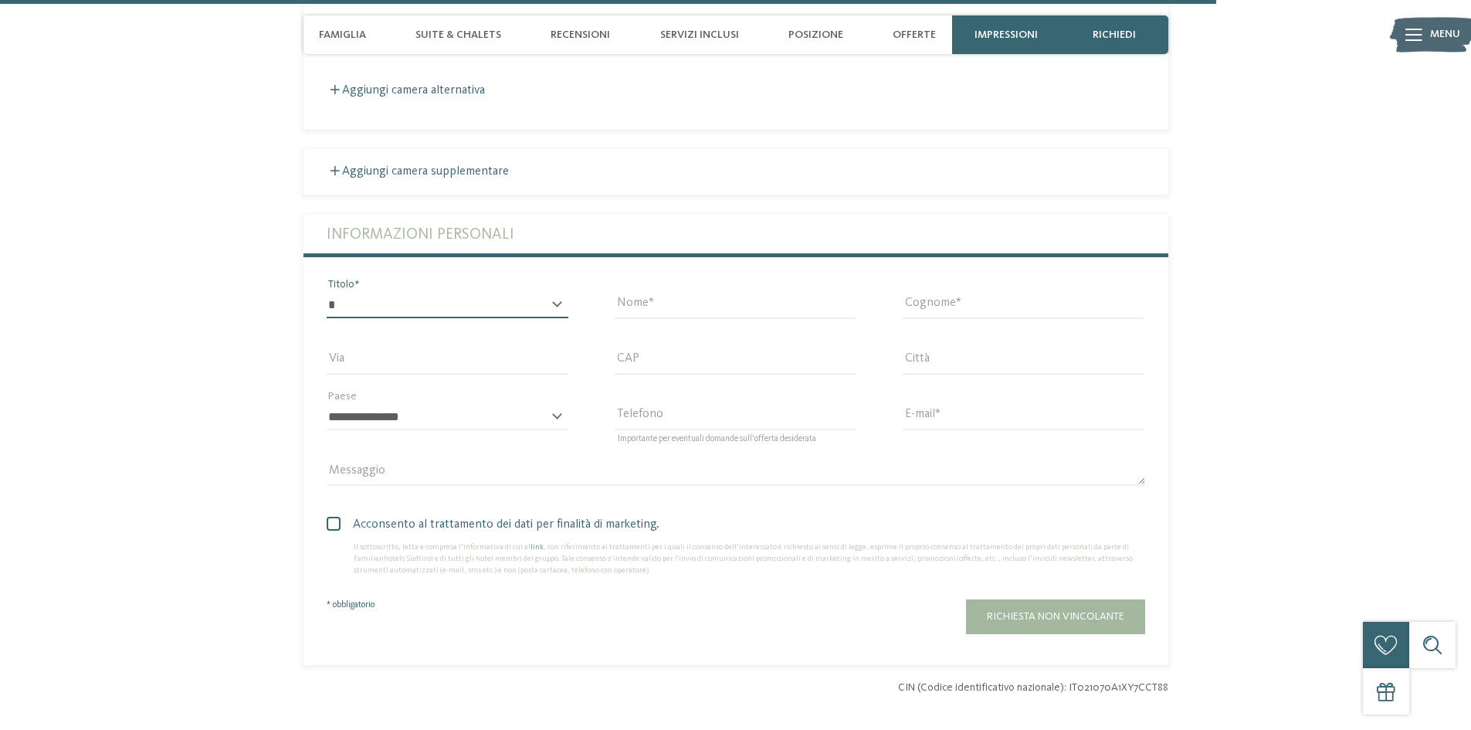
click at [562, 305] on select "* ****** ******* ******** ******" at bounding box center [448, 305] width 242 height 26
select select "*"
click at [327, 292] on select "* ****** ******* ******** ******" at bounding box center [448, 305] width 242 height 26
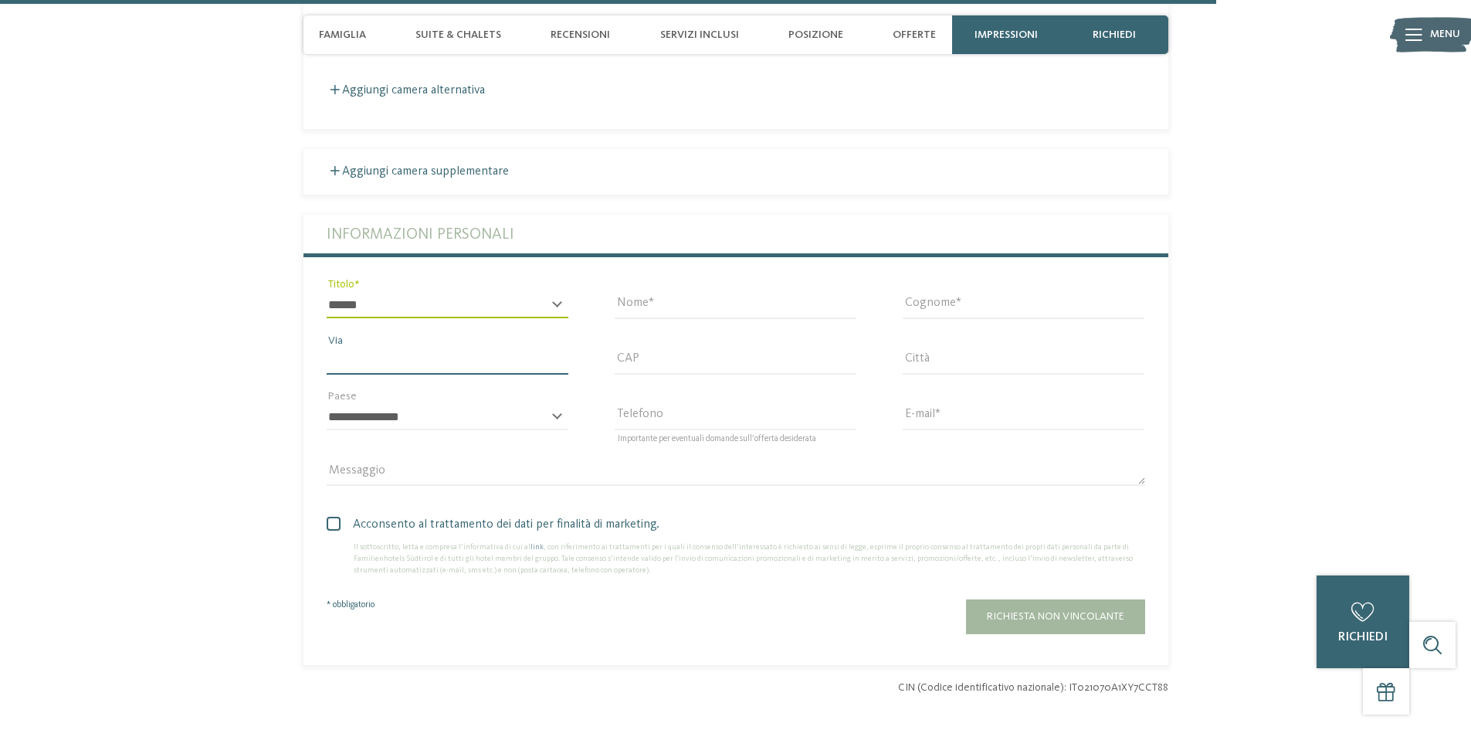
click at [366, 357] on input "Via" at bounding box center [448, 361] width 242 height 26
click at [564, 411] on select "**********" at bounding box center [448, 417] width 242 height 26
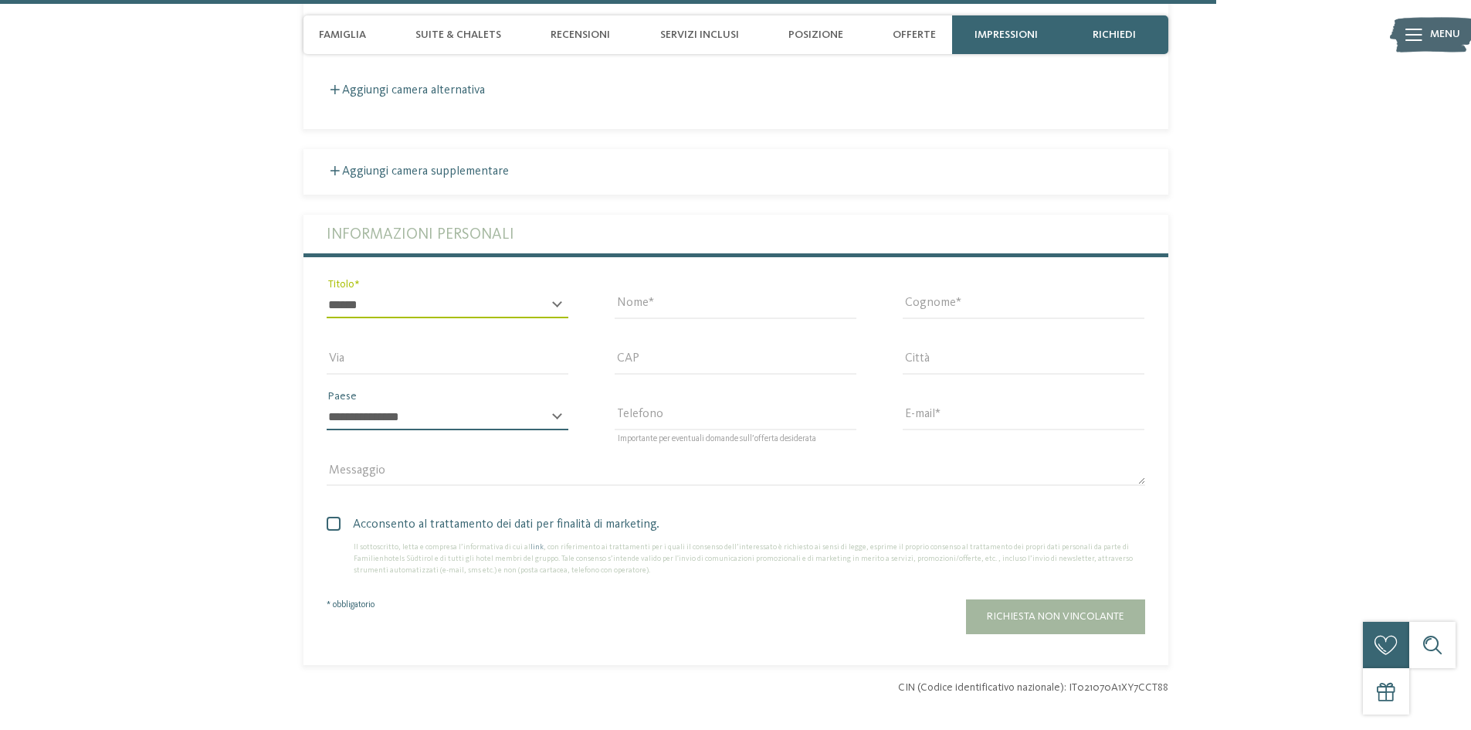
select select "**"
click at [327, 404] on select "**********" at bounding box center [448, 417] width 242 height 26
click at [657, 310] on input "Nome" at bounding box center [736, 305] width 242 height 26
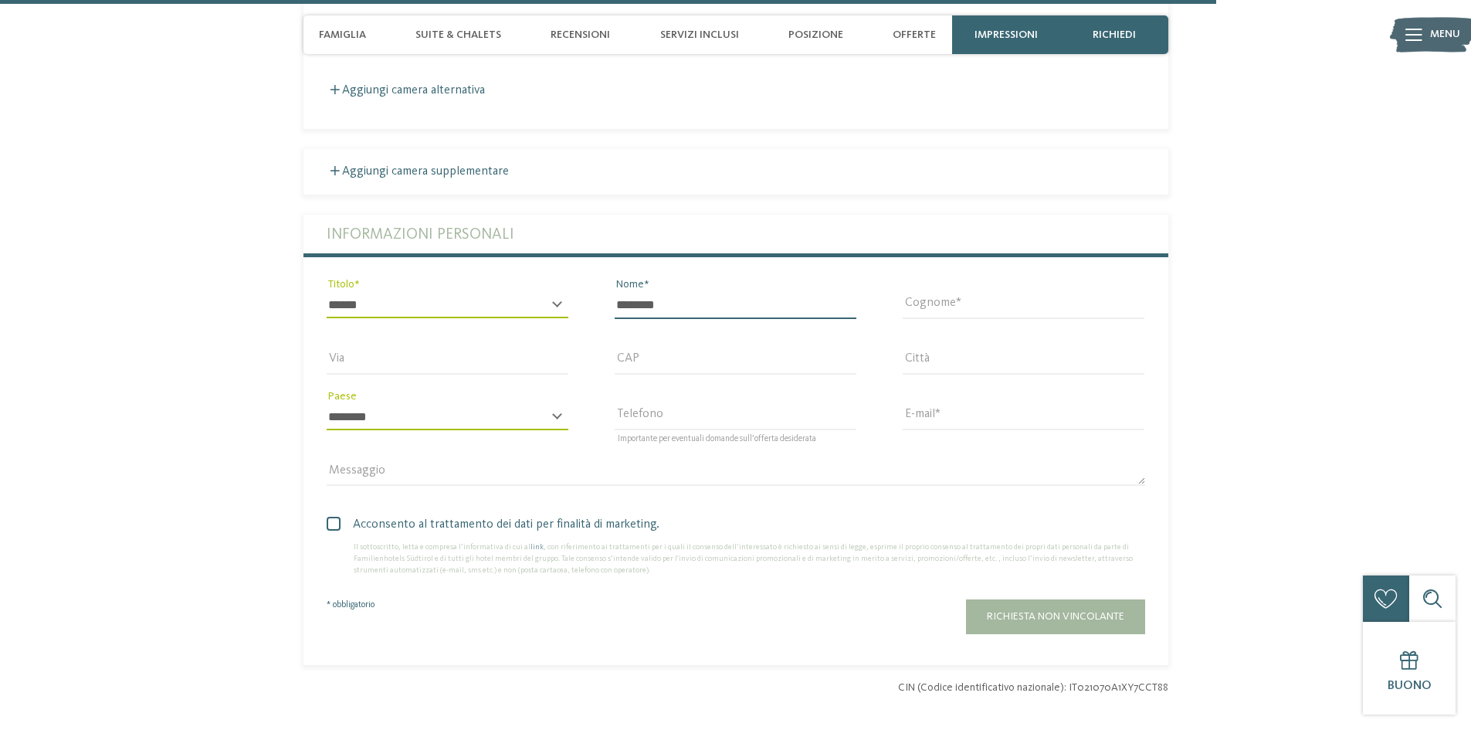
type input "********"
click at [331, 521] on span at bounding box center [334, 524] width 14 height 14
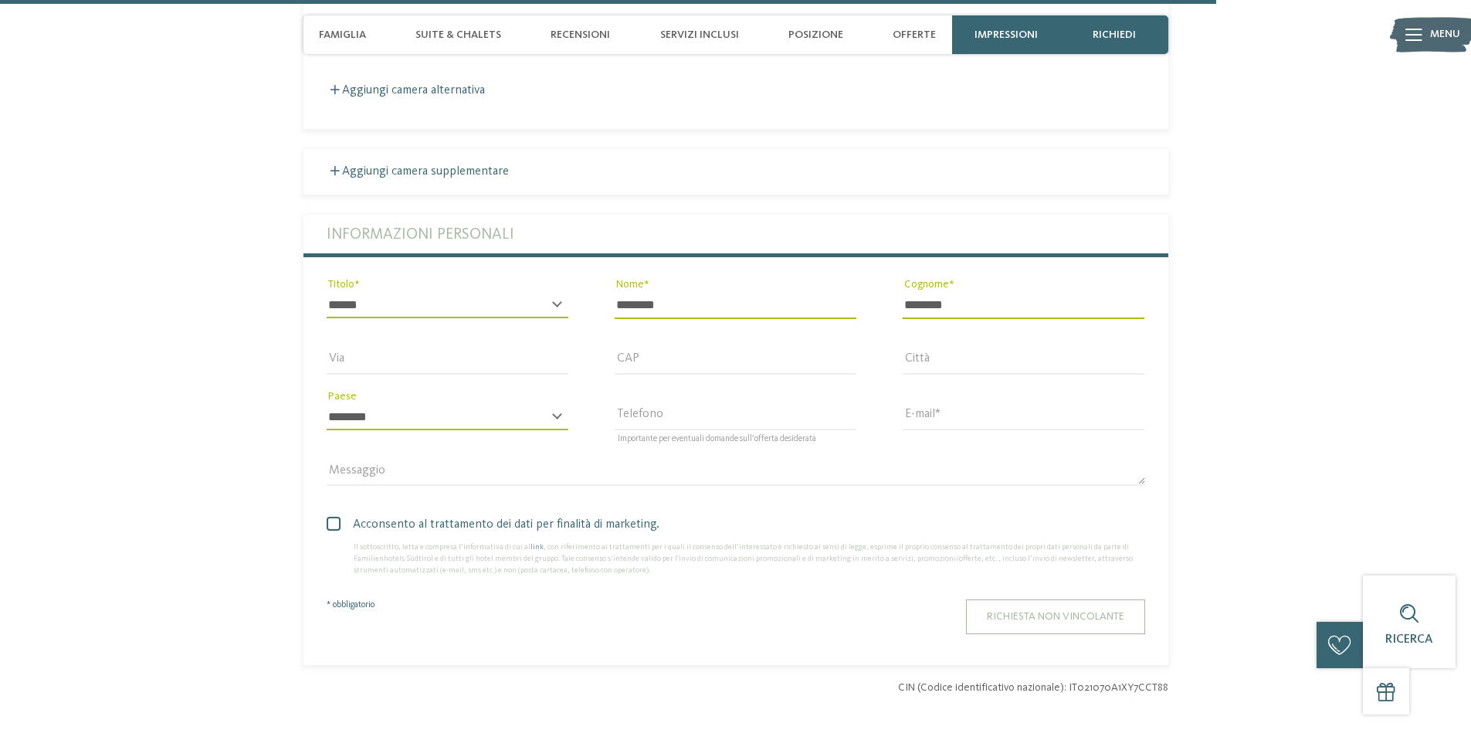
click at [1005, 619] on span "Richiesta non vincolante" at bounding box center [1055, 616] width 137 height 11
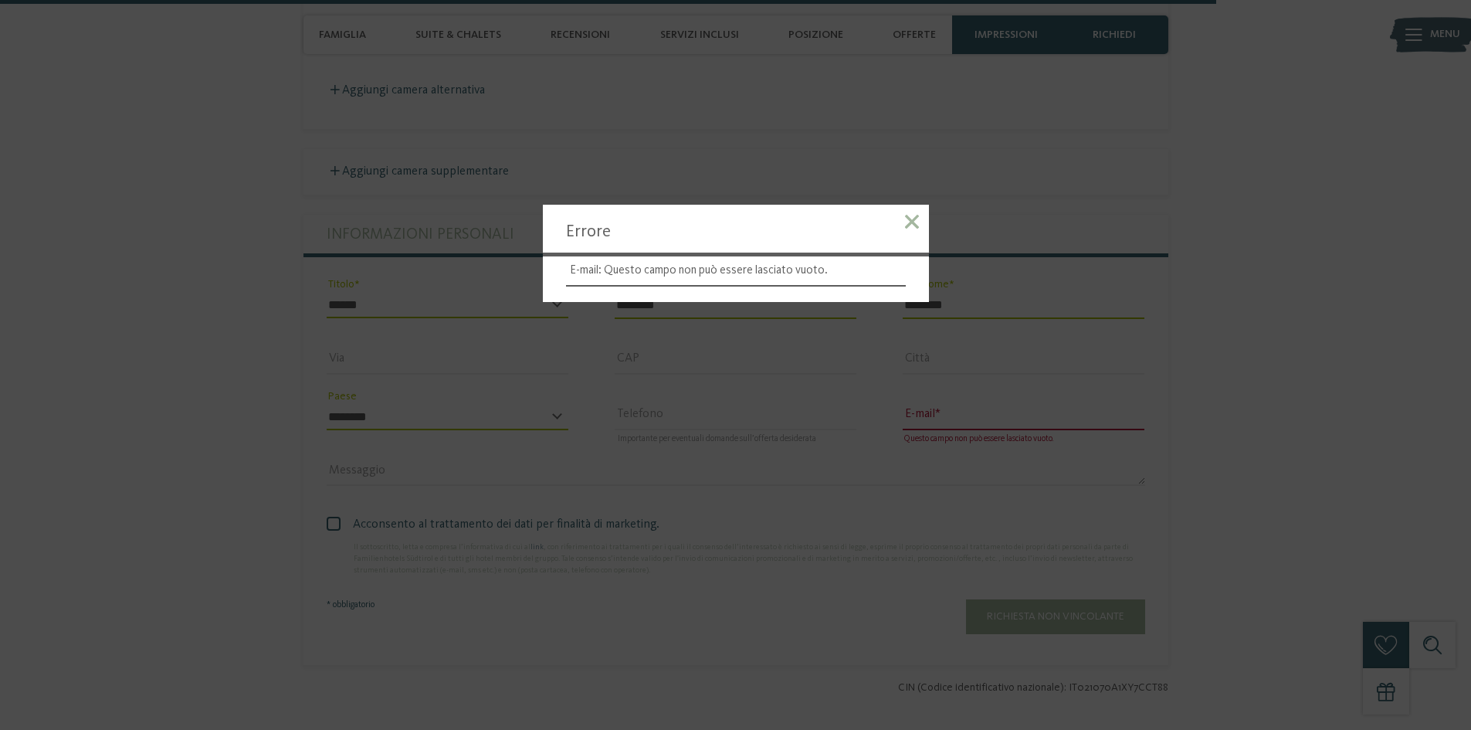
click at [905, 220] on span at bounding box center [912, 222] width 14 height 14
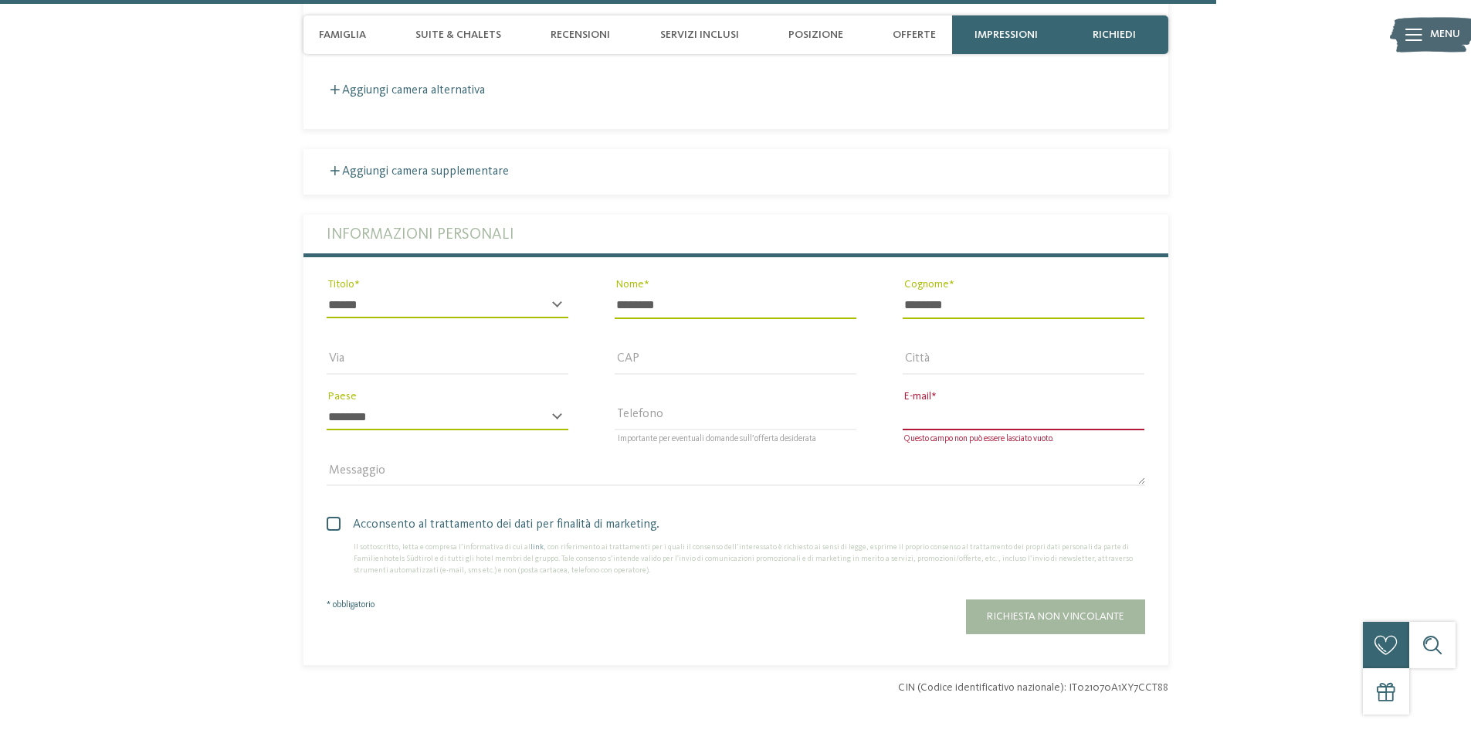
click at [914, 405] on input "E-mail" at bounding box center [1024, 417] width 242 height 26
type input "**********"
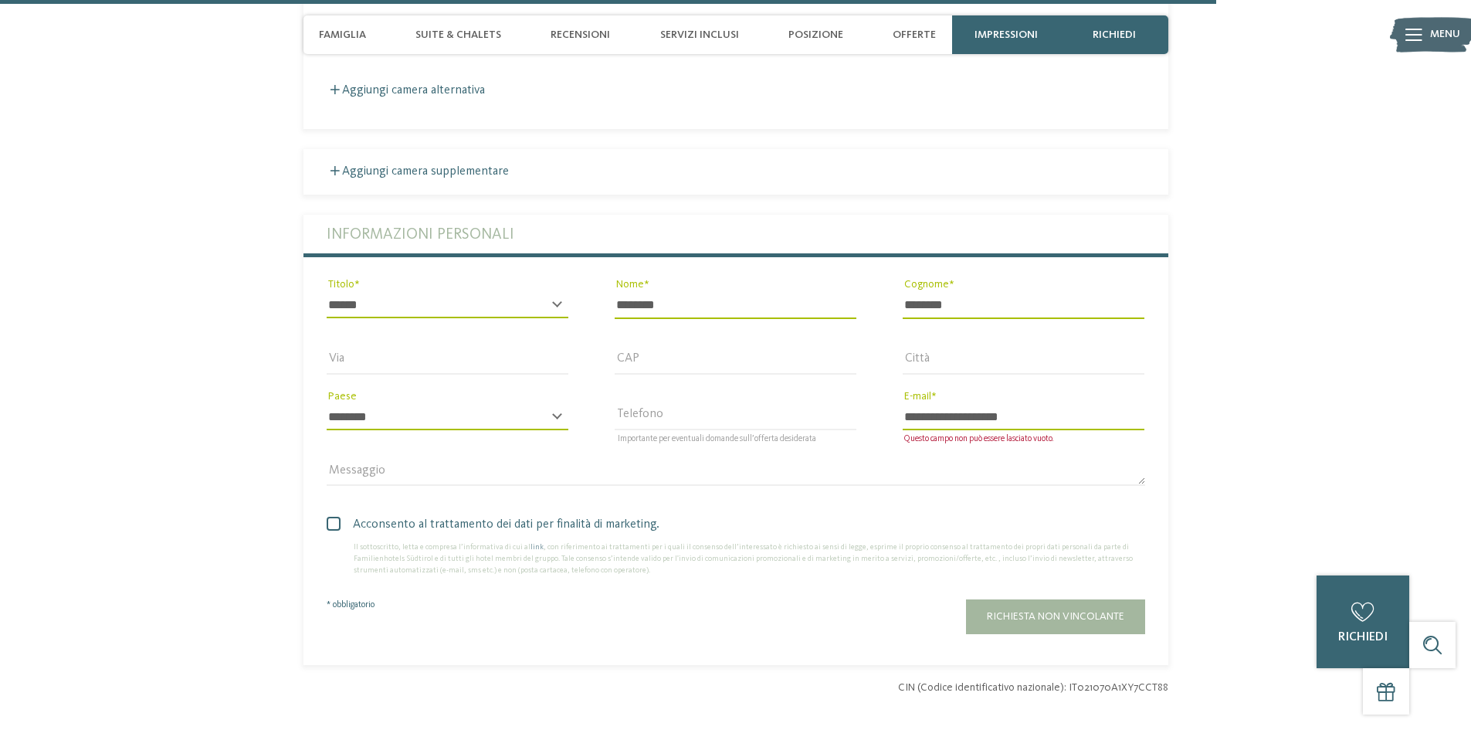
click at [1015, 614] on span "Richiesta non vincolante" at bounding box center [1055, 616] width 137 height 11
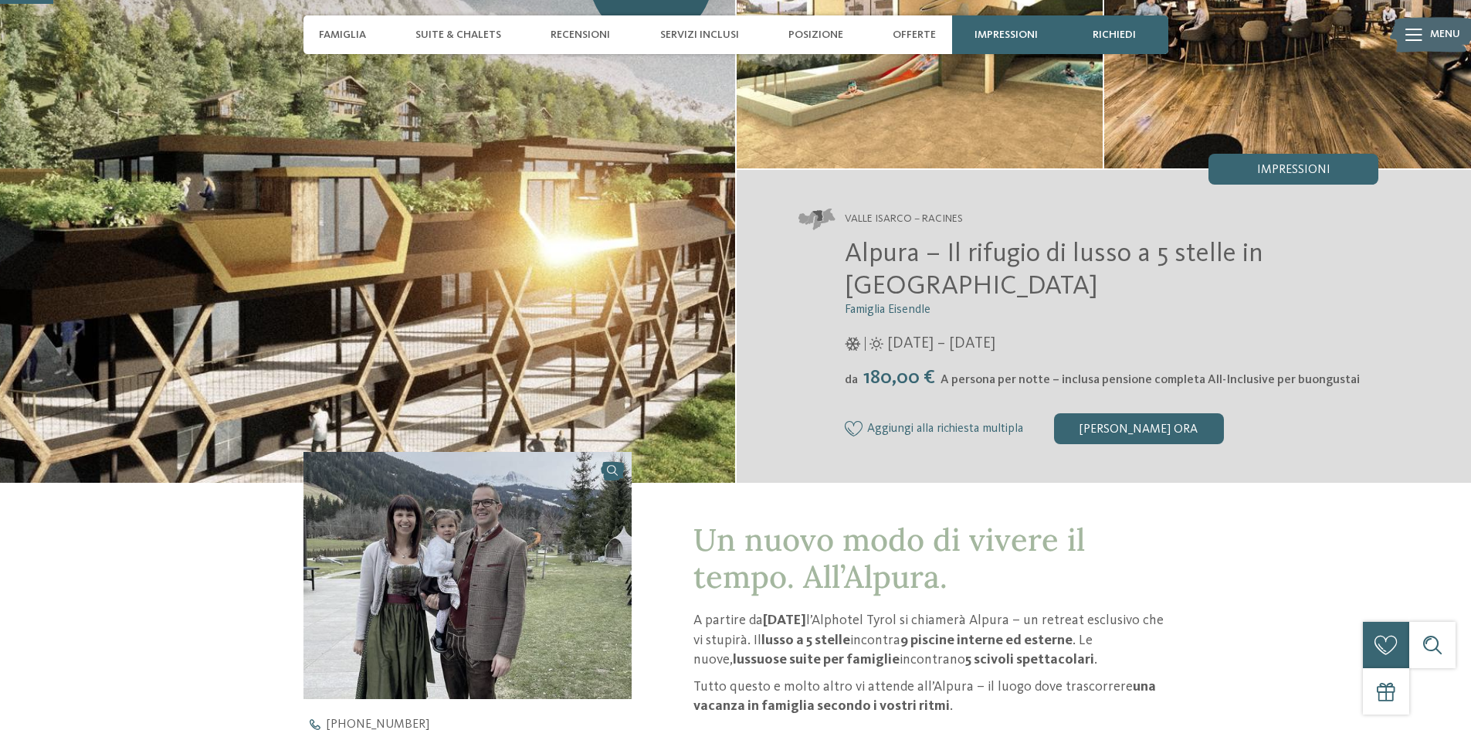
scroll to position [0, 0]
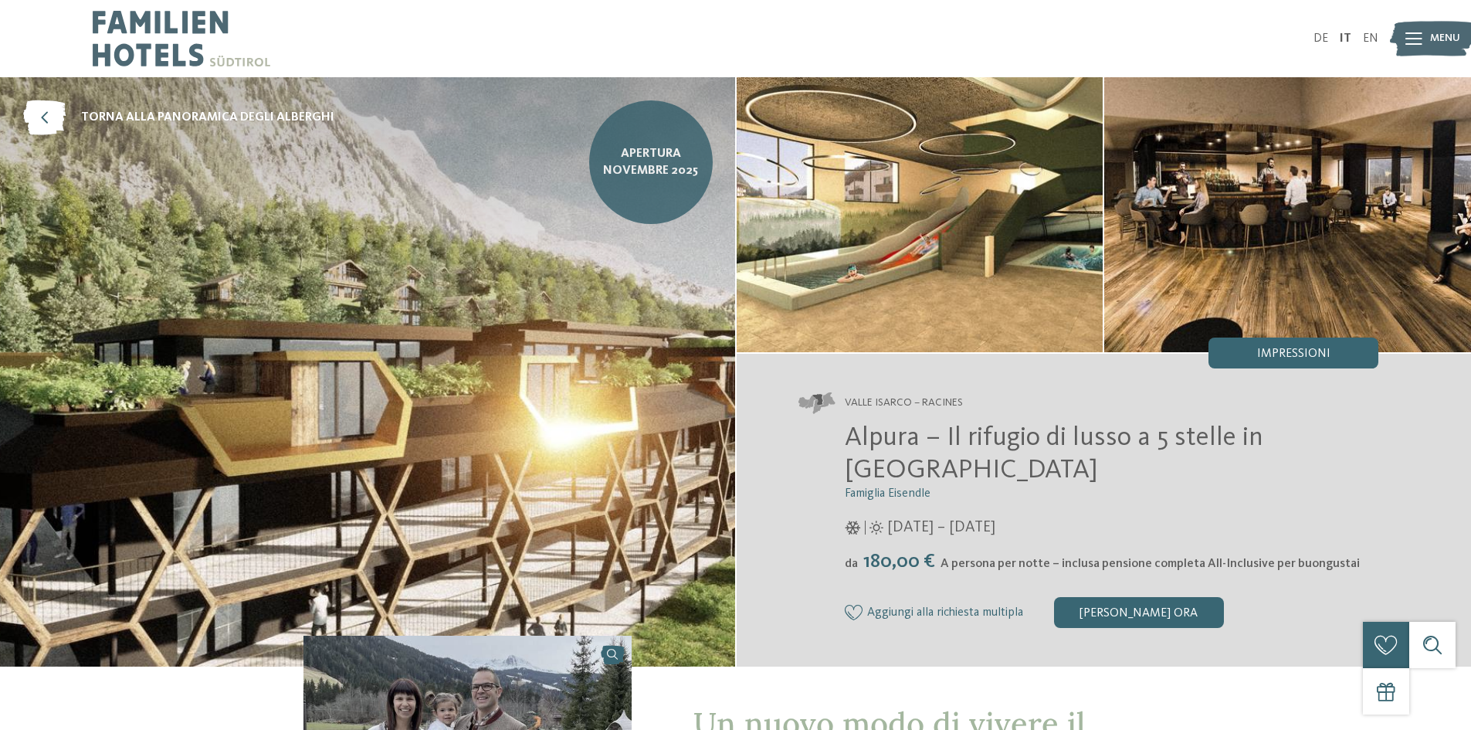
click at [645, 165] on span "Apertura novembre 2025" at bounding box center [651, 162] width 100 height 35
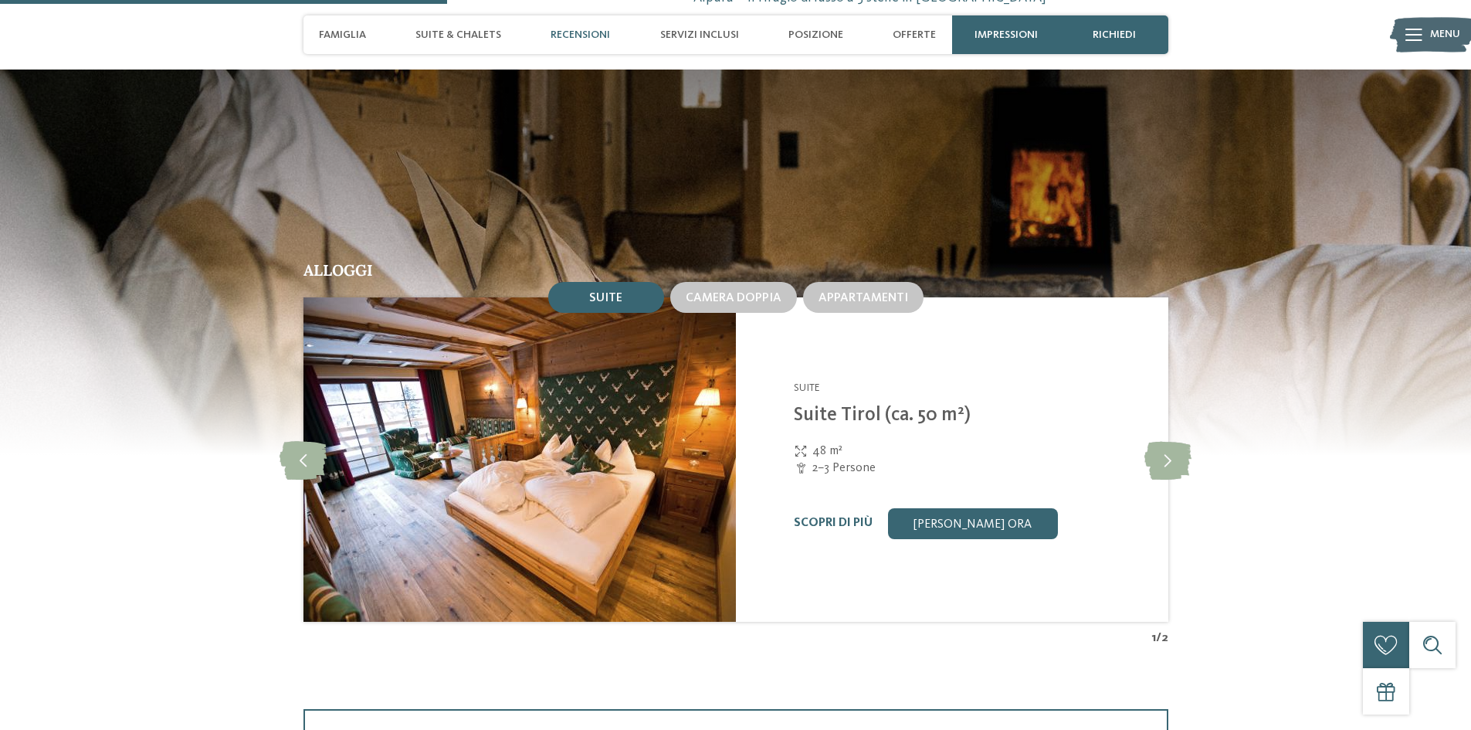
scroll to position [1545, 0]
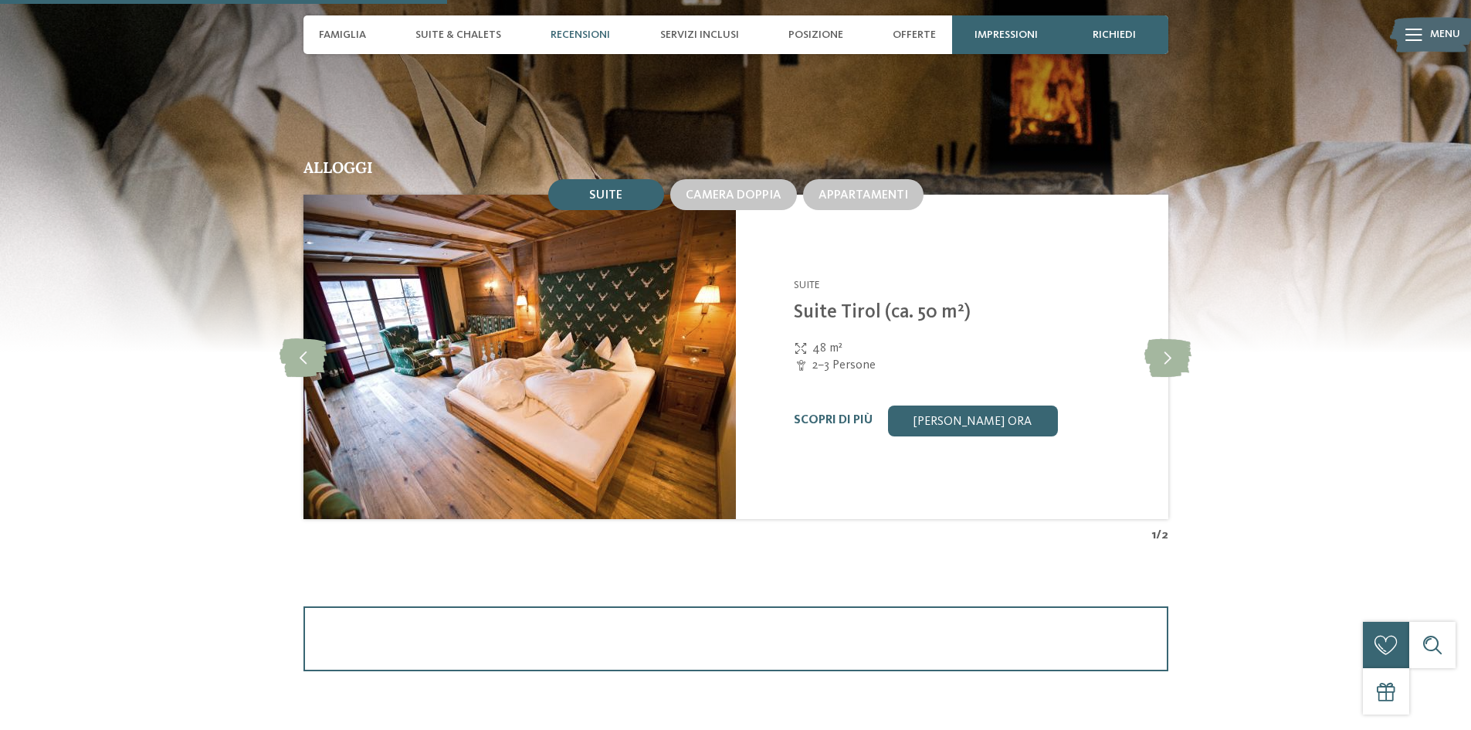
drag, startPoint x: 1156, startPoint y: 353, endPoint x: 1155, endPoint y: 312, distance: 40.9
click at [1156, 353] on icon at bounding box center [1168, 357] width 47 height 39
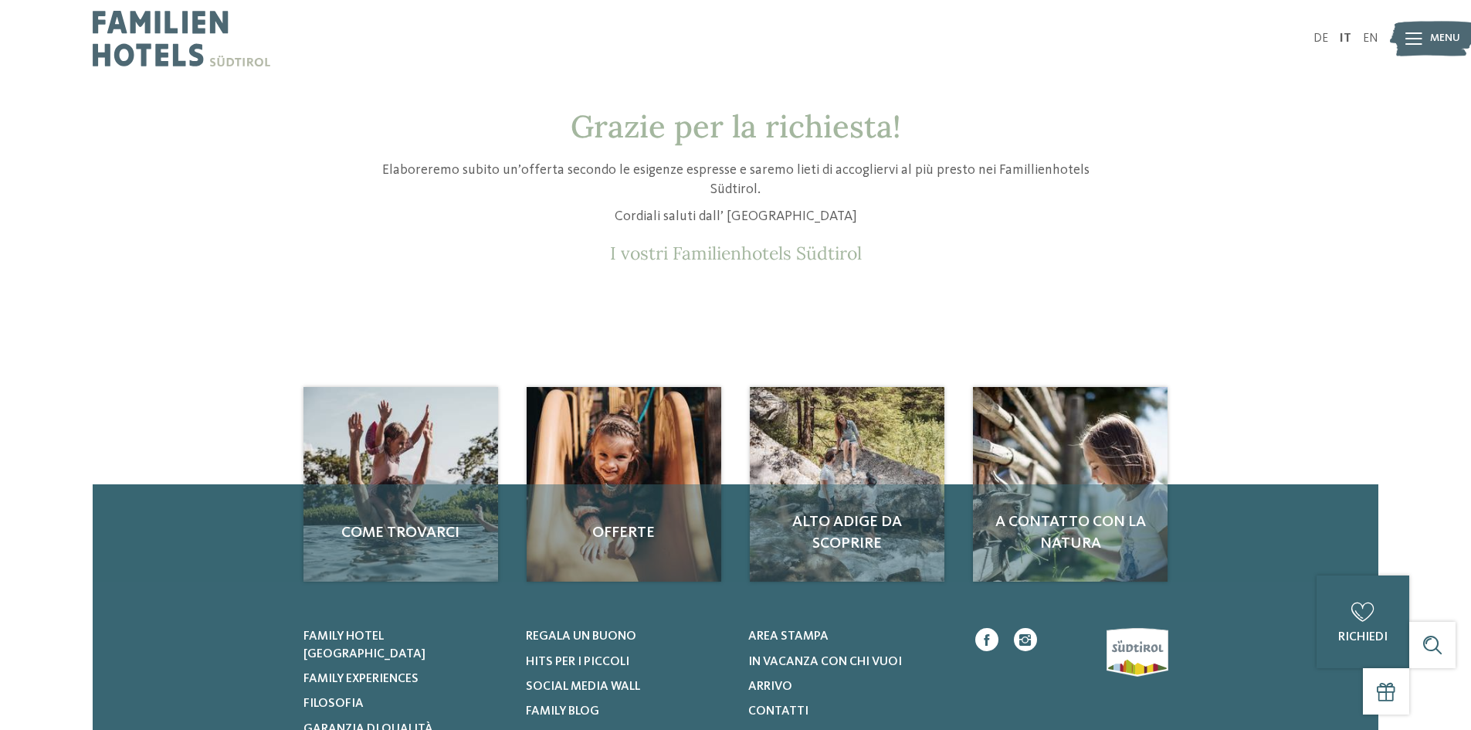
click at [1427, 40] on img at bounding box center [1432, 39] width 85 height 42
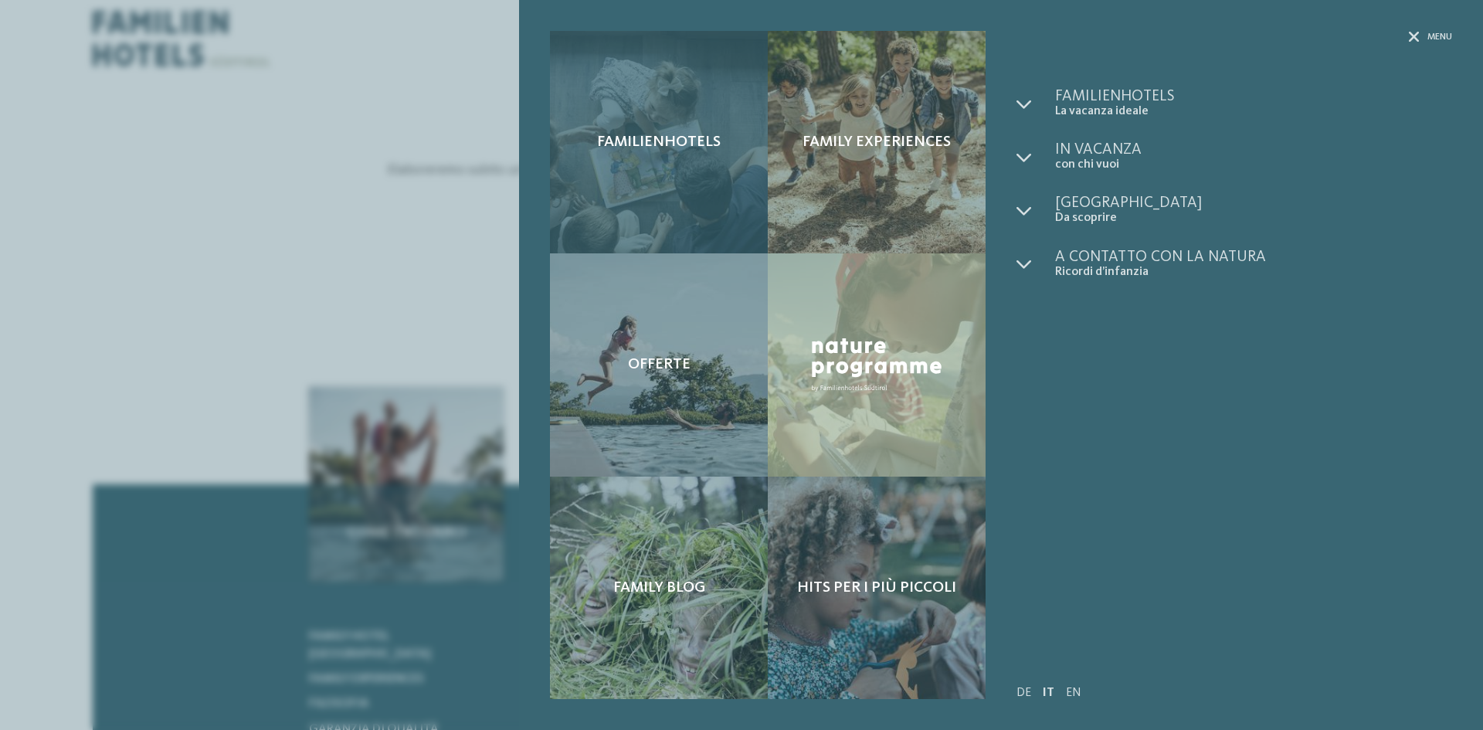
click at [632, 126] on div "Familienhotels" at bounding box center [659, 142] width 218 height 222
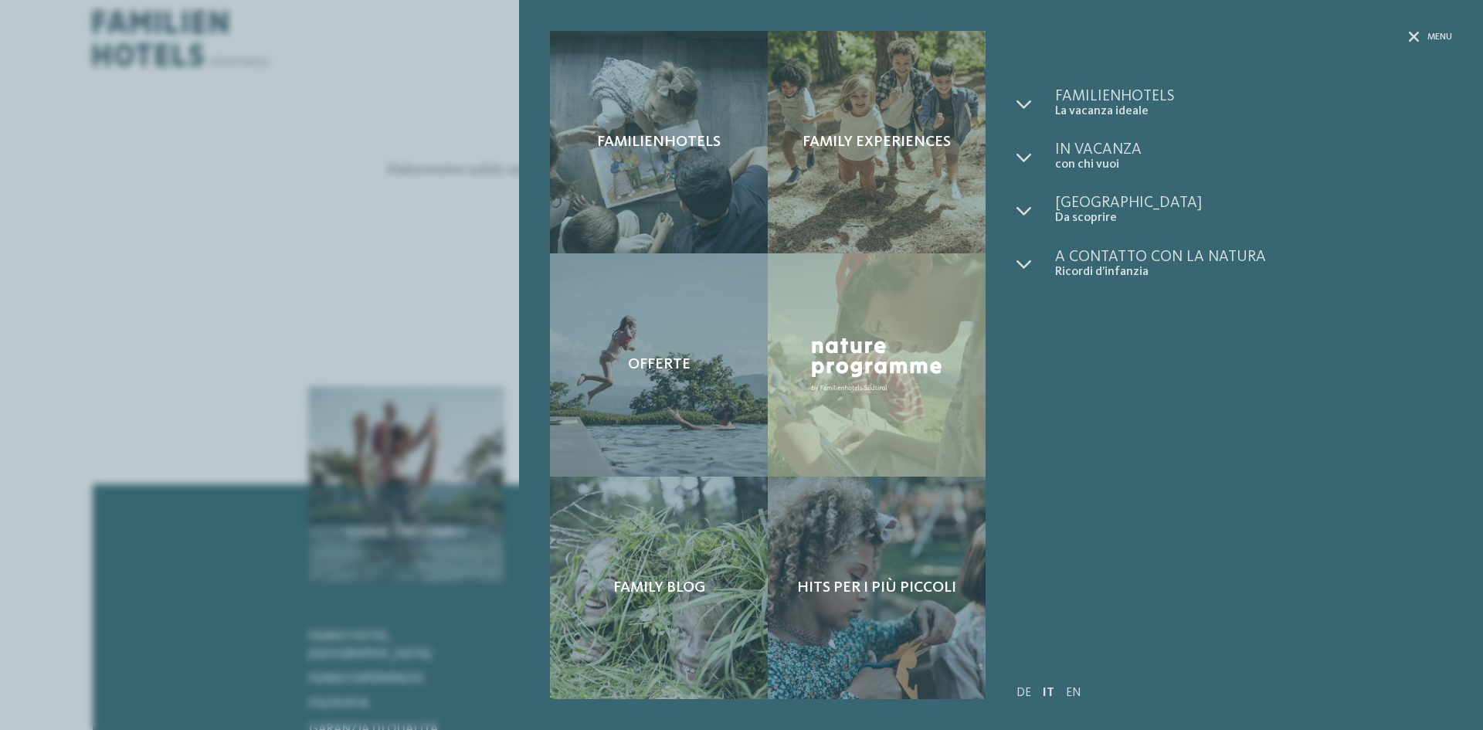
drag, startPoint x: 1415, startPoint y: 41, endPoint x: 1405, endPoint y: 41, distance: 10.0
click at [1415, 41] on icon at bounding box center [1414, 37] width 11 height 11
